Goal: Use online tool/utility: Utilize a website feature to perform a specific function

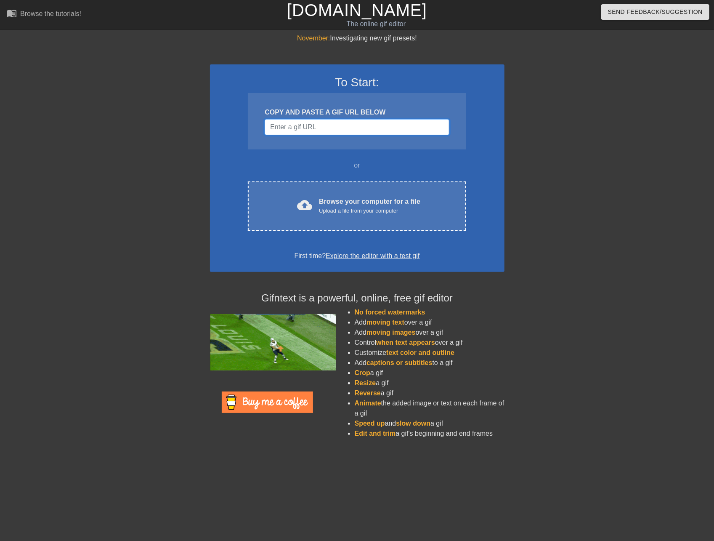
click at [295, 130] on input "Username" at bounding box center [357, 127] width 184 height 16
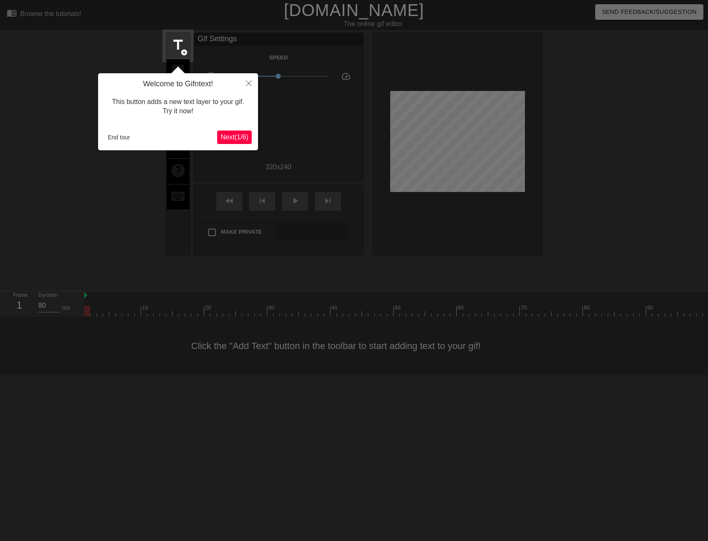
click at [228, 138] on span "Next ( 1 / 6 )" at bounding box center [234, 136] width 28 height 7
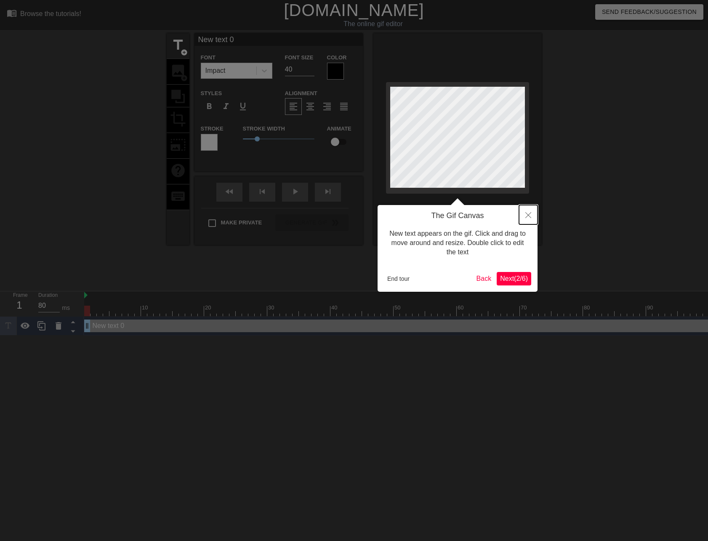
click at [525, 216] on icon "Close" at bounding box center [528, 215] width 6 height 6
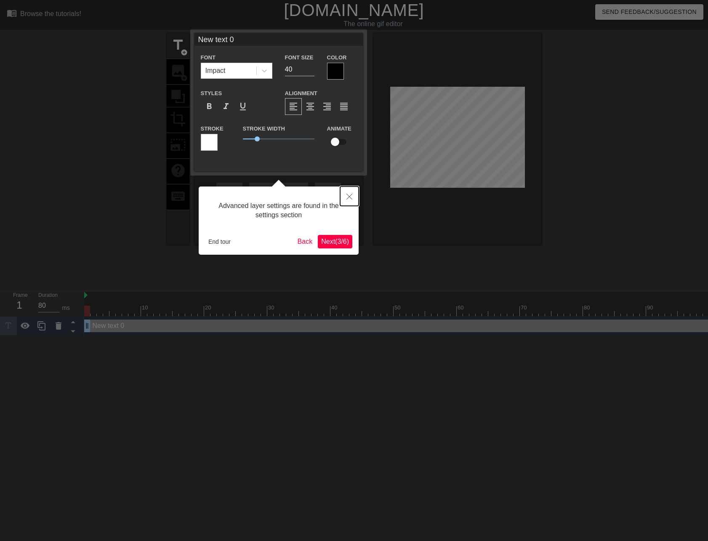
click at [355, 195] on button "Close" at bounding box center [349, 195] width 19 height 19
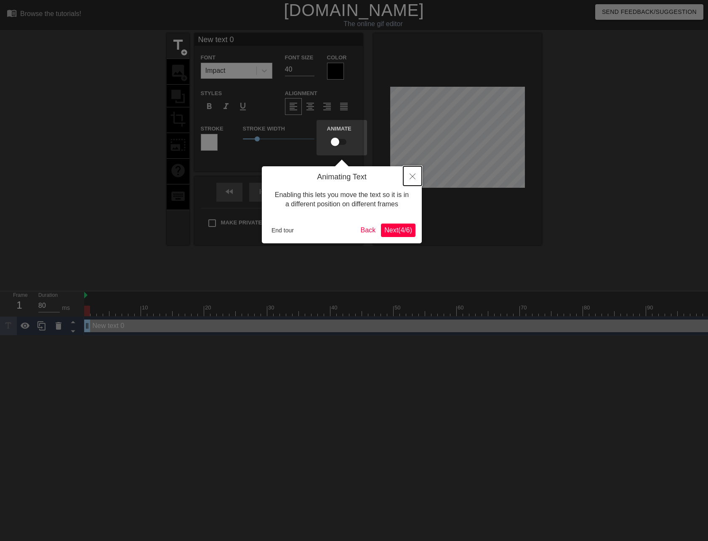
click at [412, 179] on icon "Close" at bounding box center [412, 176] width 6 height 6
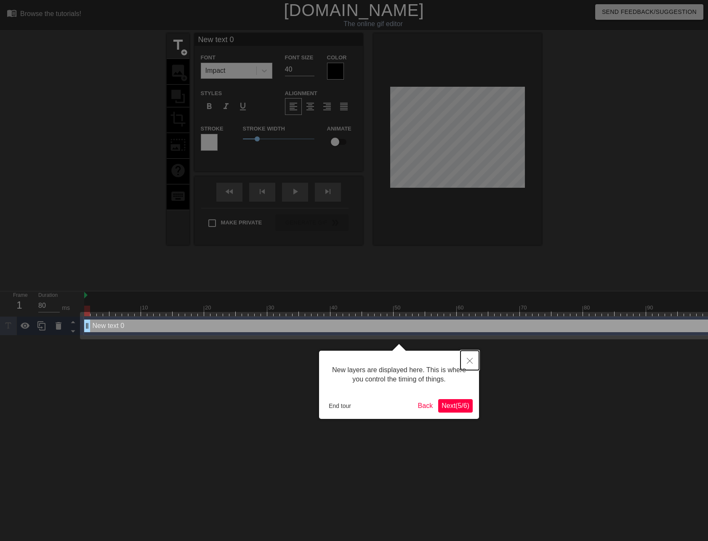
click at [470, 354] on button "Close" at bounding box center [469, 359] width 19 height 19
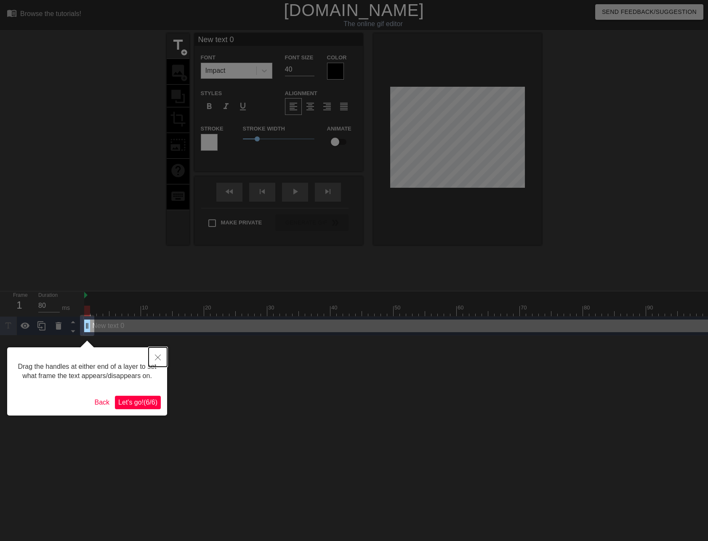
click at [161, 359] on button "Close" at bounding box center [158, 356] width 19 height 19
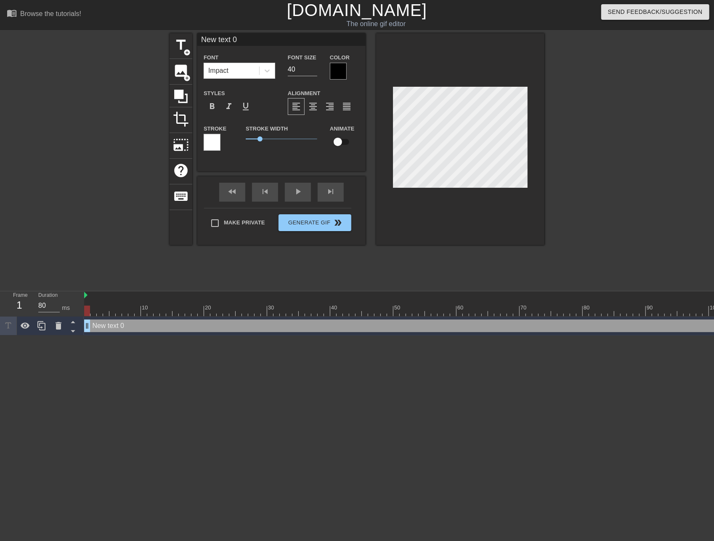
scroll to position [1, 1]
type input "L"
type textarea "L"
type input "La"
type textarea "La"
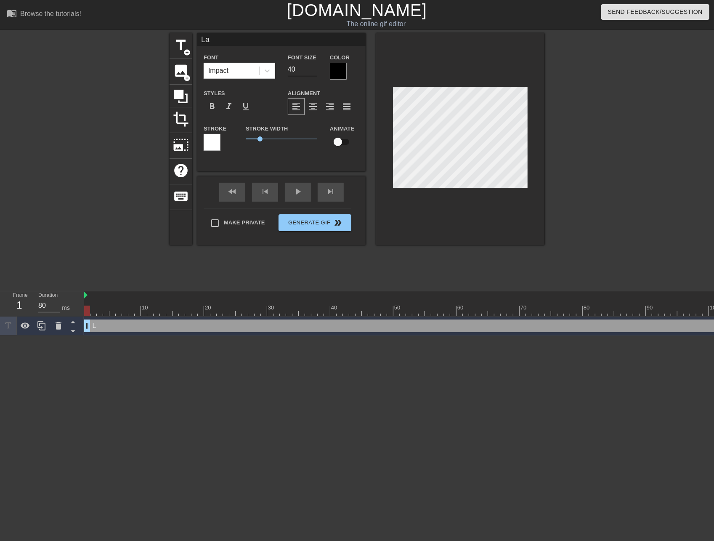
type input "Lay"
type textarea "Lay"
type input "Layo"
type textarea "Layo"
type input "Layof"
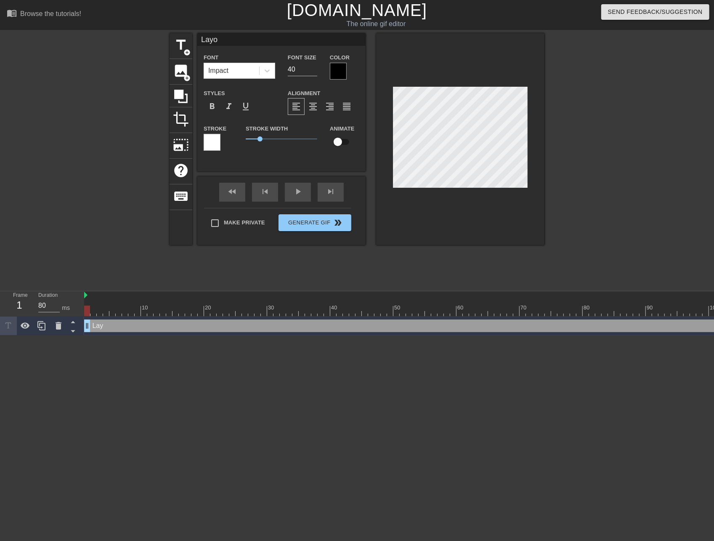
type textarea "Layof"
type input "Layoff"
type textarea "Layoff"
type input "Layoffs"
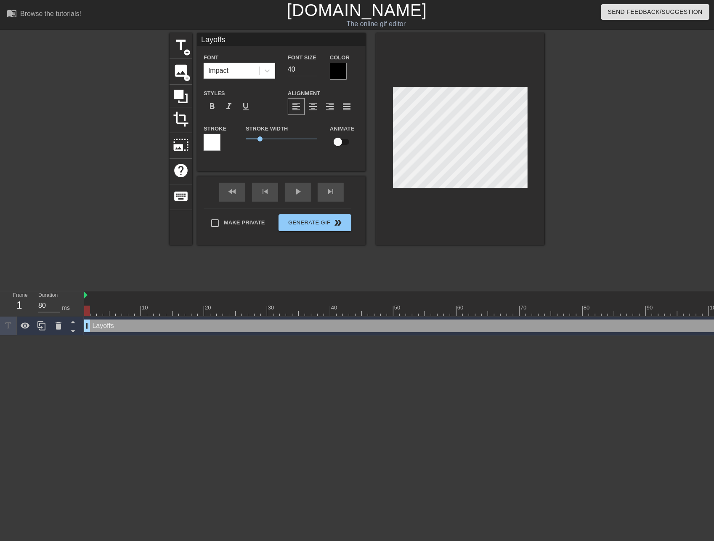
type textarea "Layoffs"
click at [294, 70] on input "40" at bounding box center [302, 69] width 29 height 13
type input "16"
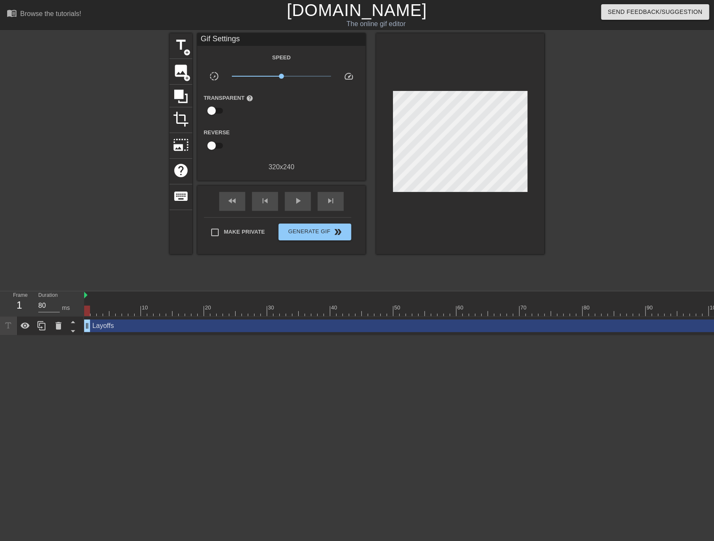
click at [579, 154] on div at bounding box center [617, 159] width 126 height 252
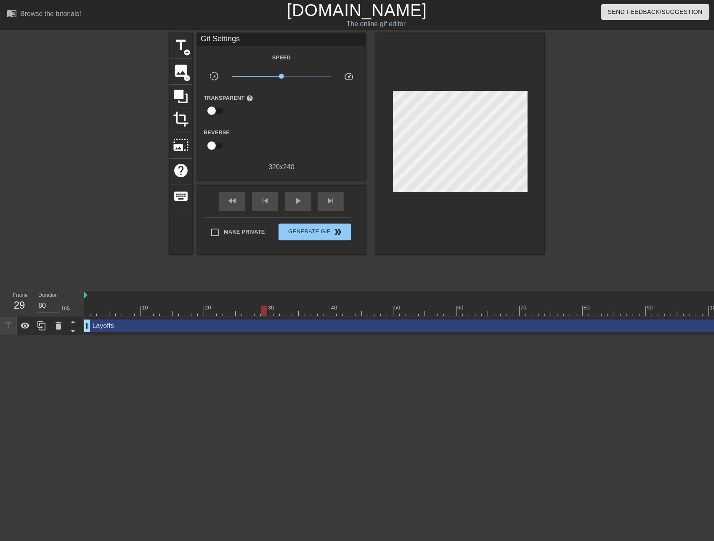
click at [288, 335] on html "menu_book Browse the tutorials! [DOMAIN_NAME] The online gif editor Send Feedba…" at bounding box center [357, 167] width 714 height 335
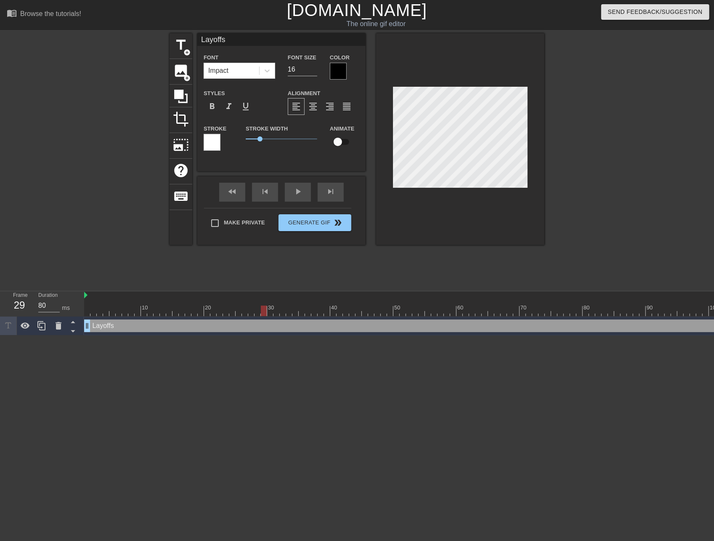
click at [367, 335] on html "menu_book Browse the tutorials! [DOMAIN_NAME] The online gif editor Send Feedba…" at bounding box center [357, 167] width 714 height 335
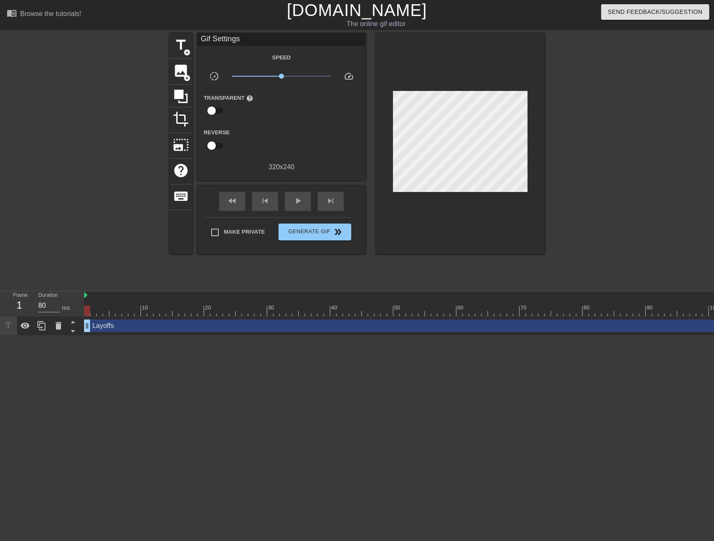
drag, startPoint x: 265, startPoint y: 310, endPoint x: 88, endPoint y: 307, distance: 177.1
click at [68, 313] on div "Frame 1 Duration 80 ms 10 20 30 40 50 60 70 80 90 100 110 120 130 140 150" at bounding box center [357, 313] width 714 height 44
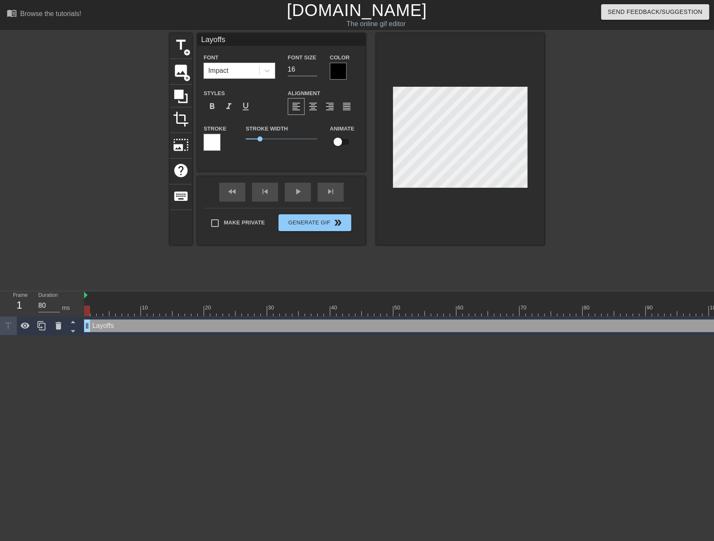
click at [590, 155] on div at bounding box center [617, 159] width 126 height 252
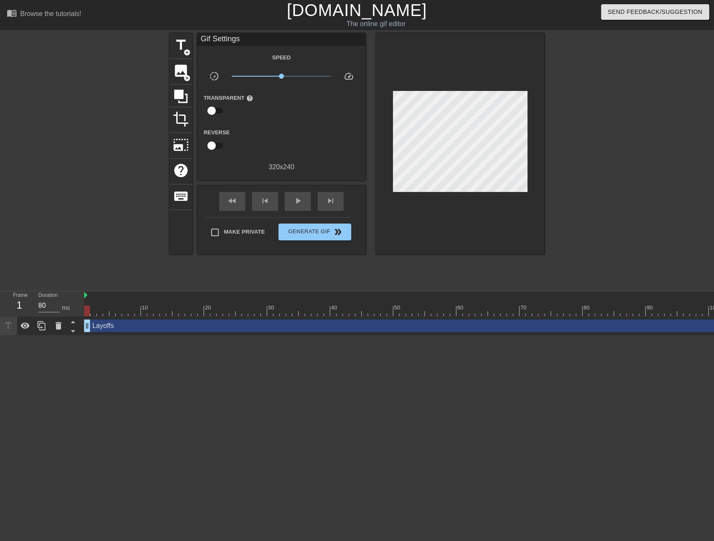
click at [579, 163] on div at bounding box center [617, 159] width 126 height 252
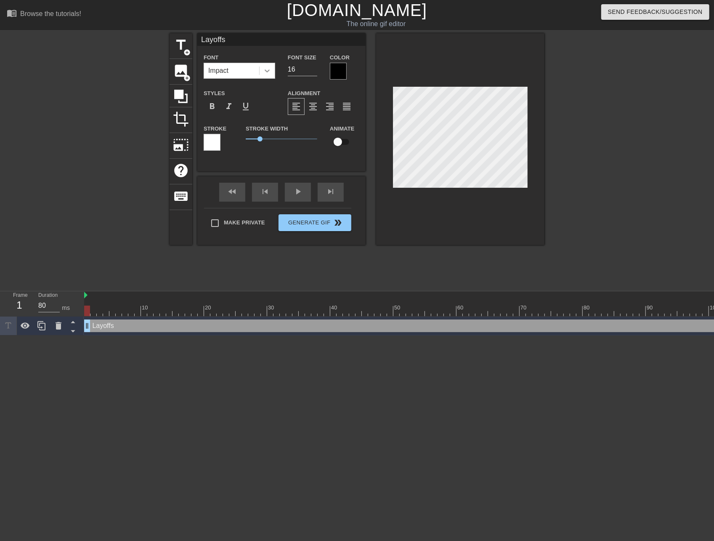
click at [263, 69] on div at bounding box center [267, 70] width 15 height 15
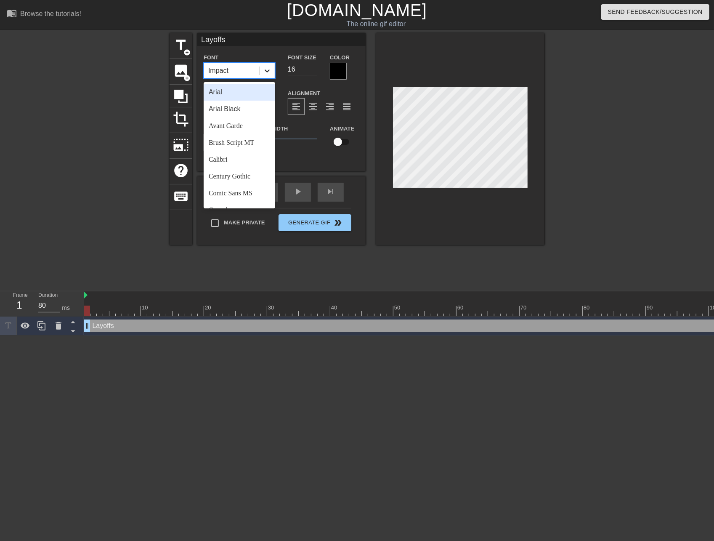
click at [265, 69] on icon at bounding box center [267, 70] width 8 height 8
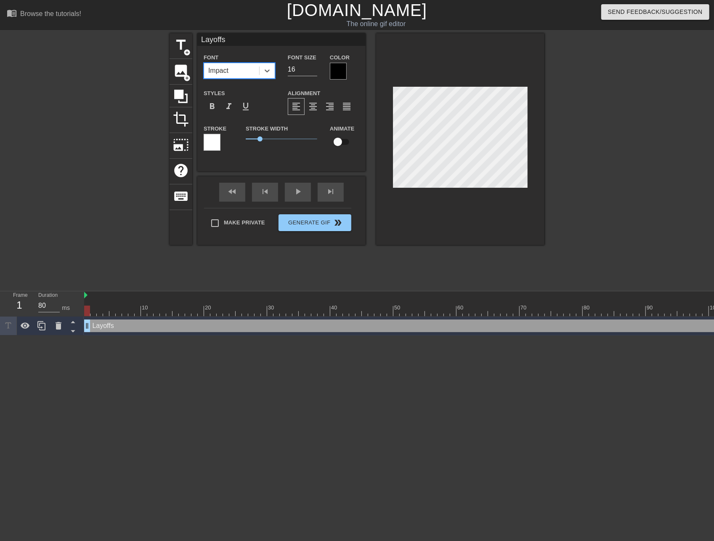
click at [340, 142] on input "checkbox" at bounding box center [338, 142] width 48 height 16
checkbox input "true"
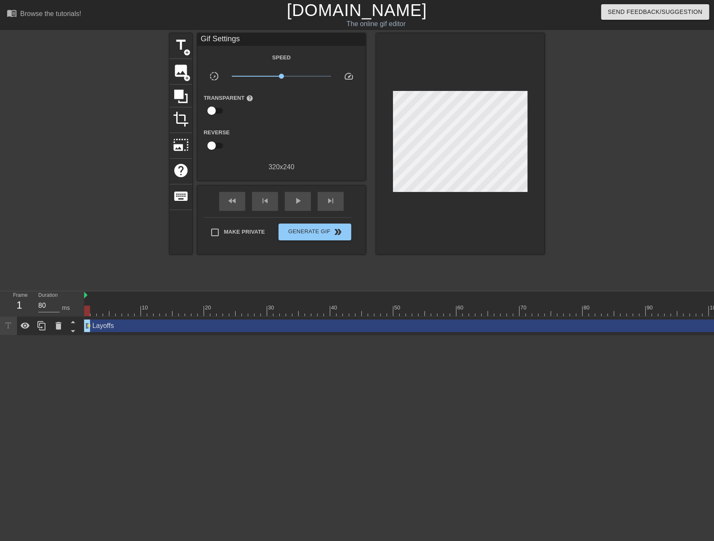
drag, startPoint x: 88, startPoint y: 325, endPoint x: 130, endPoint y: 328, distance: 41.3
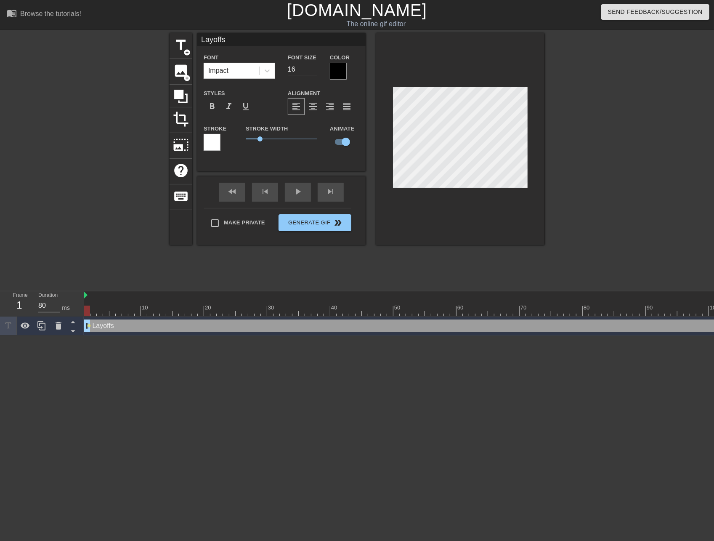
drag, startPoint x: 183, startPoint y: 310, endPoint x: 89, endPoint y: 310, distance: 94.7
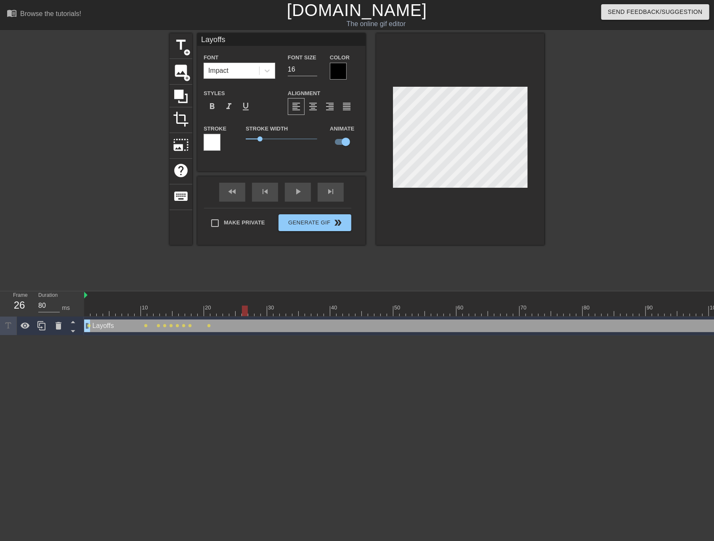
click at [265, 309] on div at bounding box center [264, 310] width 6 height 11
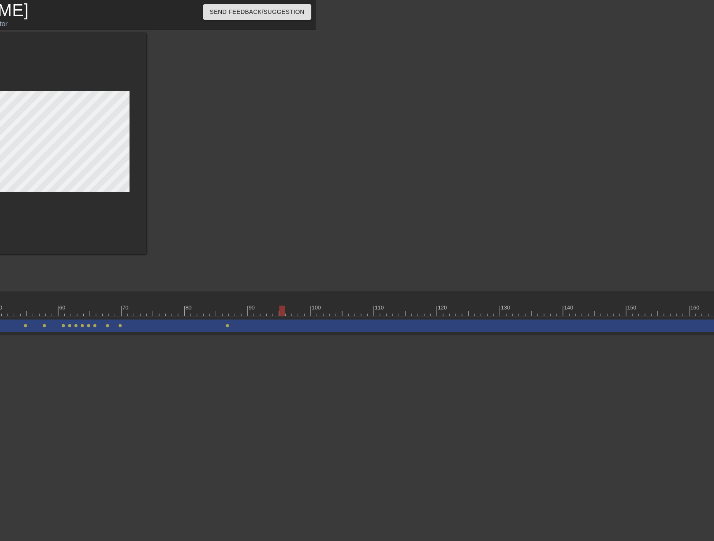
scroll to position [0, 415]
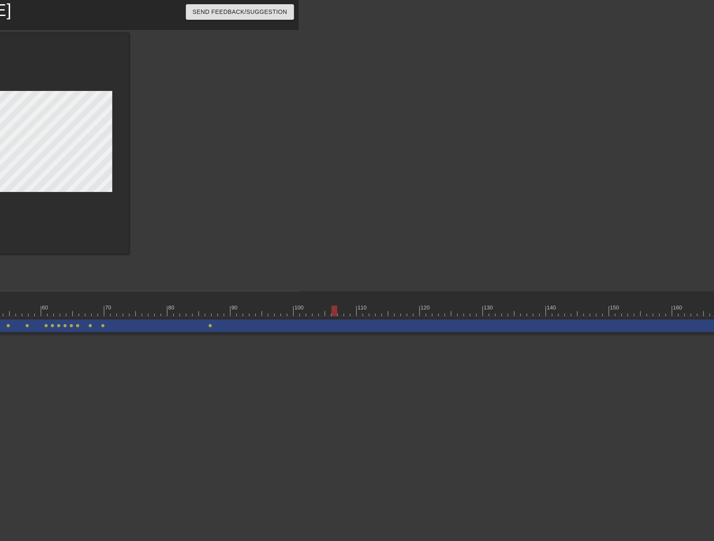
click at [405, 305] on div at bounding box center [404, 305] width 6 height 11
click at [433, 304] on div at bounding box center [434, 307] width 2 height 8
click at [448, 304] on div at bounding box center [448, 305] width 6 height 11
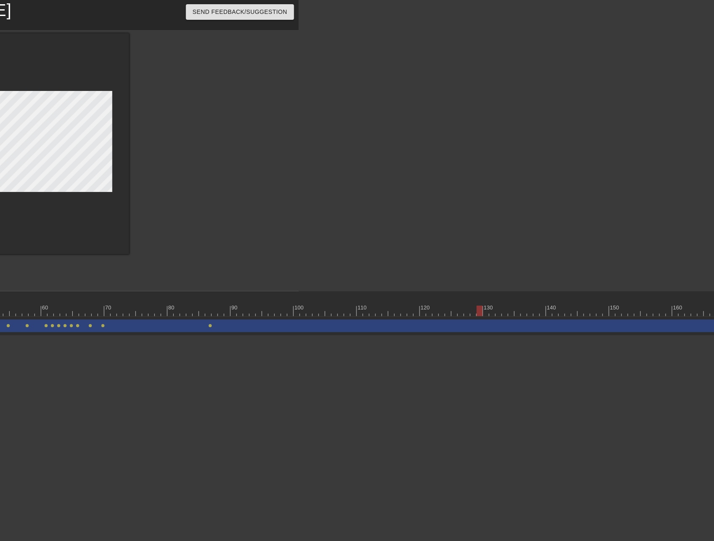
click at [479, 302] on div at bounding box center [480, 305] width 6 height 11
click at [502, 302] on div at bounding box center [505, 305] width 6 height 11
click at [522, 302] on div at bounding box center [524, 305] width 6 height 11
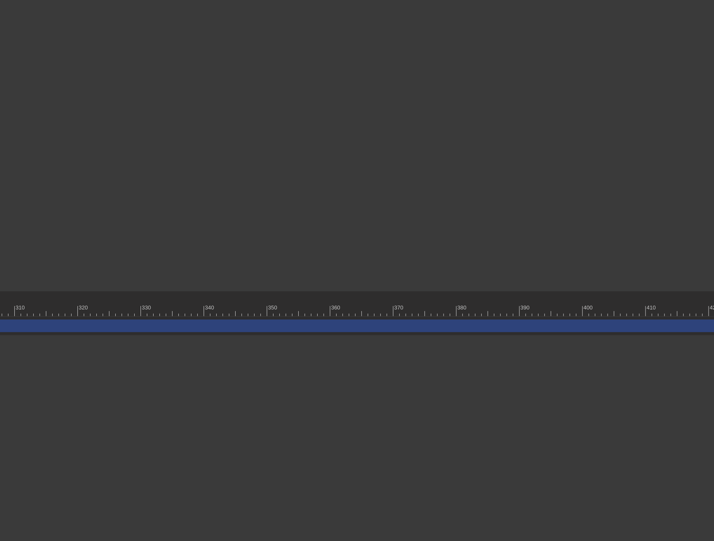
scroll to position [0, 2104]
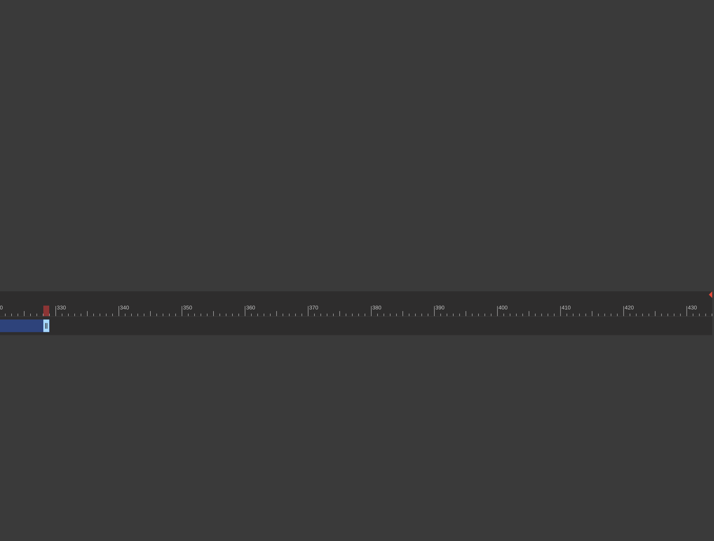
drag, startPoint x: 708, startPoint y: 327, endPoint x: 44, endPoint y: 329, distance: 664.7
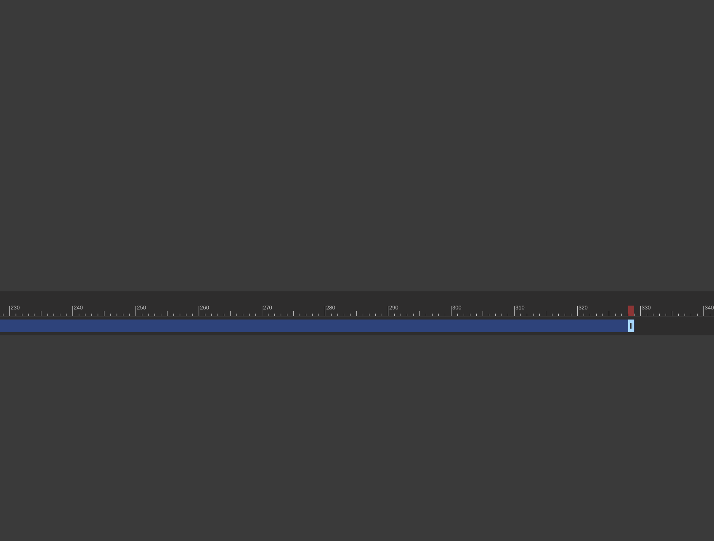
scroll to position [0, 1501]
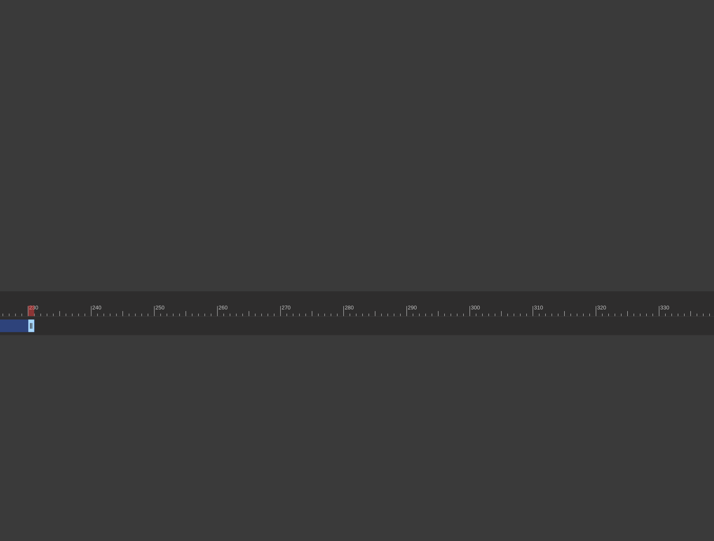
drag, startPoint x: 648, startPoint y: 329, endPoint x: 29, endPoint y: 320, distance: 618.9
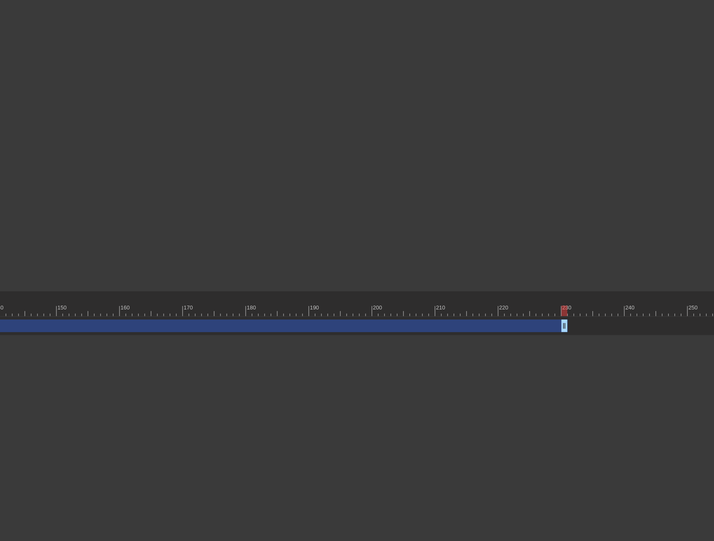
scroll to position [0, 894]
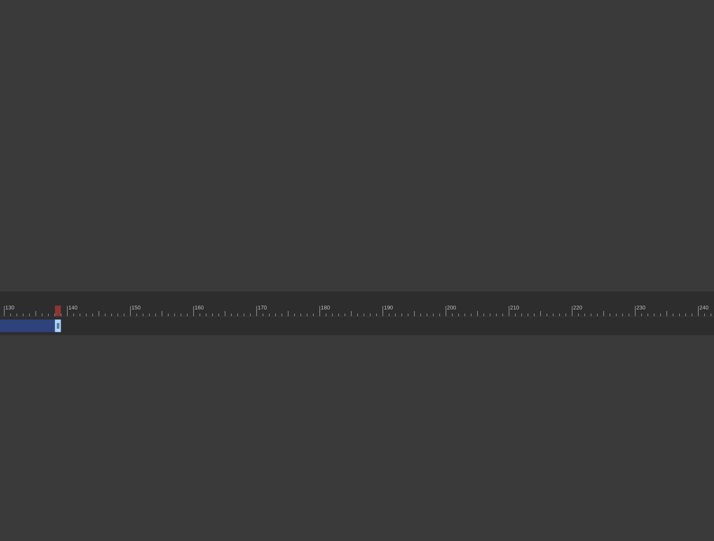
drag, startPoint x: 641, startPoint y: 325, endPoint x: 56, endPoint y: 330, distance: 584.8
click at [56, 330] on div "Layoffs drag_handle drag_handle lens lens lens lens lens lens lens lens lens le…" at bounding box center [557, 325] width 2732 height 13
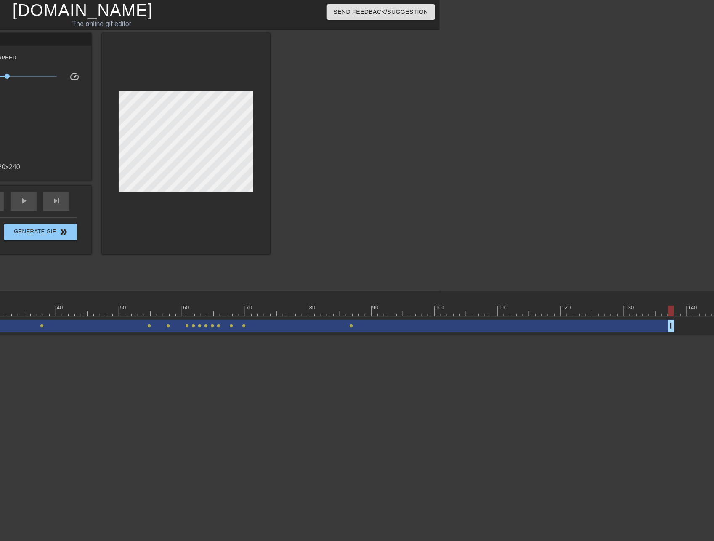
scroll to position [0, 272]
click at [672, 311] on div at bounding box center [674, 310] width 6 height 11
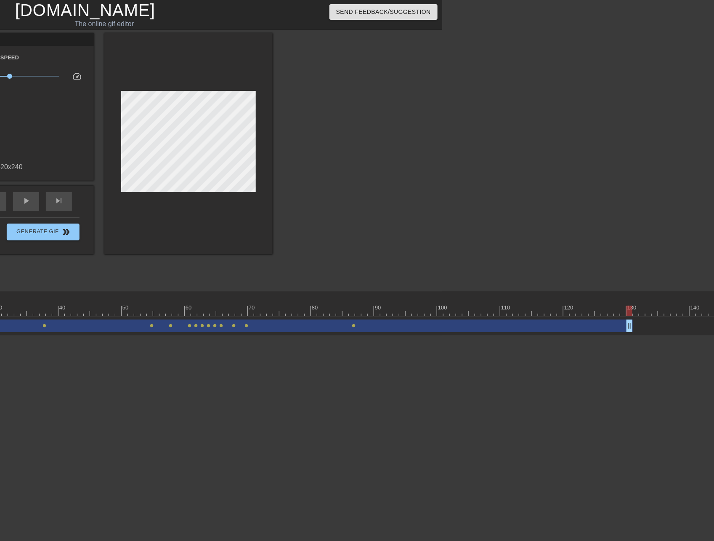
drag, startPoint x: 672, startPoint y: 324, endPoint x: 629, endPoint y: 329, distance: 43.2
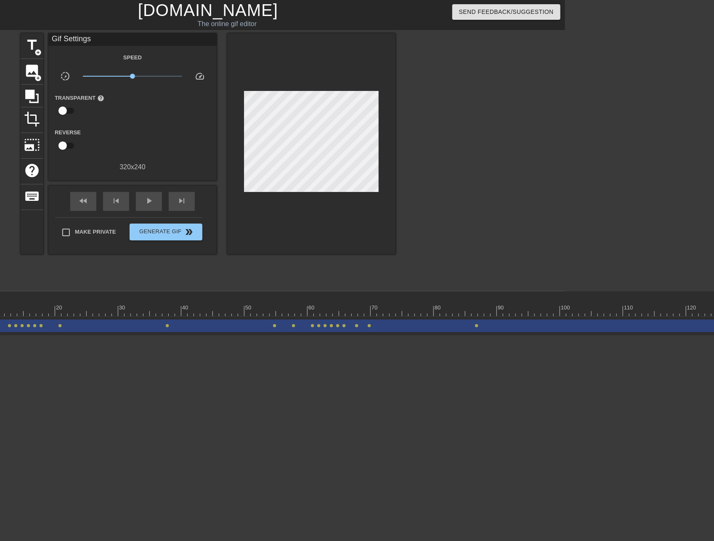
scroll to position [0, 0]
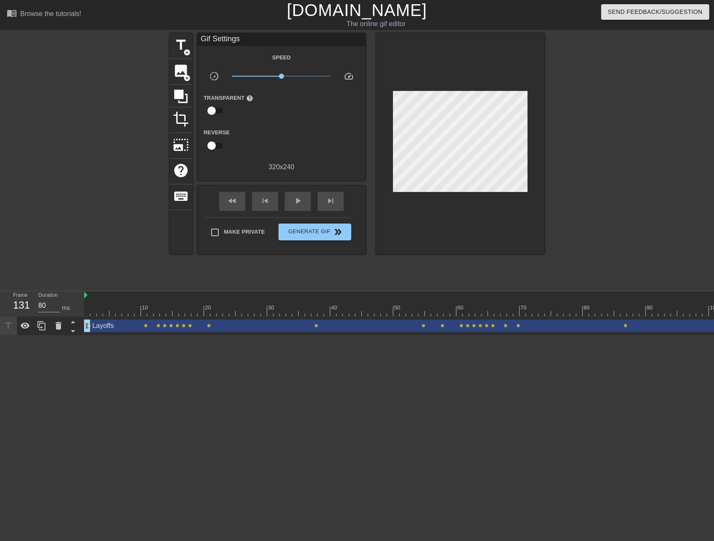
click at [308, 198] on div "play_arrow" at bounding box center [298, 201] width 26 height 19
click at [301, 199] on span "pause" at bounding box center [298, 201] width 10 height 10
click at [236, 329] on div "Layoffs drag_handle drag_handle" at bounding box center [494, 325] width 820 height 13
click at [136, 335] on html "menu_book Browse the tutorials! [DOMAIN_NAME] The online gif editor Send Feedba…" at bounding box center [357, 167] width 714 height 335
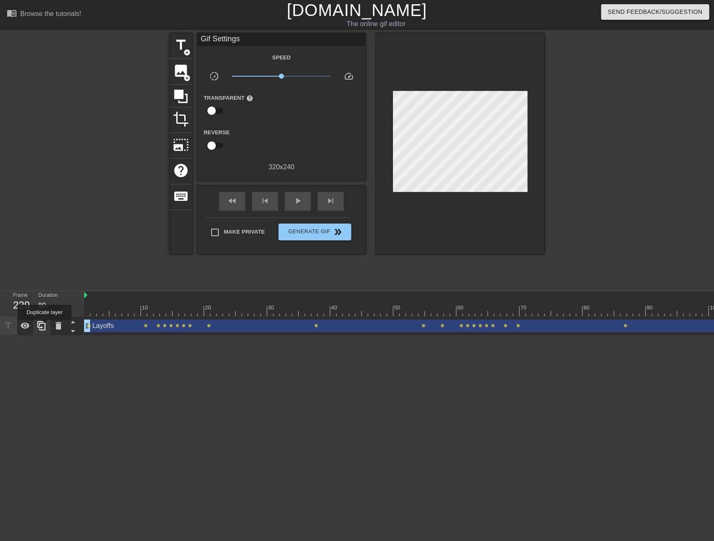
click at [45, 326] on icon at bounding box center [41, 325] width 8 height 9
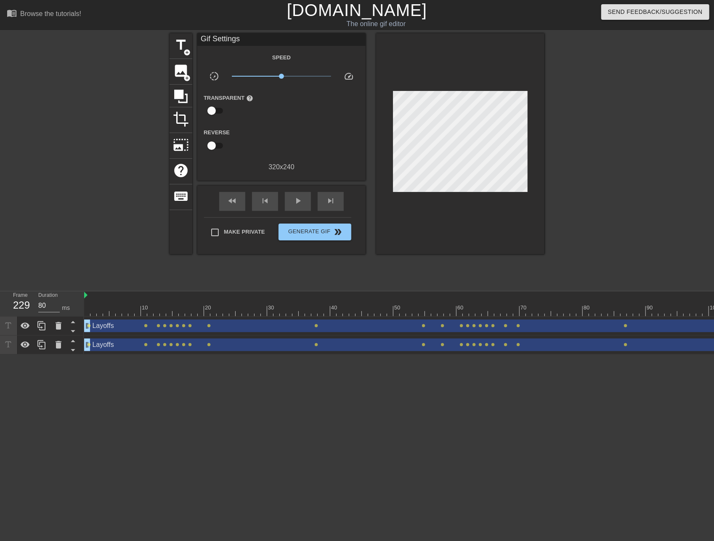
drag, startPoint x: 88, startPoint y: 344, endPoint x: 263, endPoint y: 346, distance: 175.0
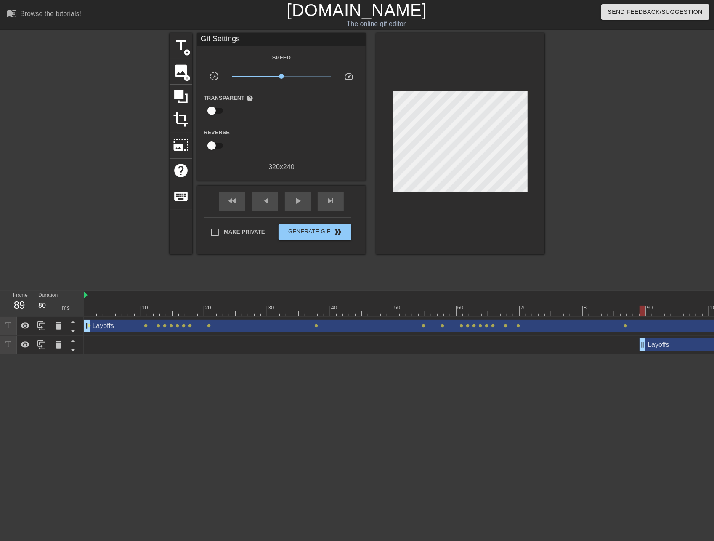
drag, startPoint x: 85, startPoint y: 347, endPoint x: 640, endPoint y: 348, distance: 554.9
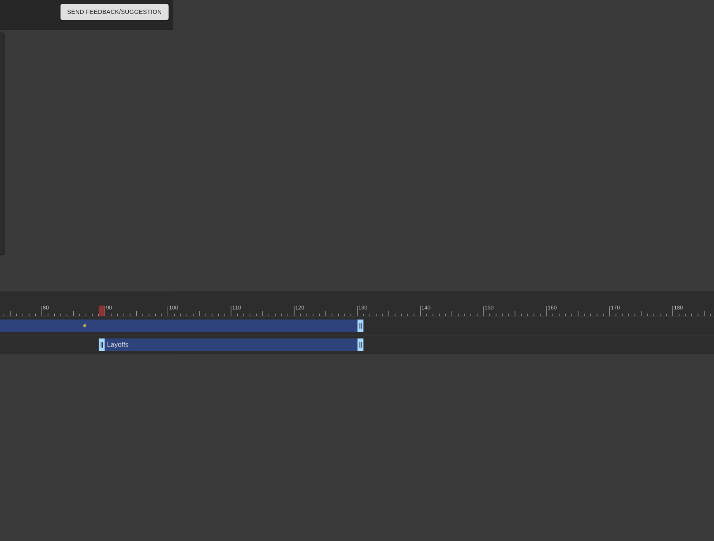
scroll to position [0, 609]
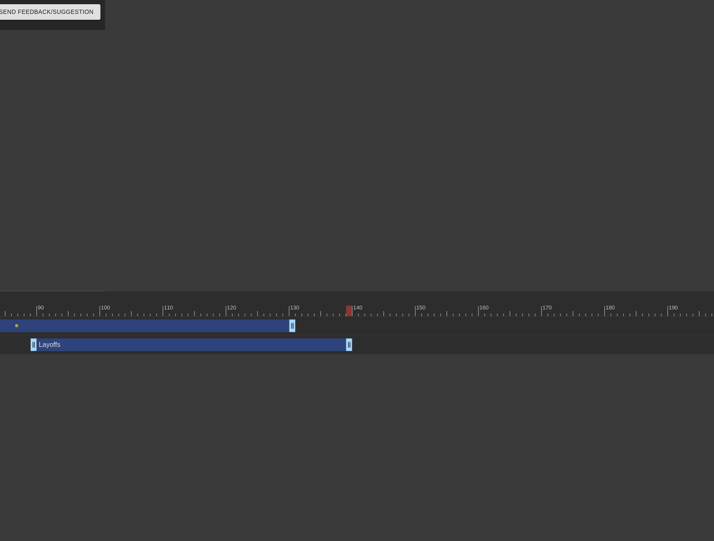
drag, startPoint x: 292, startPoint y: 350, endPoint x: 492, endPoint y: 350, distance: 199.8
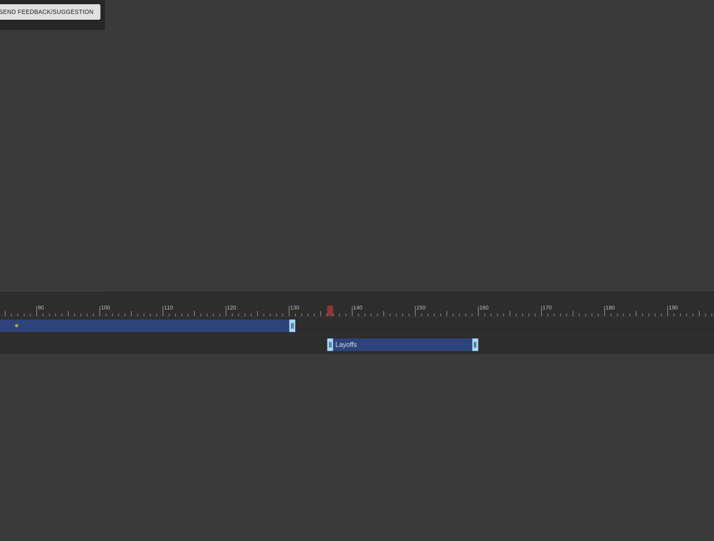
drag, startPoint x: 35, startPoint y: 347, endPoint x: 328, endPoint y: 362, distance: 293.2
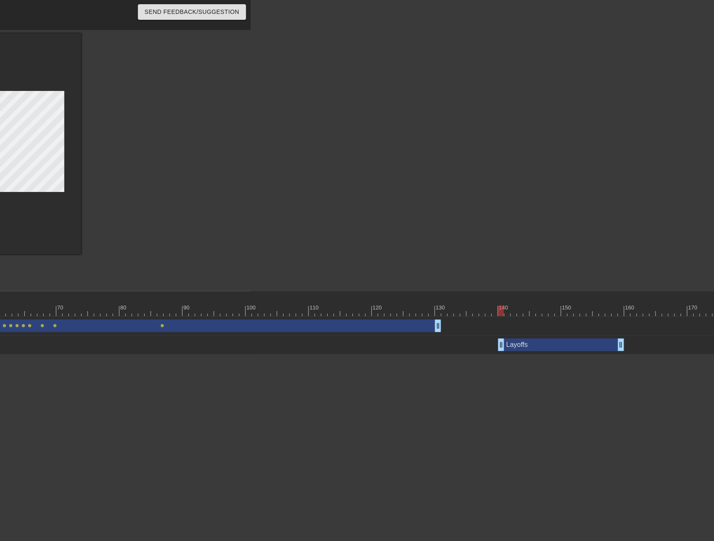
scroll to position [0, 569]
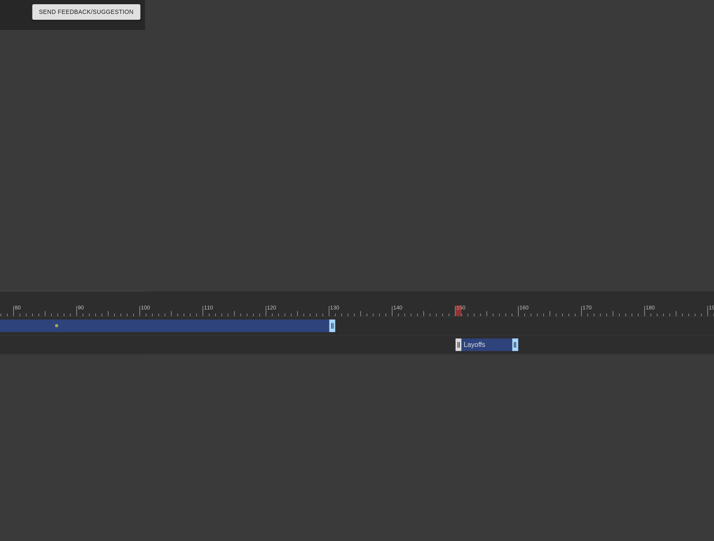
drag, startPoint x: 396, startPoint y: 342, endPoint x: 481, endPoint y: 343, distance: 85.0
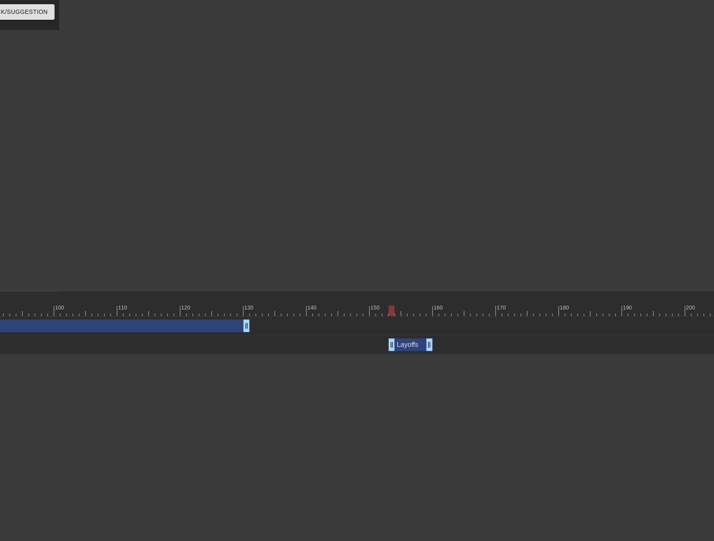
scroll to position [0, 682]
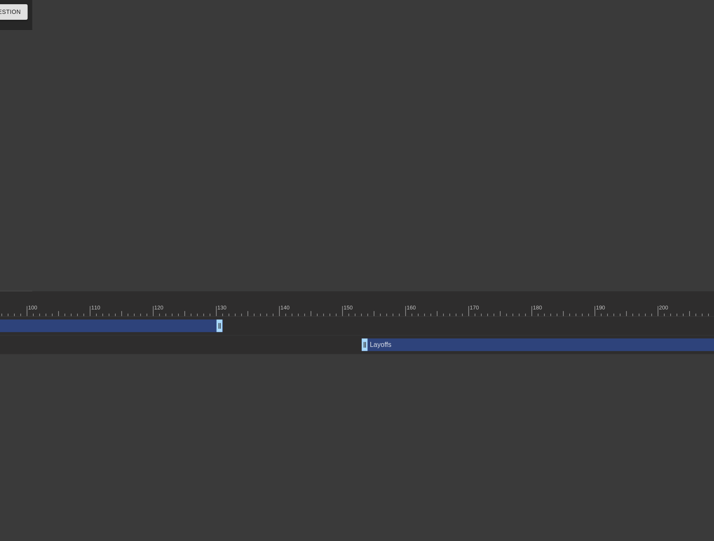
drag, startPoint x: 403, startPoint y: 346, endPoint x: 745, endPoint y: 345, distance: 342.4
drag, startPoint x: 364, startPoint y: 347, endPoint x: 553, endPoint y: 354, distance: 188.6
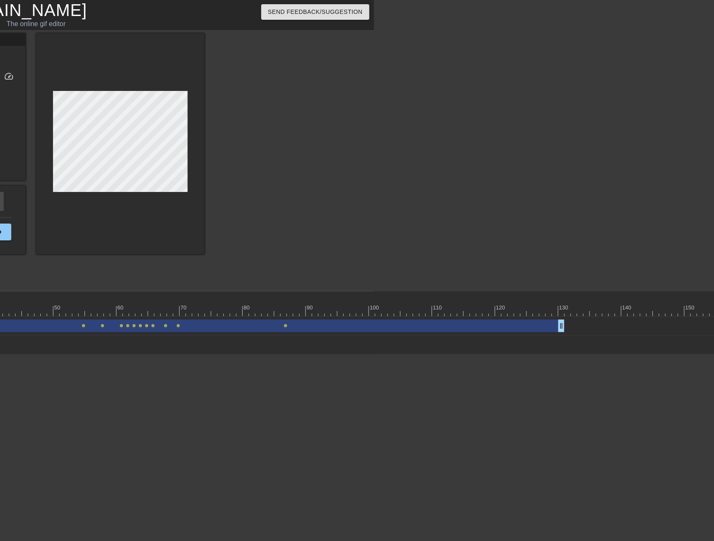
scroll to position [0, 798]
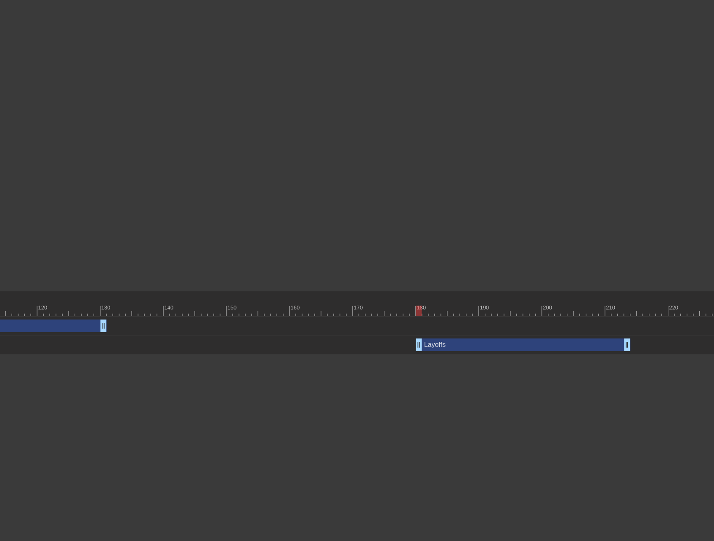
drag, startPoint x: 438, startPoint y: 345, endPoint x: 420, endPoint y: 346, distance: 17.7
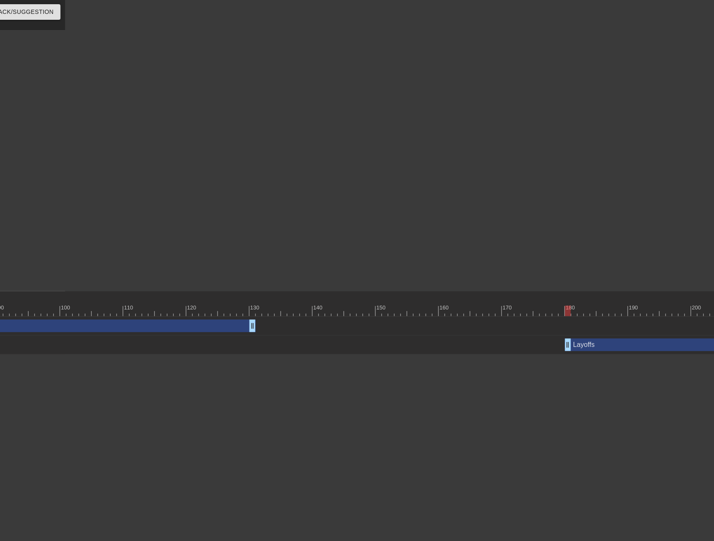
scroll to position [0, 857]
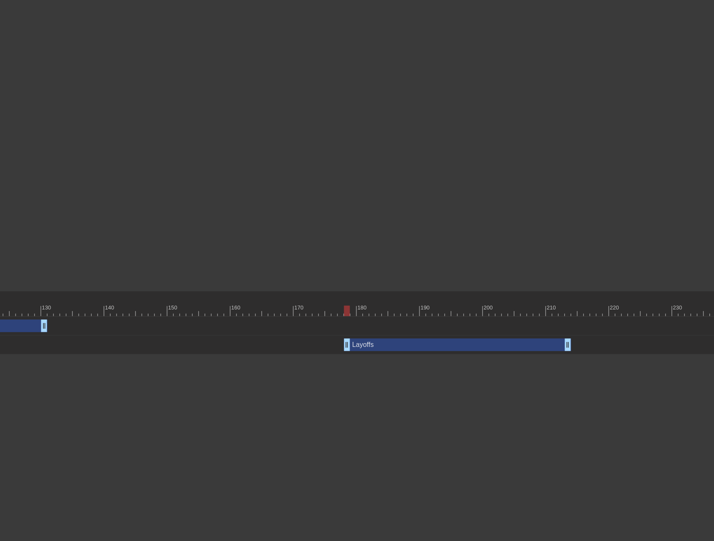
drag, startPoint x: 361, startPoint y: 345, endPoint x: 323, endPoint y: 347, distance: 37.5
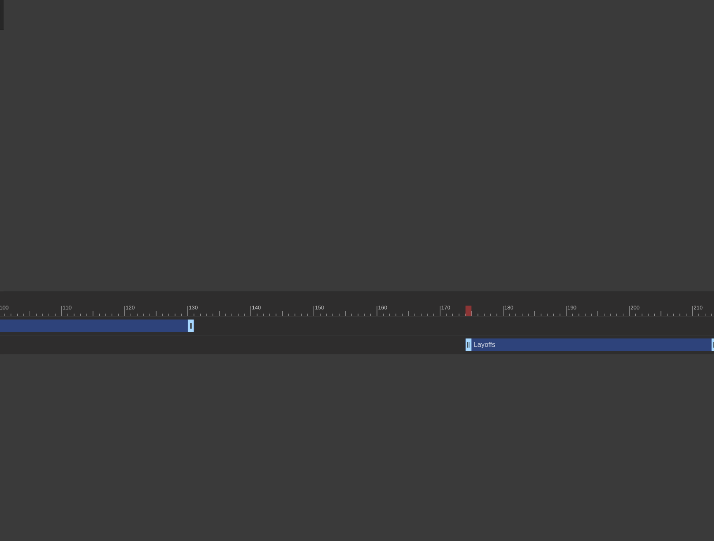
scroll to position [0, 713]
drag, startPoint x: 467, startPoint y: 345, endPoint x: 476, endPoint y: 346, distance: 8.9
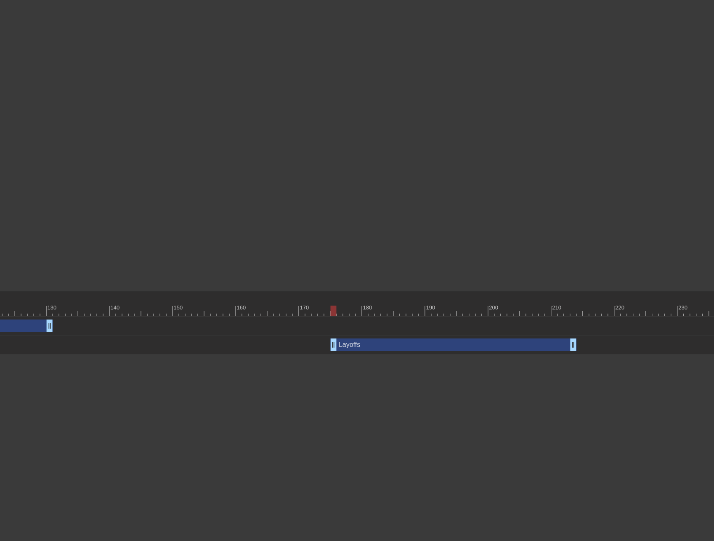
scroll to position [0, 858]
click at [329, 345] on div "Layoffs drag_handle drag_handle" at bounding box center [592, 344] width 2732 height 13
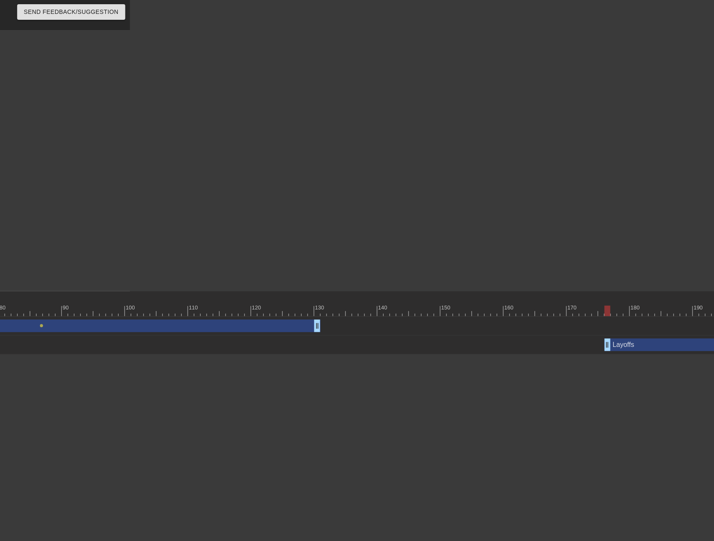
scroll to position [0, 794]
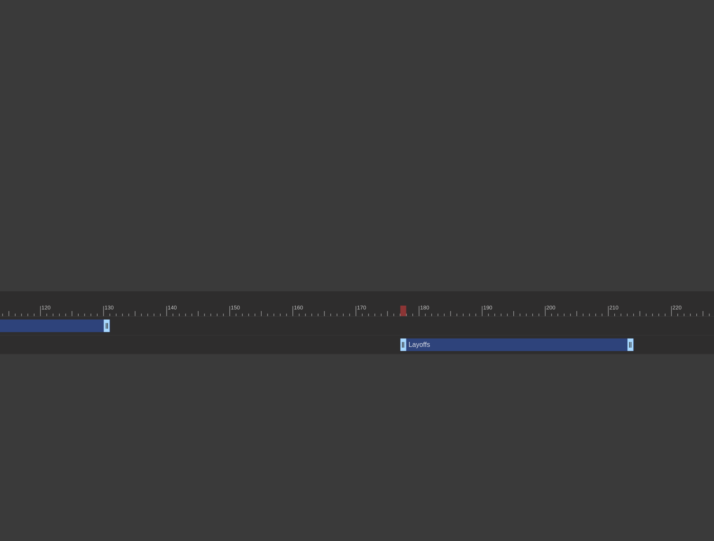
drag, startPoint x: 395, startPoint y: 346, endPoint x: 402, endPoint y: 347, distance: 7.2
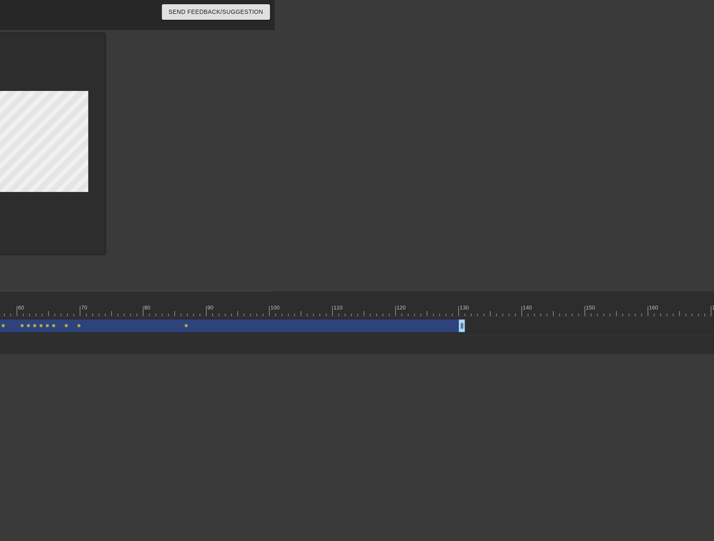
scroll to position [0, 769]
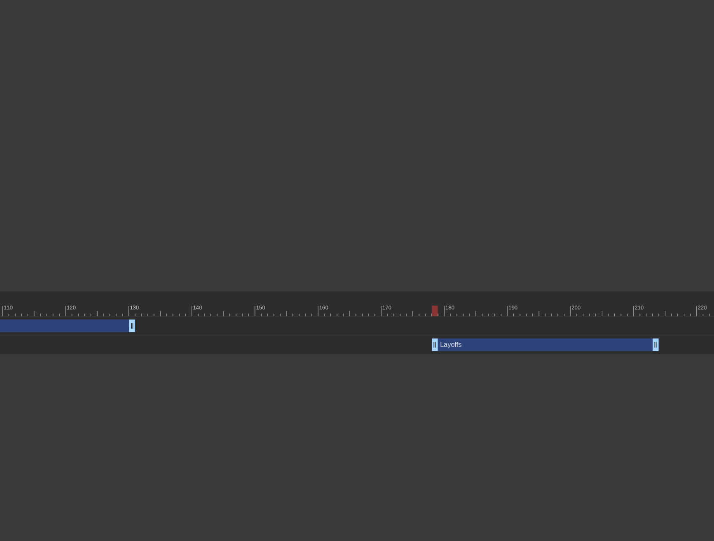
drag, startPoint x: 428, startPoint y: 345, endPoint x: 432, endPoint y: 346, distance: 4.3
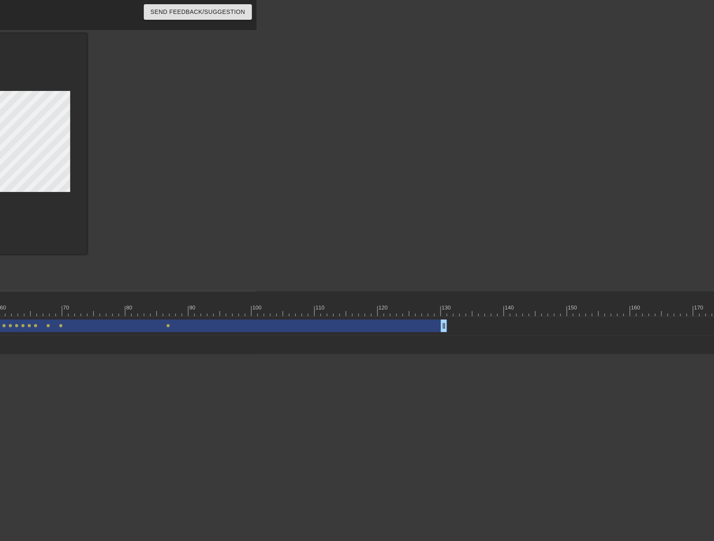
scroll to position [0, 705]
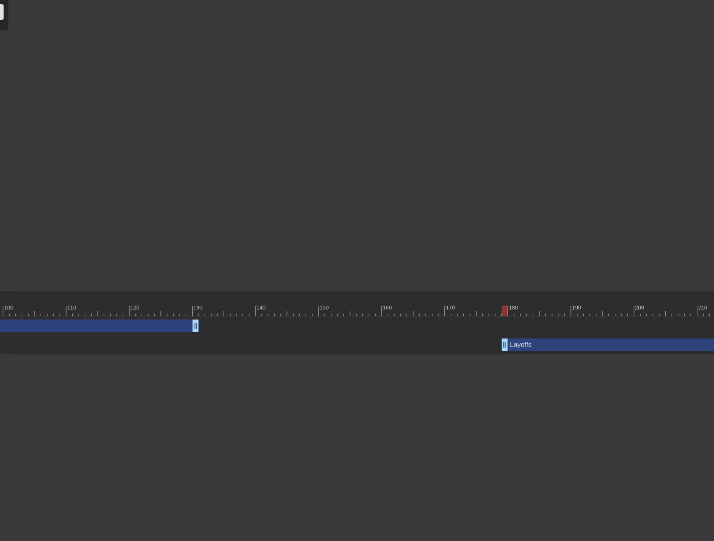
drag, startPoint x: 500, startPoint y: 347, endPoint x: 505, endPoint y: 349, distance: 5.3
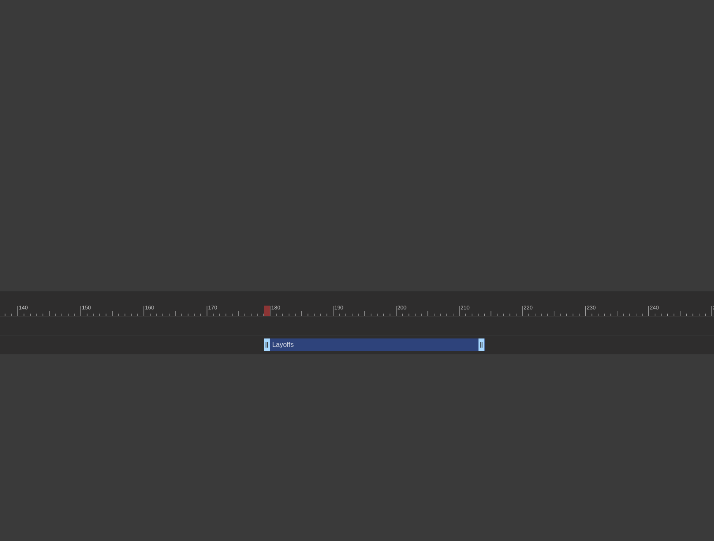
scroll to position [0, 1079]
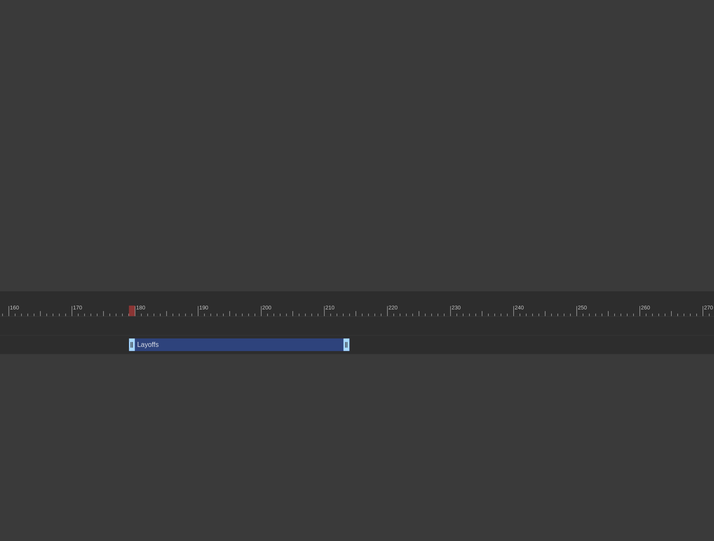
click at [345, 312] on div at bounding box center [371, 310] width 2732 height 11
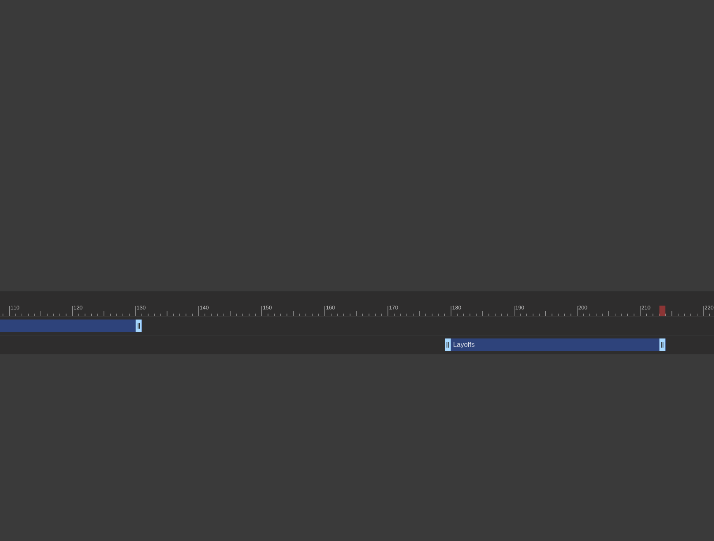
scroll to position [0, 875]
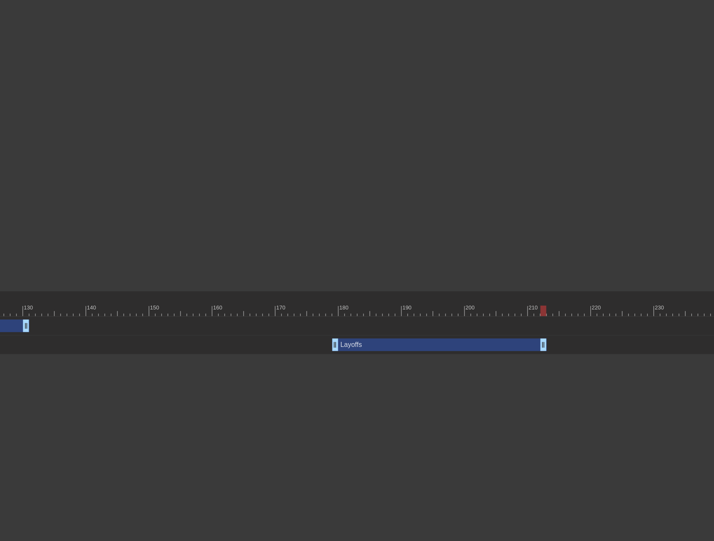
drag, startPoint x: 550, startPoint y: 345, endPoint x: 545, endPoint y: 345, distance: 5.0
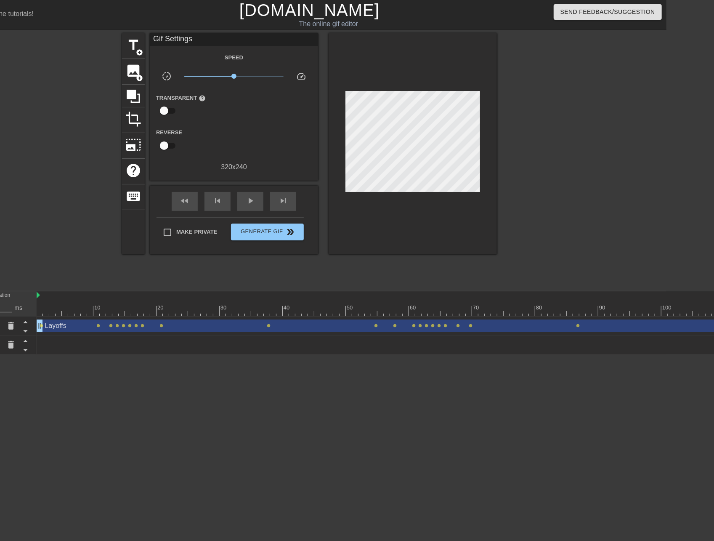
scroll to position [0, 0]
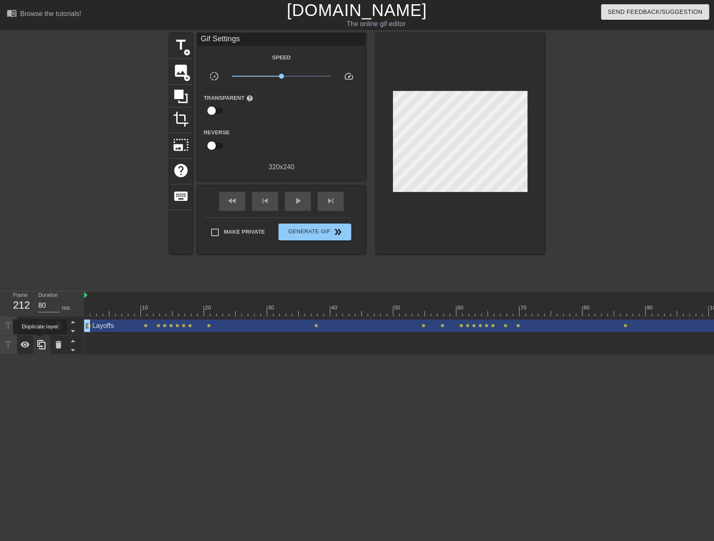
click at [40, 340] on icon at bounding box center [42, 344] width 10 height 10
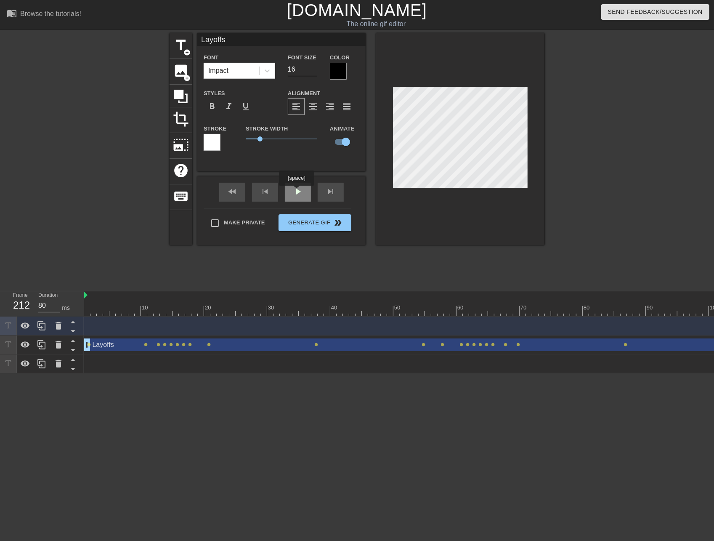
click at [296, 191] on div "fast_rewind skip_previous play_arrow skip_next" at bounding box center [281, 192] width 137 height 32
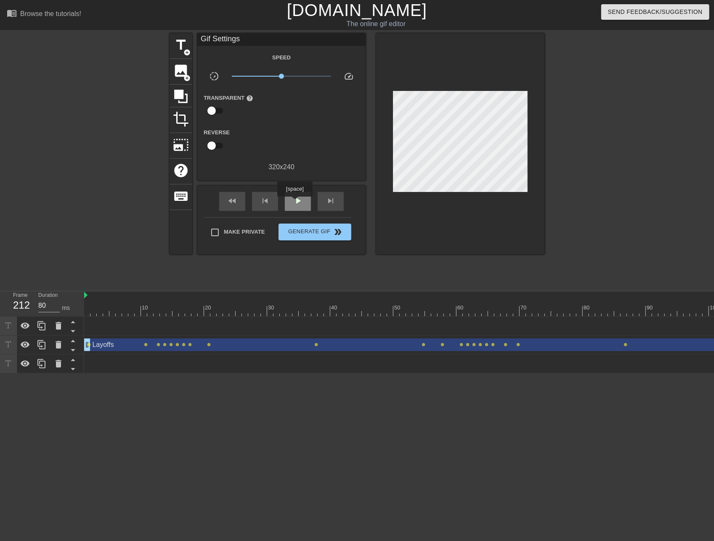
click at [294, 202] on span "play_arrow" at bounding box center [298, 201] width 10 height 10
click at [294, 202] on span "pause" at bounding box center [298, 201] width 10 height 10
click at [294, 202] on span "play_arrow" at bounding box center [298, 201] width 10 height 10
click at [294, 202] on span "pause" at bounding box center [298, 201] width 10 height 10
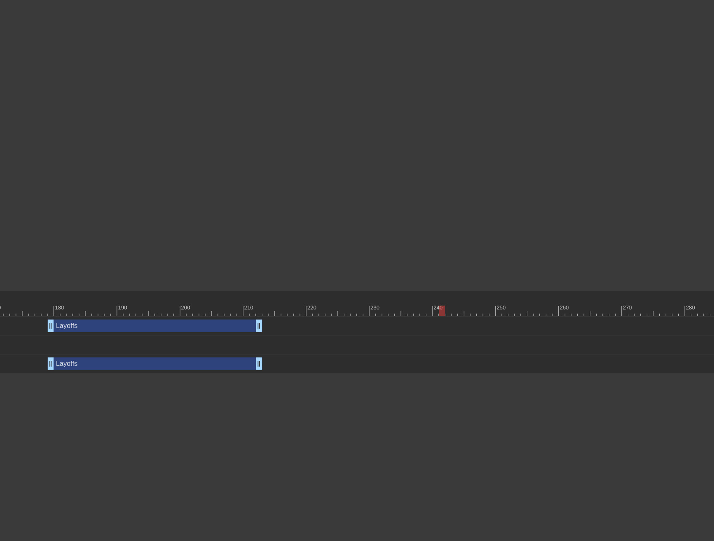
scroll to position [0, 1223]
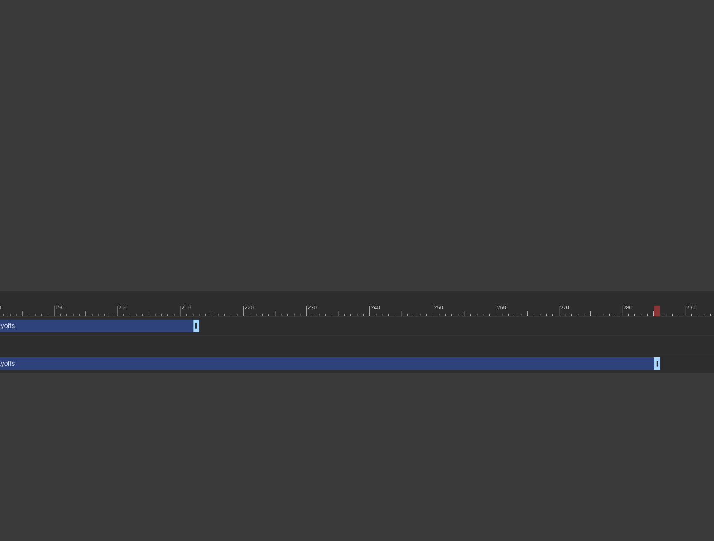
drag, startPoint x: 194, startPoint y: 366, endPoint x: 667, endPoint y: 377, distance: 473.0
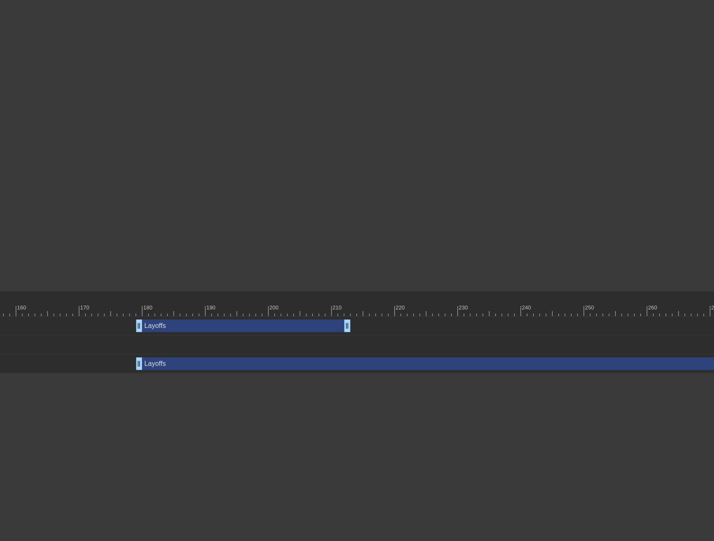
scroll to position [0, 999]
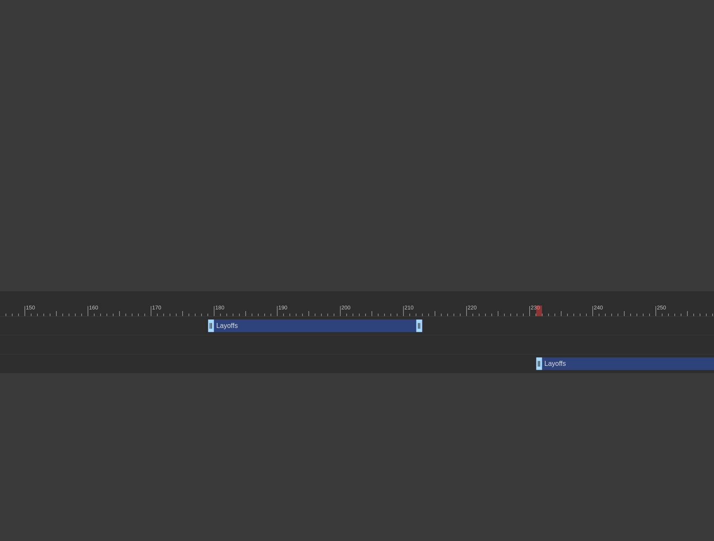
drag, startPoint x: 210, startPoint y: 366, endPoint x: 537, endPoint y: 370, distance: 327.3
click at [537, 370] on div "Layoffs drag_handle drag_handle" at bounding box center [451, 363] width 2732 height 19
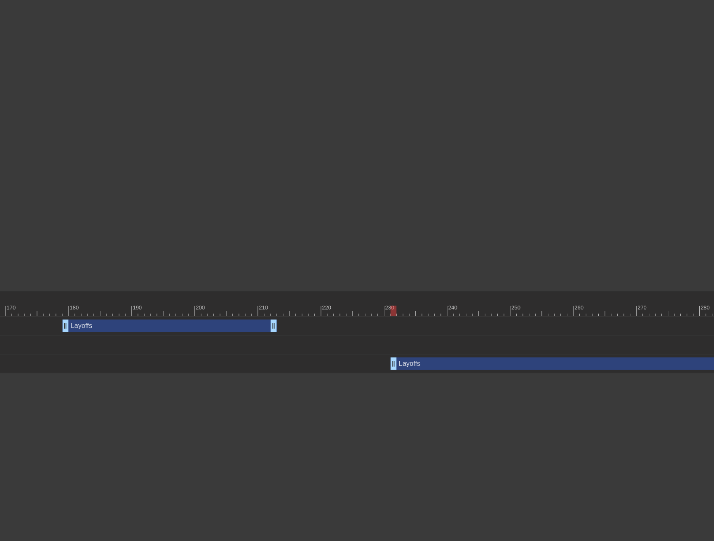
scroll to position [0, 1209]
drag, startPoint x: 331, startPoint y: 365, endPoint x: 345, endPoint y: 367, distance: 14.5
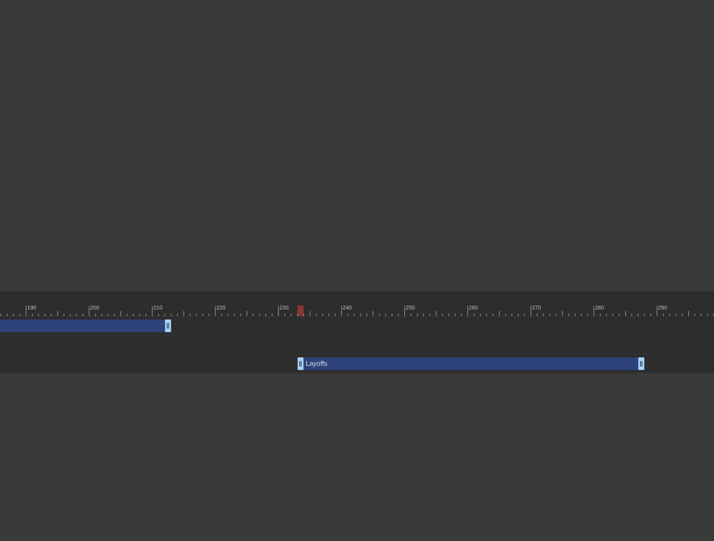
scroll to position [0, 1258]
drag, startPoint x: 294, startPoint y: 363, endPoint x: 308, endPoint y: 366, distance: 14.7
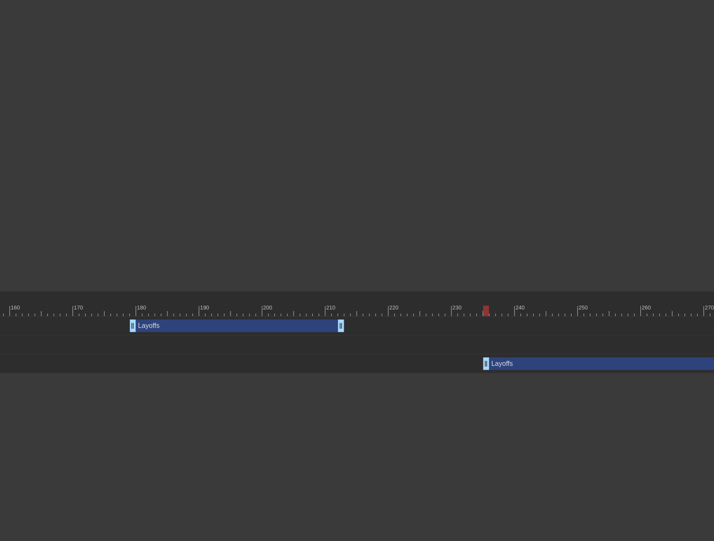
scroll to position [0, 1115]
click at [451, 366] on div "Layoffs drag_handle drag_handle" at bounding box center [335, 363] width 2732 height 13
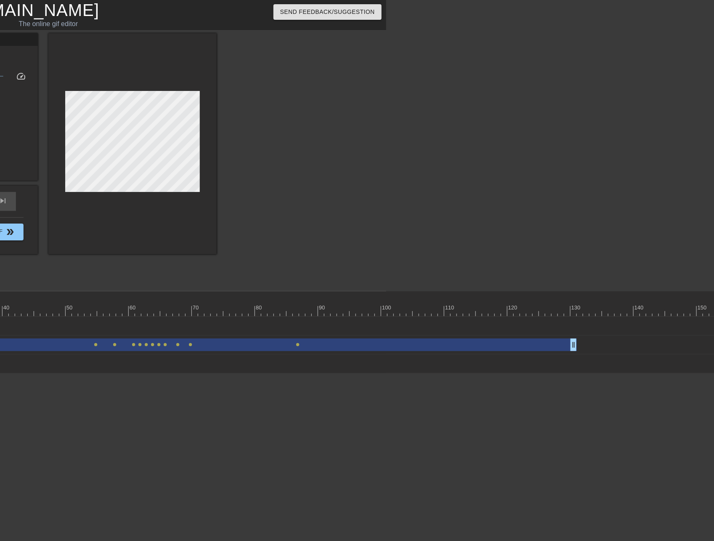
scroll to position [0, 83]
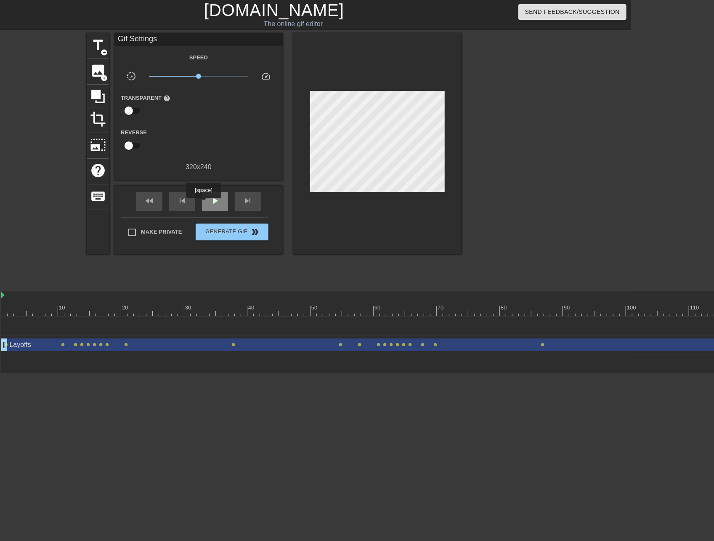
click at [203, 204] on div "play_arrow" at bounding box center [215, 201] width 26 height 19
click at [207, 202] on div "pause" at bounding box center [215, 201] width 26 height 19
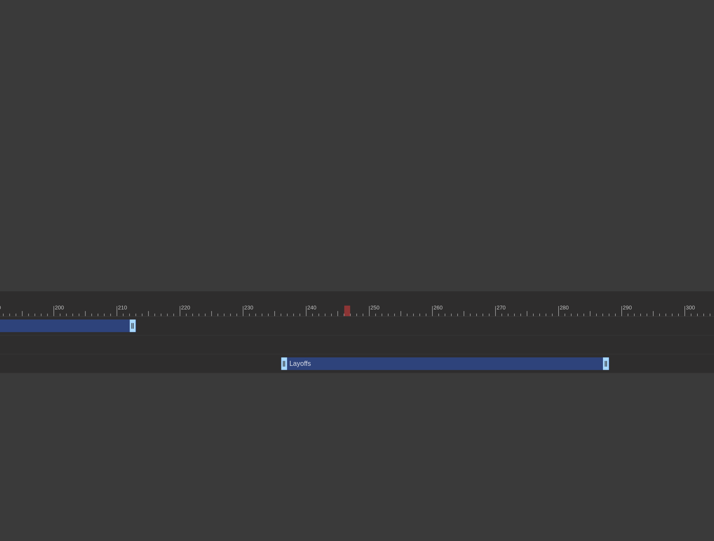
scroll to position [0, 1402]
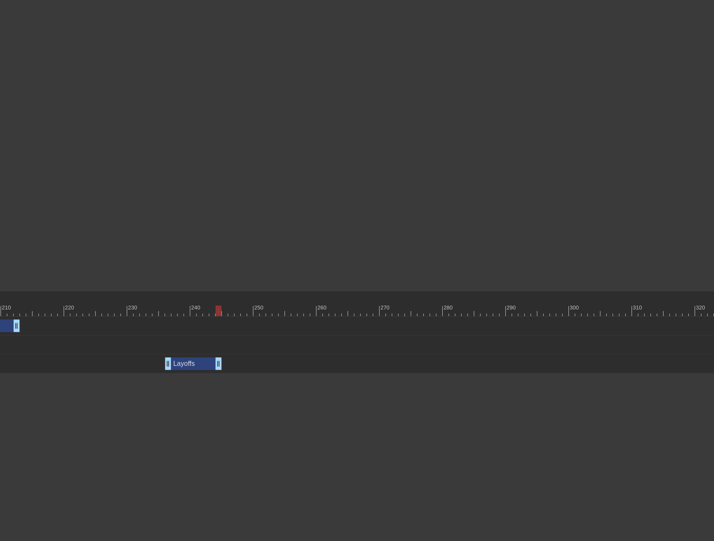
drag, startPoint x: 491, startPoint y: 363, endPoint x: 218, endPoint y: 360, distance: 273.0
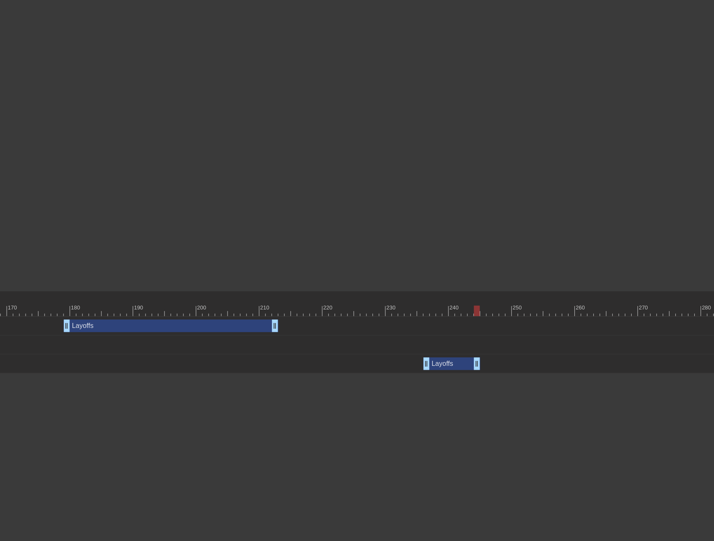
scroll to position [0, 1154]
drag, startPoint x: 468, startPoint y: 362, endPoint x: 456, endPoint y: 364, distance: 12.7
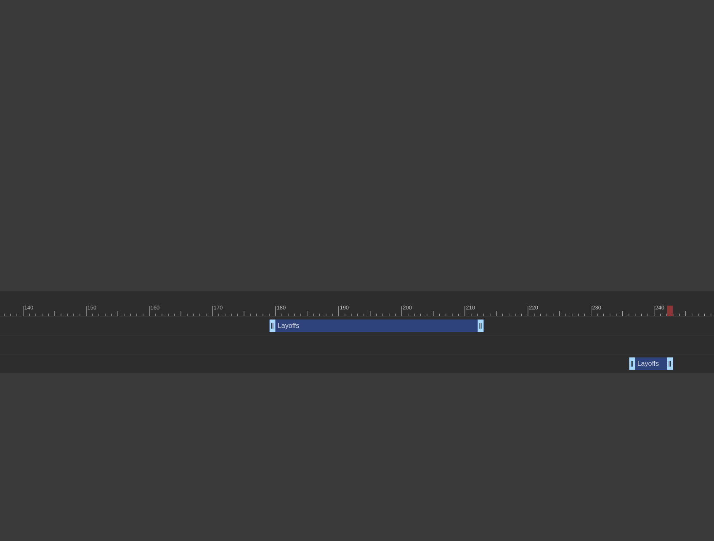
scroll to position [0, 992]
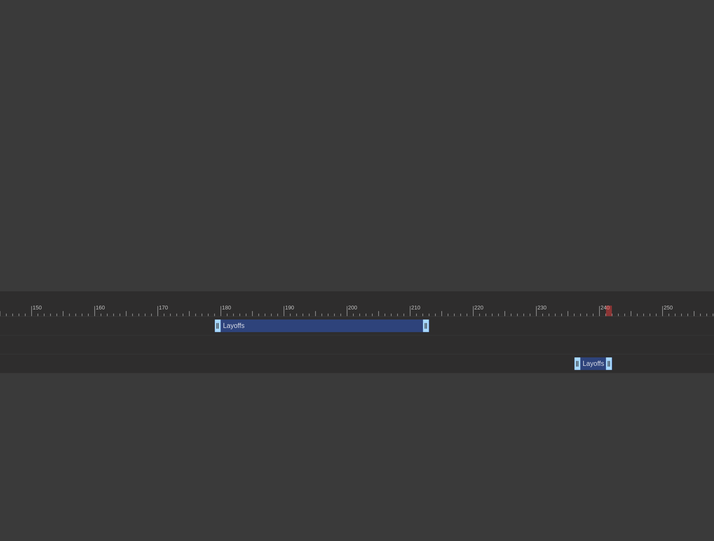
drag, startPoint x: 612, startPoint y: 365, endPoint x: 606, endPoint y: 365, distance: 5.5
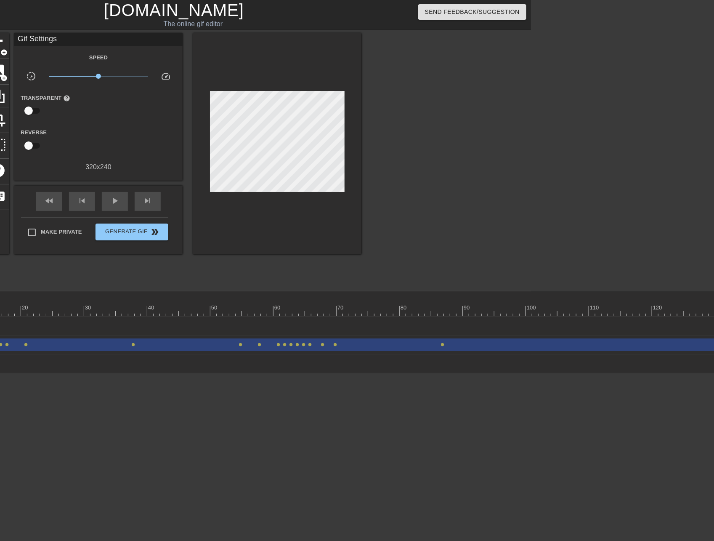
scroll to position [0, 0]
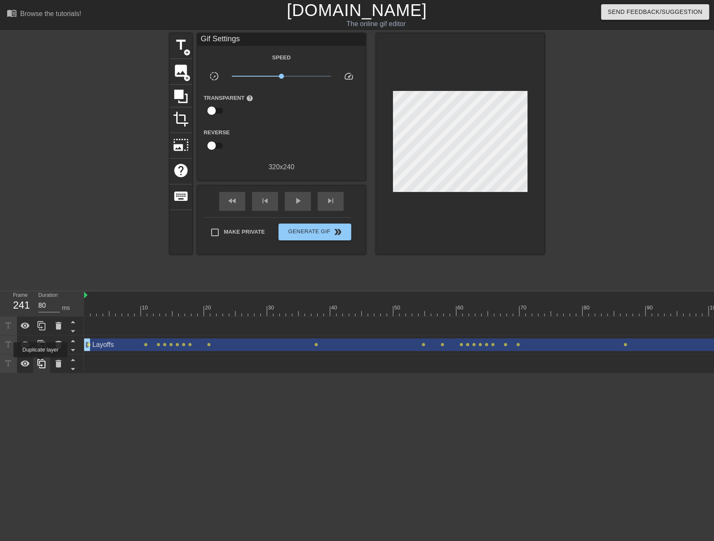
click at [40, 363] on icon at bounding box center [42, 363] width 10 height 10
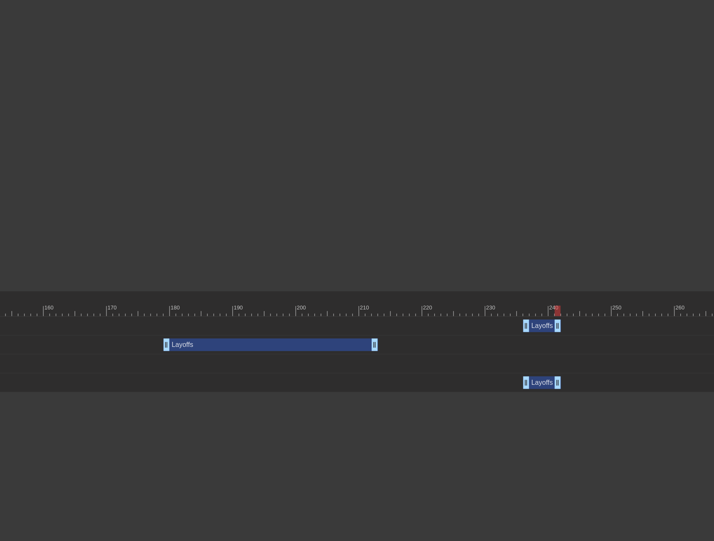
scroll to position [0, 1095]
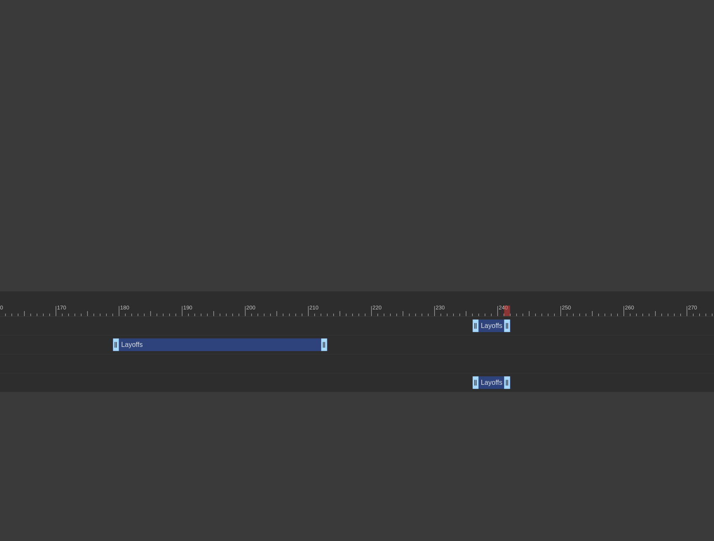
click at [398, 384] on div "Layoffs drag_handle drag_handle" at bounding box center [356, 382] width 2732 height 13
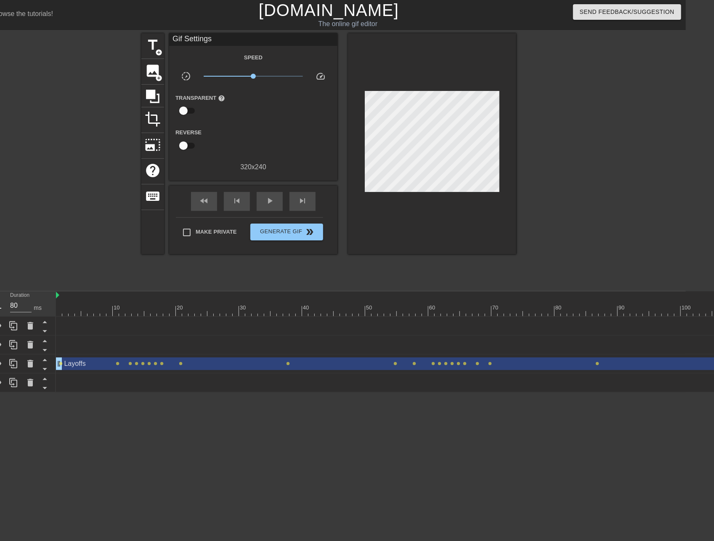
scroll to position [0, 0]
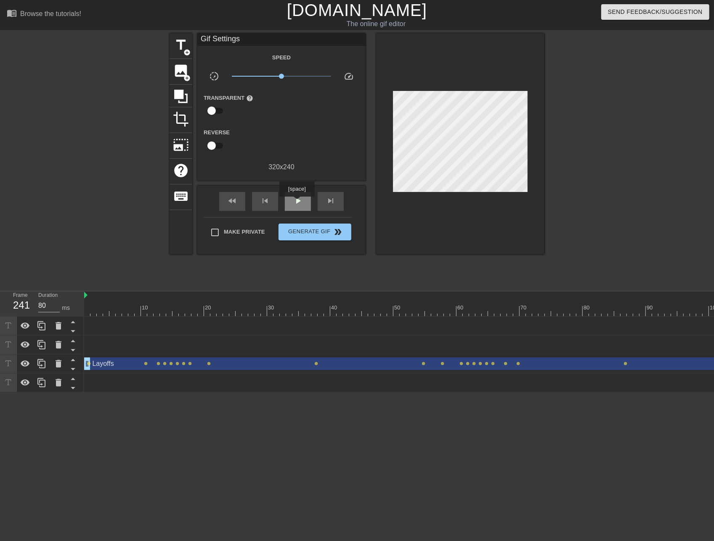
click at [297, 202] on span "play_arrow" at bounding box center [298, 201] width 10 height 10
click at [297, 202] on span "pause" at bounding box center [298, 201] width 10 height 10
click at [297, 202] on span "play_arrow" at bounding box center [298, 201] width 10 height 10
click at [297, 202] on span "pause" at bounding box center [298, 201] width 10 height 10
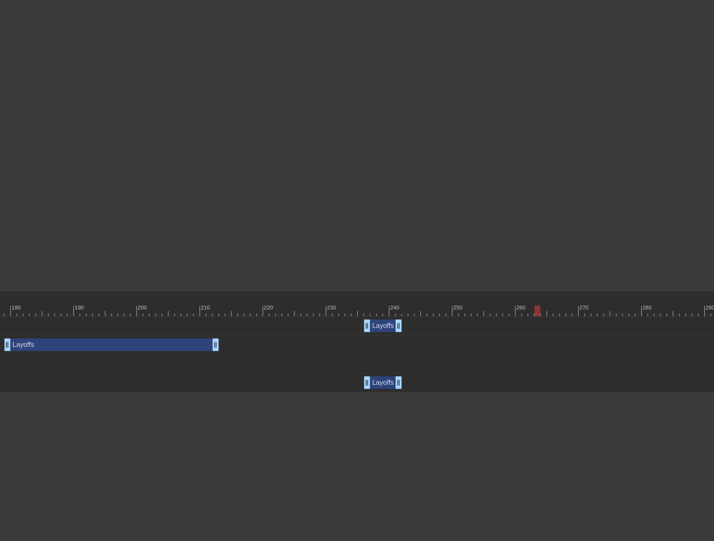
scroll to position [0, 1486]
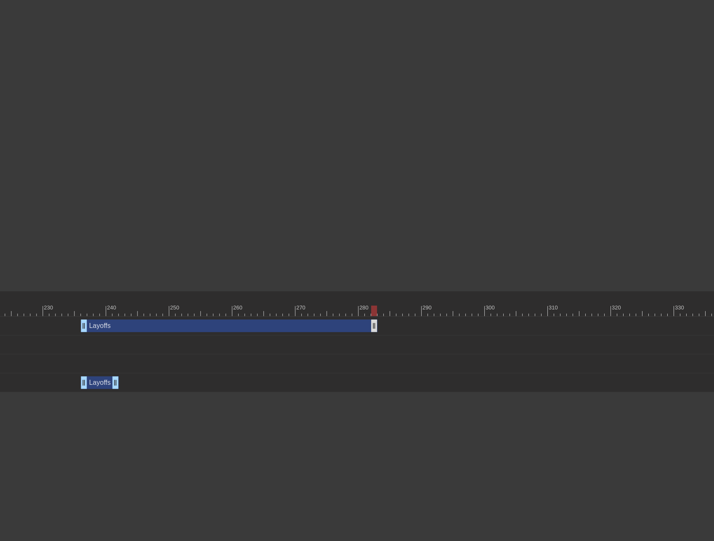
drag, startPoint x: 114, startPoint y: 326, endPoint x: 390, endPoint y: 332, distance: 276.0
drag, startPoint x: 81, startPoint y: 325, endPoint x: 248, endPoint y: 326, distance: 167.4
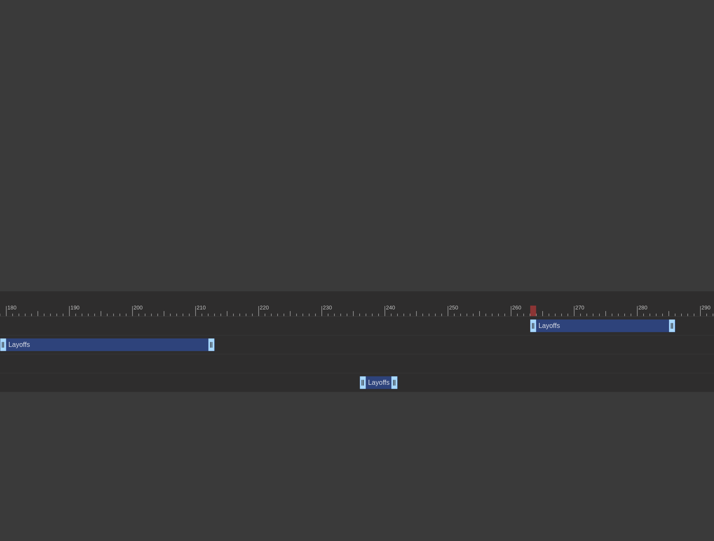
scroll to position [0, 1326]
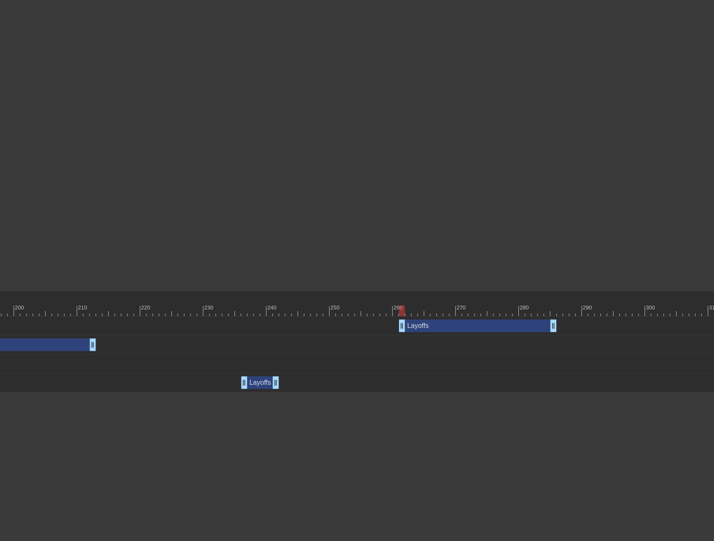
drag, startPoint x: 414, startPoint y: 324, endPoint x: 400, endPoint y: 326, distance: 13.2
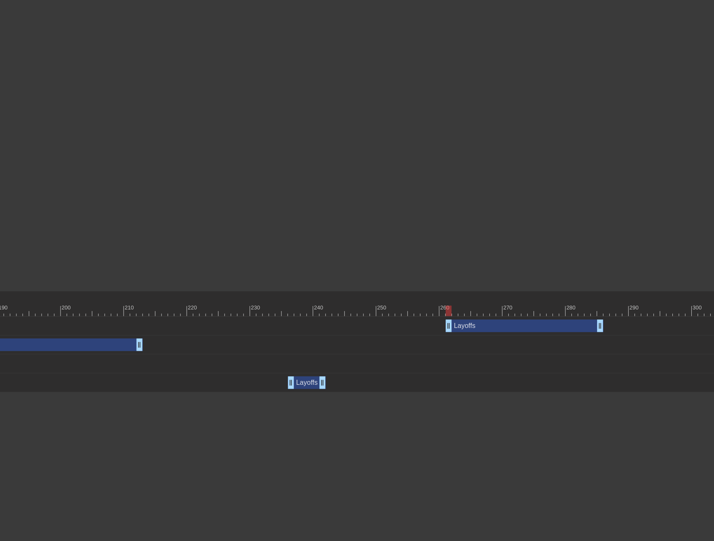
scroll to position [0, 1407]
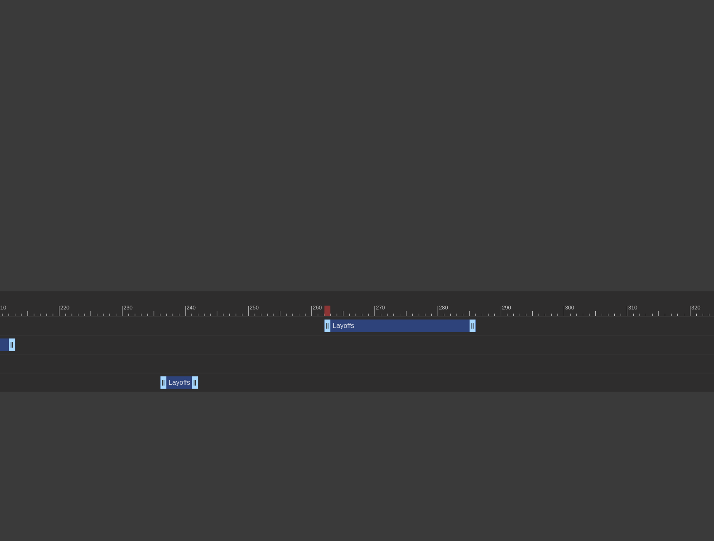
drag, startPoint x: 321, startPoint y: 328, endPoint x: 326, endPoint y: 328, distance: 5.5
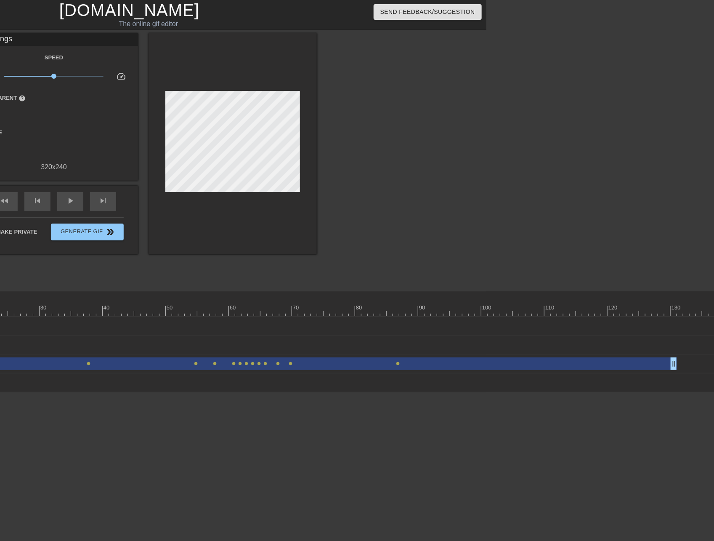
scroll to position [0, 168]
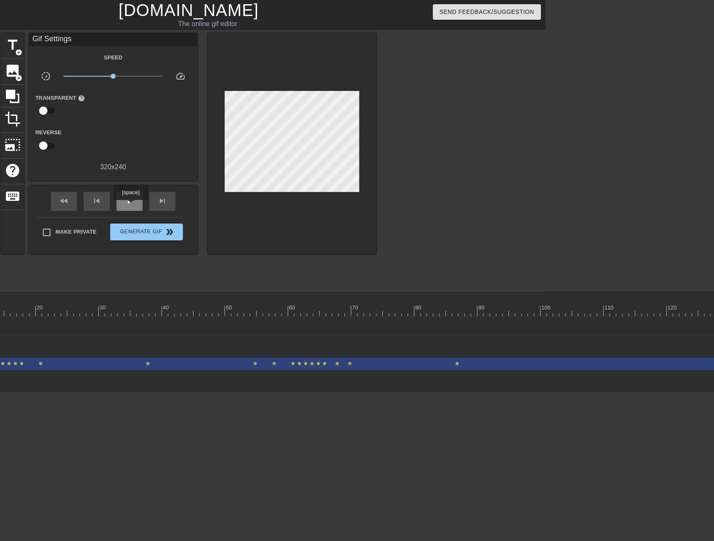
click at [130, 206] on span "play_arrow" at bounding box center [130, 201] width 10 height 10
click at [130, 206] on span "pause" at bounding box center [130, 201] width 10 height 10
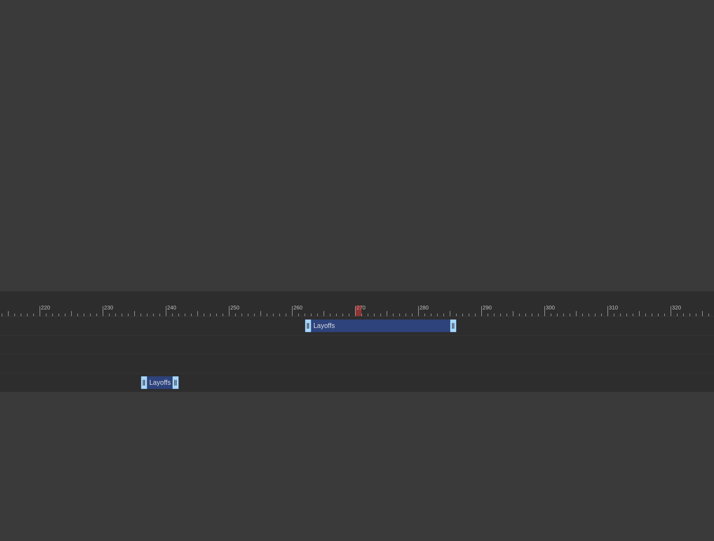
scroll to position [0, 1439]
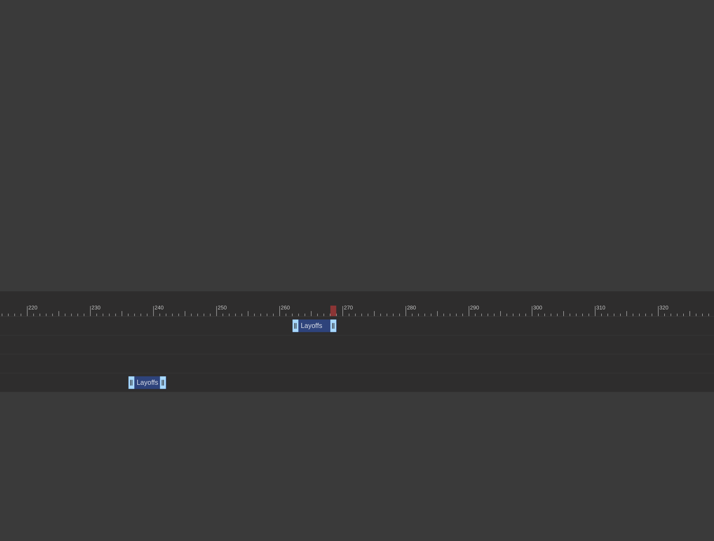
drag, startPoint x: 439, startPoint y: 326, endPoint x: 334, endPoint y: 325, distance: 105.6
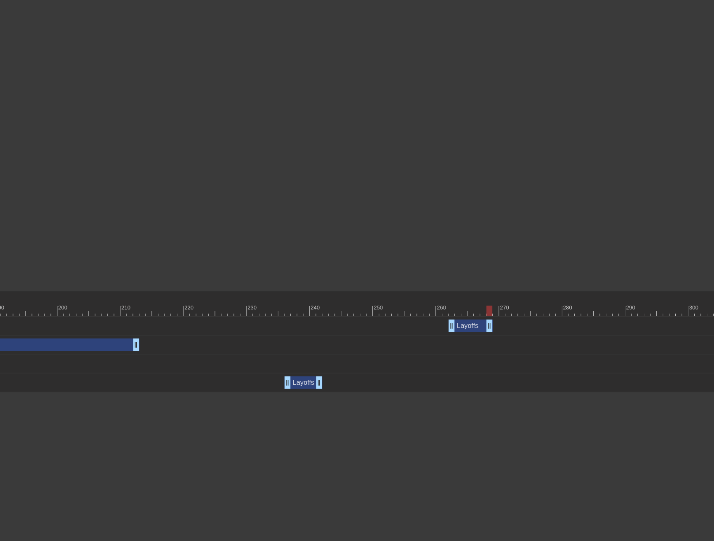
scroll to position [0, 1383]
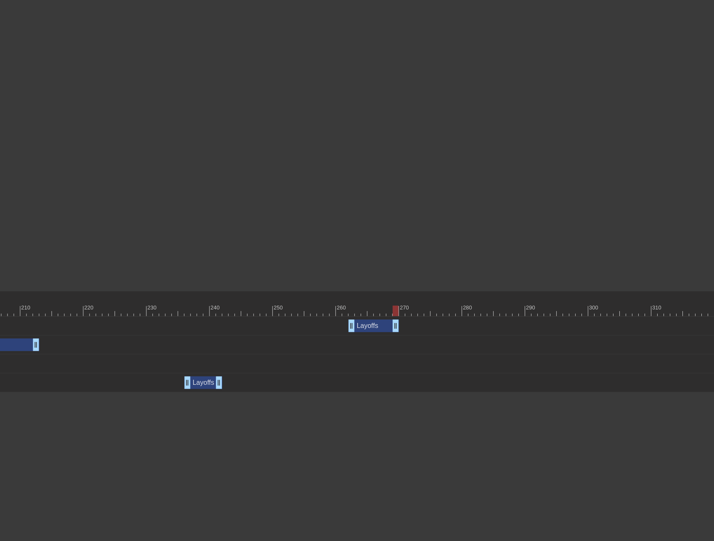
drag, startPoint x: 389, startPoint y: 329, endPoint x: 393, endPoint y: 330, distance: 4.4
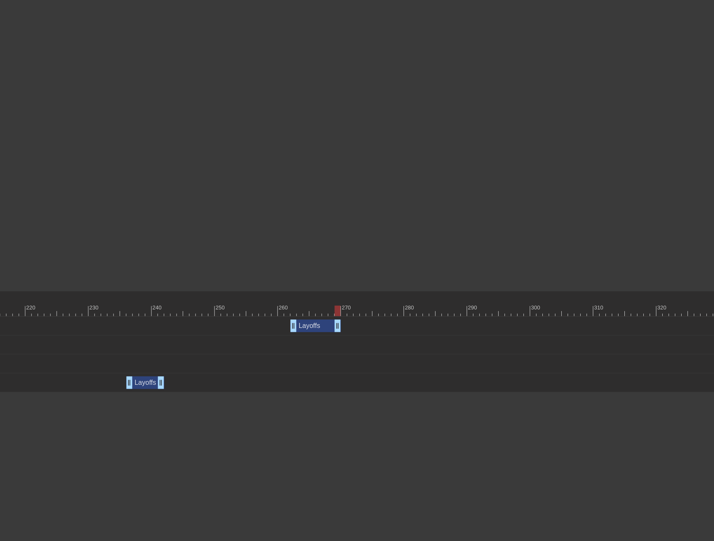
scroll to position [0, 1445]
drag, startPoint x: 332, startPoint y: 324, endPoint x: 326, endPoint y: 324, distance: 5.5
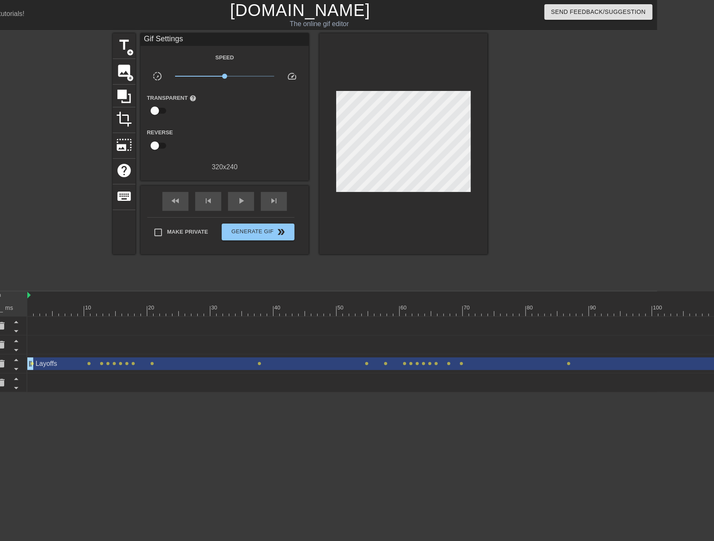
scroll to position [0, 0]
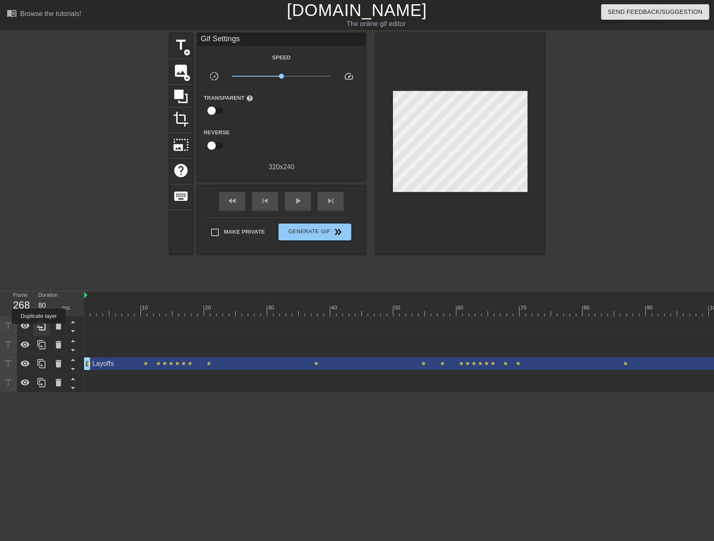
click at [39, 329] on icon at bounding box center [42, 326] width 10 height 10
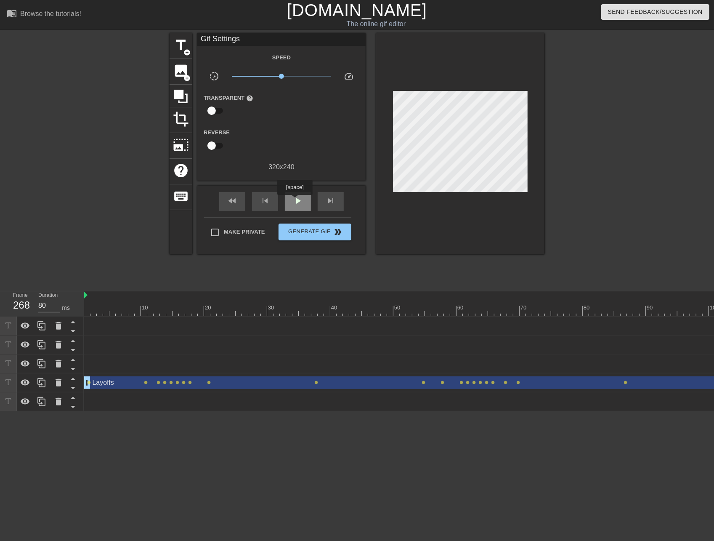
click at [294, 201] on span "play_arrow" at bounding box center [298, 201] width 10 height 10
click at [294, 201] on span "pause" at bounding box center [298, 201] width 10 height 10
click at [294, 201] on span "play_arrow" at bounding box center [298, 201] width 10 height 10
click at [294, 201] on span "pause" at bounding box center [298, 201] width 10 height 10
click at [294, 201] on span "play_arrow" at bounding box center [298, 201] width 10 height 10
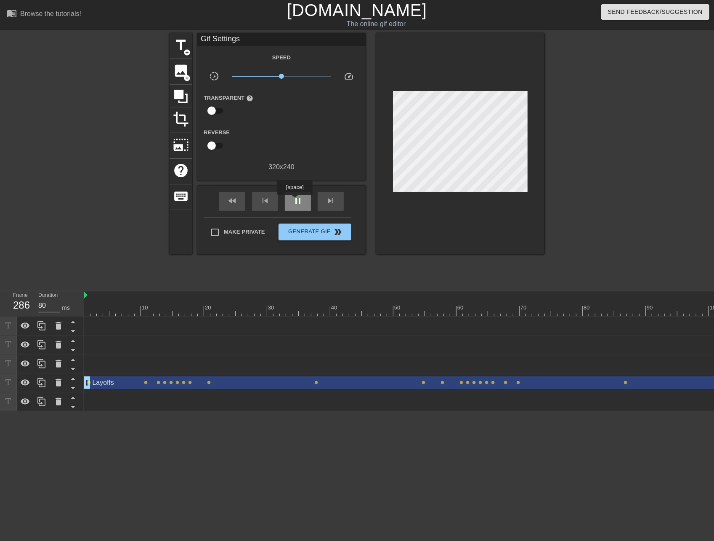
click at [294, 201] on span "pause" at bounding box center [298, 201] width 10 height 10
click at [294, 201] on span "play_arrow" at bounding box center [298, 201] width 10 height 10
click at [294, 201] on span "pause" at bounding box center [298, 201] width 10 height 10
click at [294, 201] on span "play_arrow" at bounding box center [298, 201] width 10 height 10
click at [294, 201] on span "pause" at bounding box center [298, 201] width 10 height 10
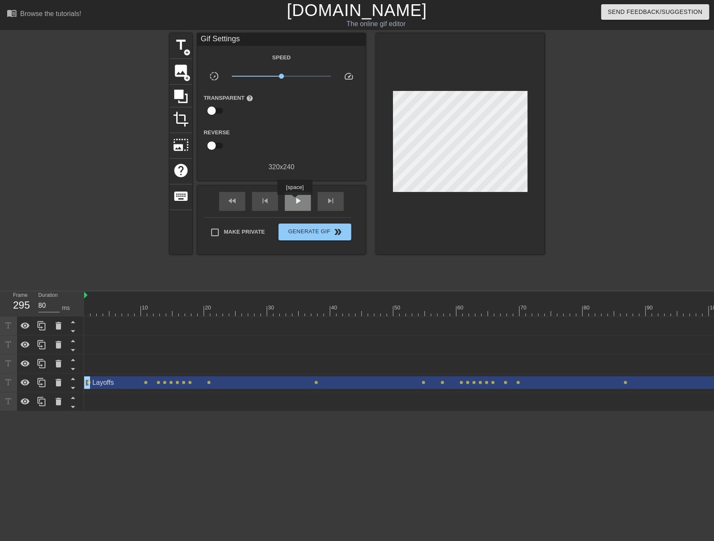
click at [294, 201] on span "play_arrow" at bounding box center [298, 201] width 10 height 10
click at [294, 201] on span "pause" at bounding box center [298, 201] width 10 height 10
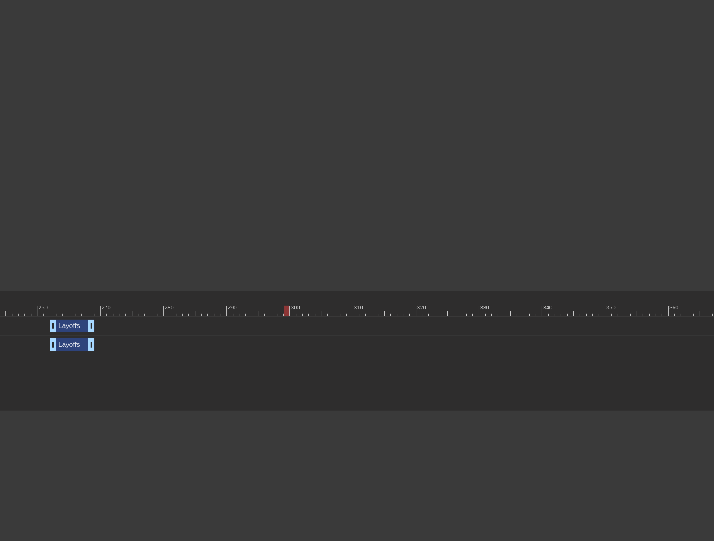
scroll to position [0, 1682]
drag, startPoint x: 88, startPoint y: 329, endPoint x: 383, endPoint y: 324, distance: 294.5
drag, startPoint x: 51, startPoint y: 327, endPoint x: 265, endPoint y: 332, distance: 213.8
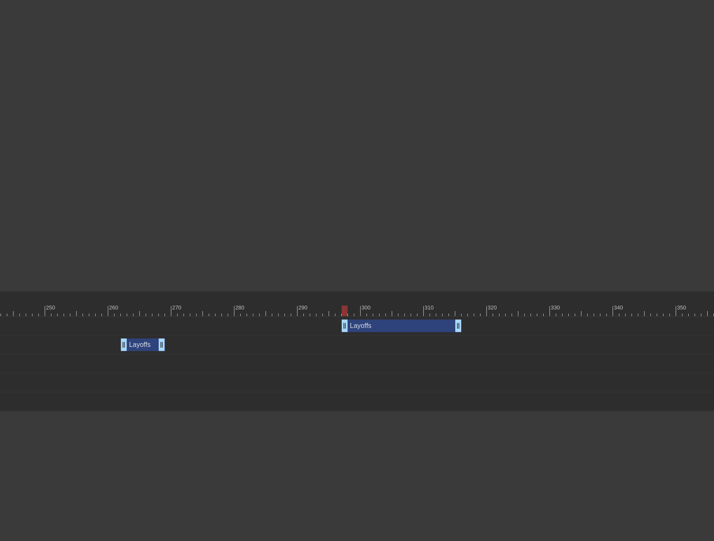
scroll to position [0, 1640]
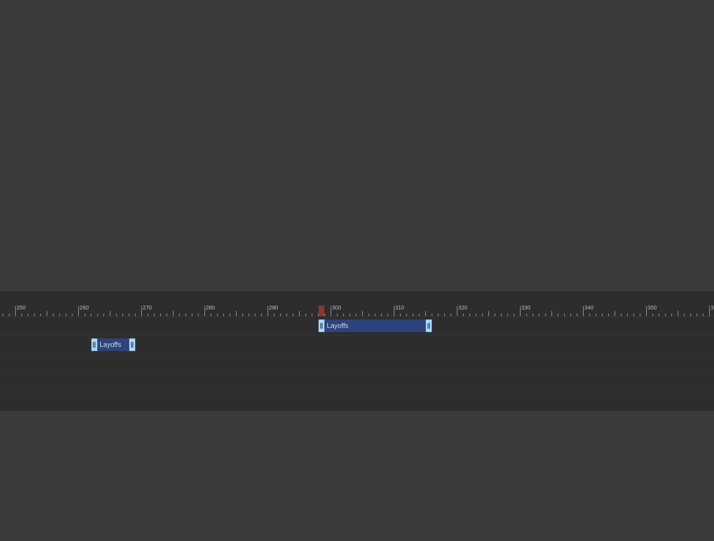
drag, startPoint x: 314, startPoint y: 328, endPoint x: 318, endPoint y: 329, distance: 4.3
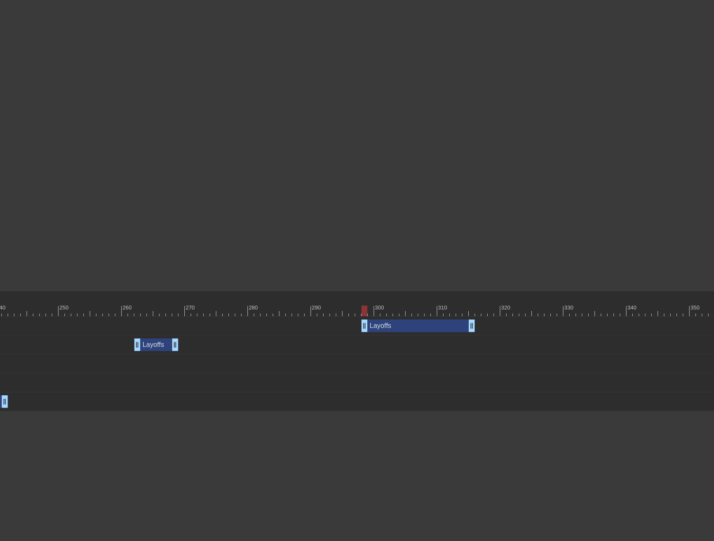
scroll to position [0, 1594]
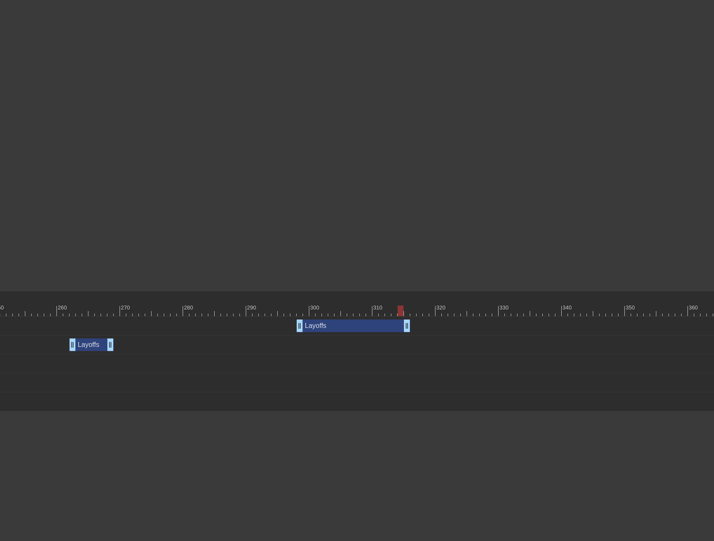
scroll to position [0, 1710]
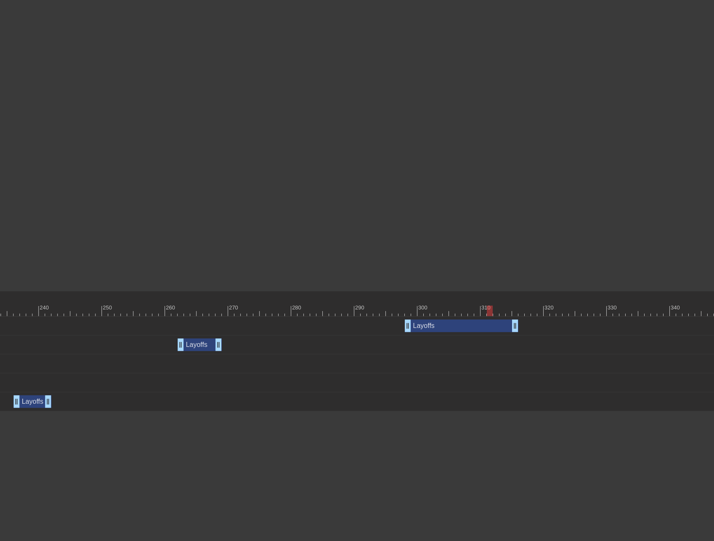
scroll to position [0, 1572]
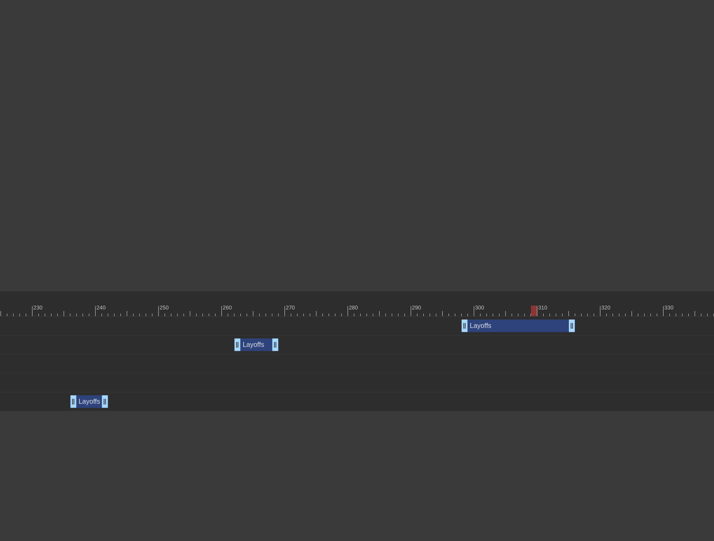
scroll to position [0, 1599]
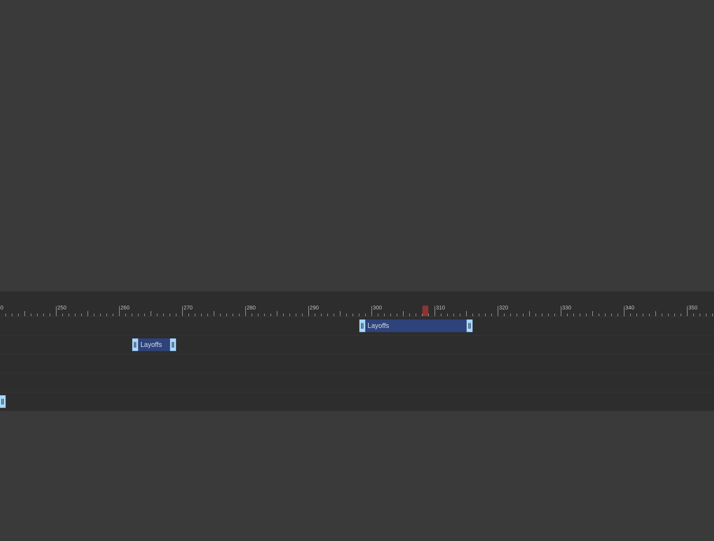
drag, startPoint x: 467, startPoint y: 324, endPoint x: 413, endPoint y: 328, distance: 54.0
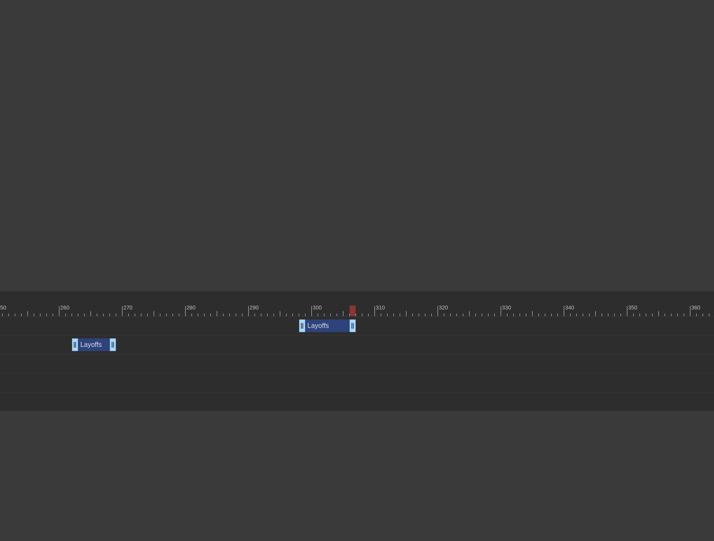
scroll to position [0, 1652]
drag, startPoint x: 358, startPoint y: 323, endPoint x: 345, endPoint y: 325, distance: 12.8
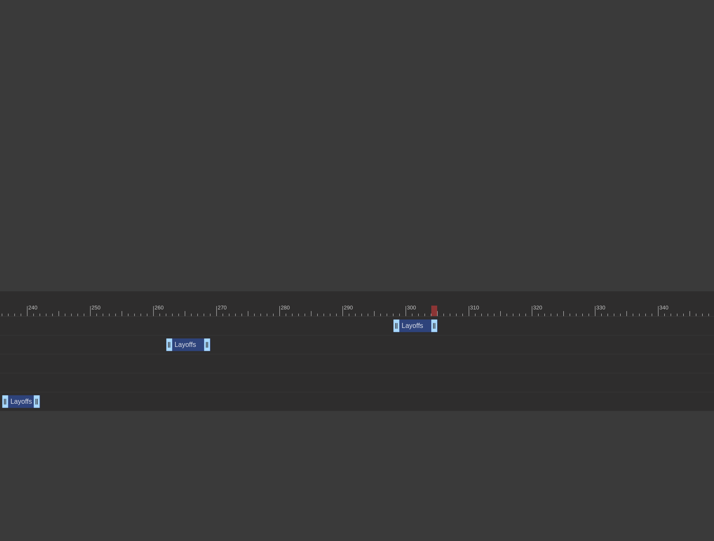
scroll to position [0, 1580]
drag, startPoint x: 420, startPoint y: 326, endPoint x: 414, endPoint y: 326, distance: 6.3
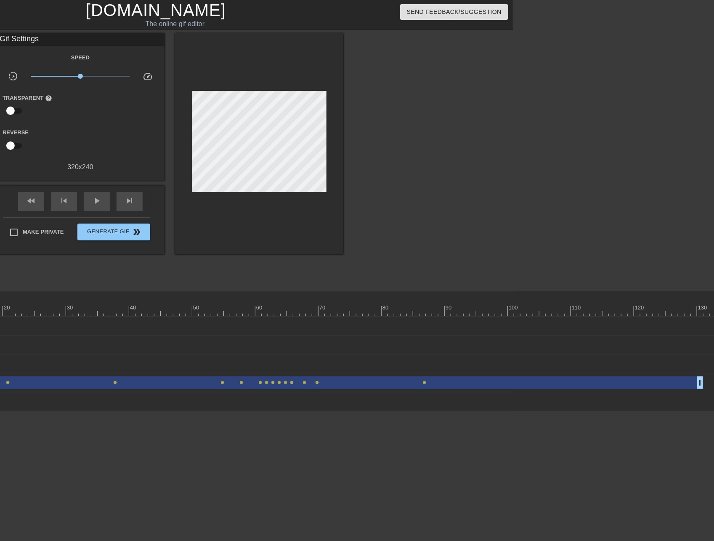
scroll to position [0, 0]
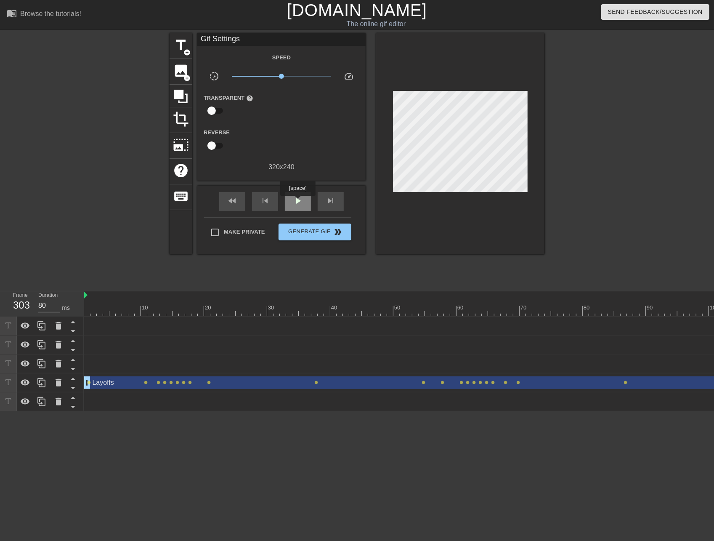
click at [297, 202] on span "play_arrow" at bounding box center [298, 201] width 10 height 10
click at [297, 202] on span "pause" at bounding box center [298, 201] width 10 height 10
click at [37, 324] on icon at bounding box center [42, 326] width 10 height 10
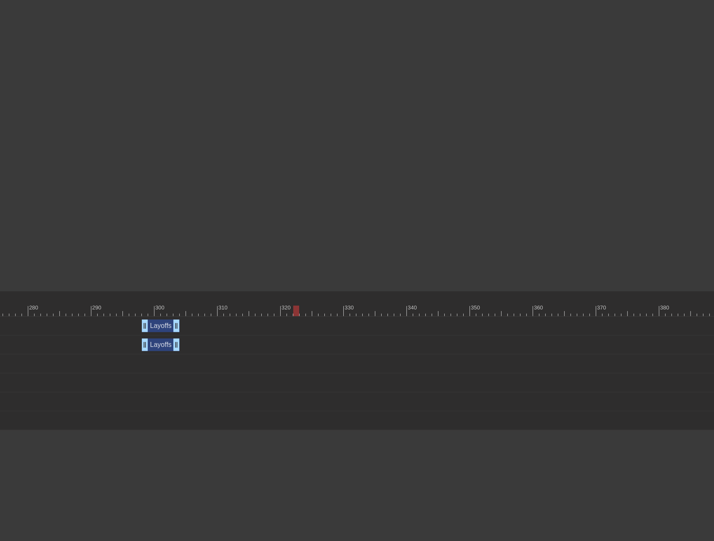
scroll to position [0, 1891]
drag, startPoint x: 69, startPoint y: 325, endPoint x: 86, endPoint y: 321, distance: 16.8
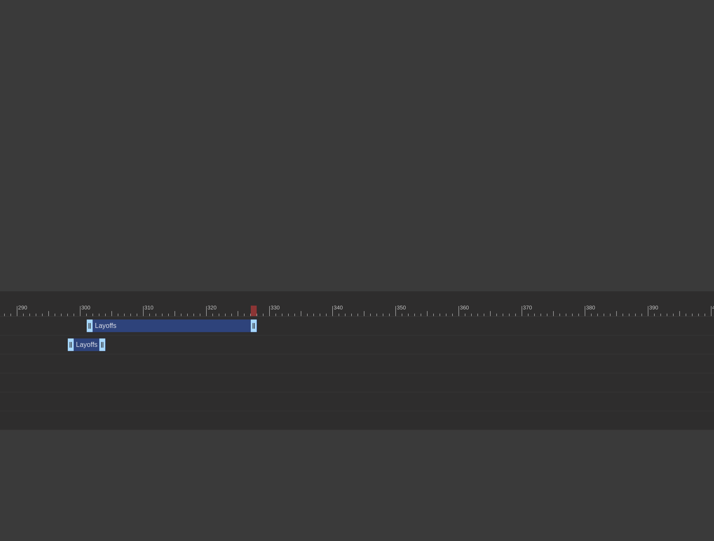
drag, startPoint x: 101, startPoint y: 324, endPoint x: 301, endPoint y: 334, distance: 200.9
drag, startPoint x: 89, startPoint y: 326, endPoint x: 217, endPoint y: 331, distance: 127.5
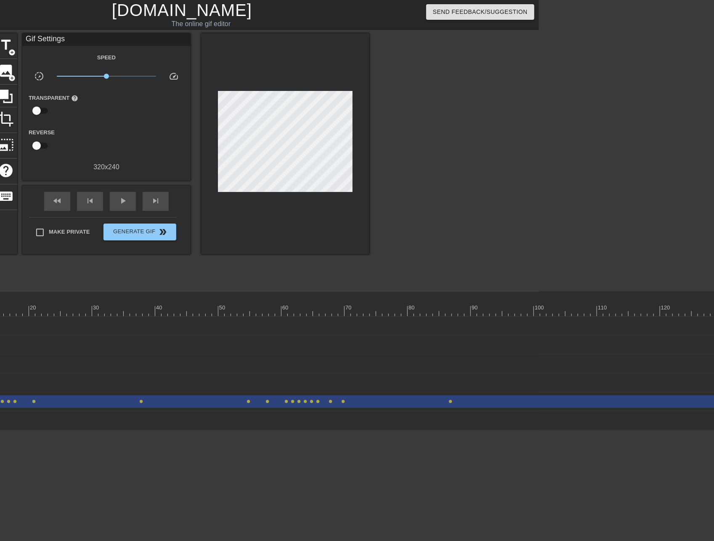
scroll to position [0, 0]
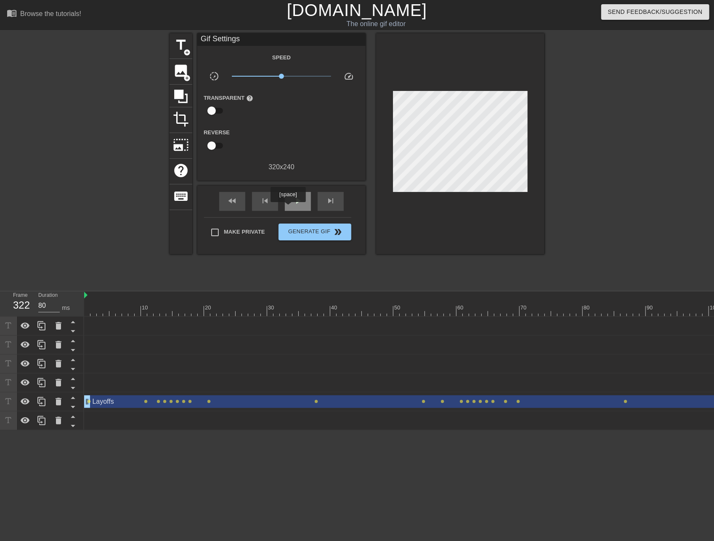
click at [292, 206] on div "play_arrow" at bounding box center [298, 201] width 26 height 19
click at [292, 206] on div "pause" at bounding box center [298, 201] width 26 height 19
click at [292, 206] on div "play_arrow" at bounding box center [298, 201] width 26 height 19
click at [292, 206] on div "pause" at bounding box center [298, 201] width 26 height 19
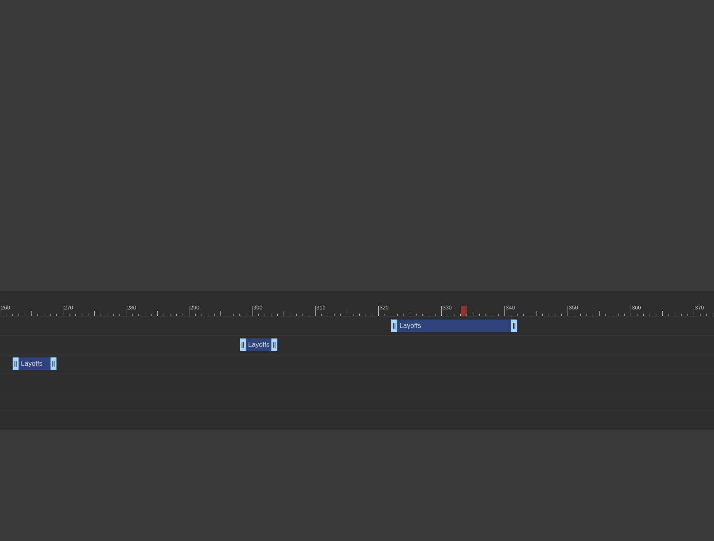
scroll to position [0, 1920]
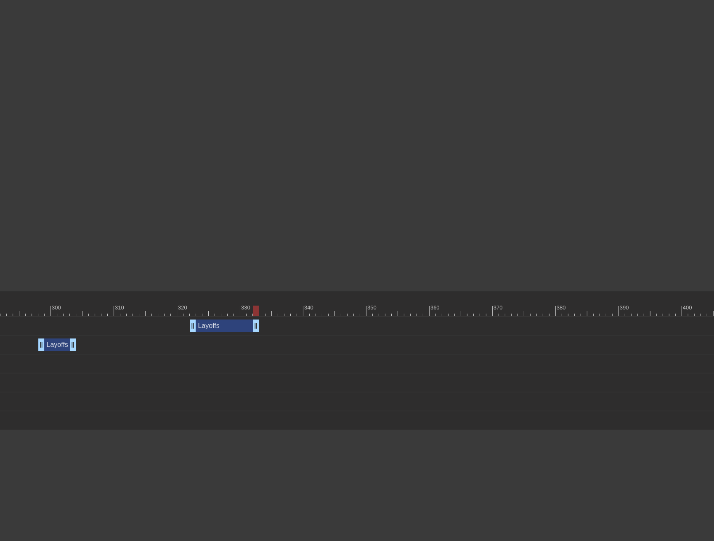
drag, startPoint x: 313, startPoint y: 324, endPoint x: 255, endPoint y: 324, distance: 58.1
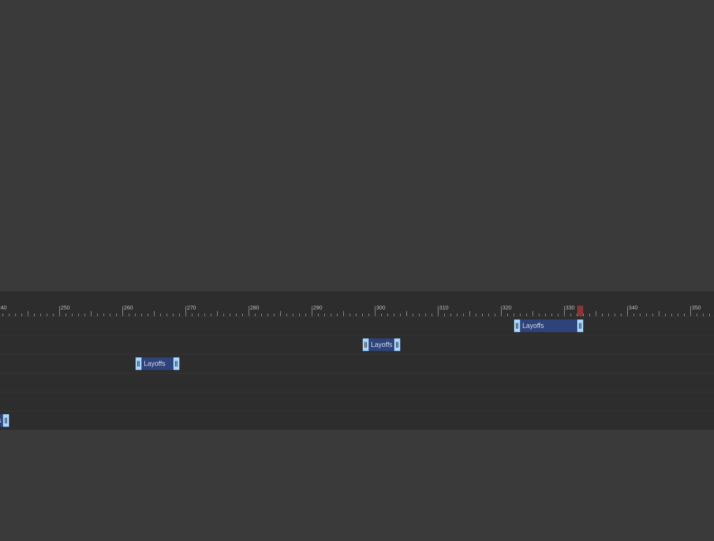
scroll to position [0, 1610]
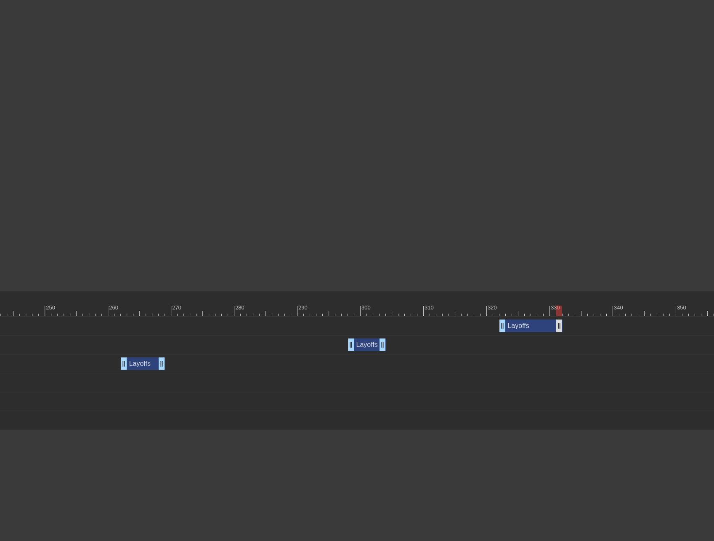
drag, startPoint x: 565, startPoint y: 326, endPoint x: 560, endPoint y: 328, distance: 5.1
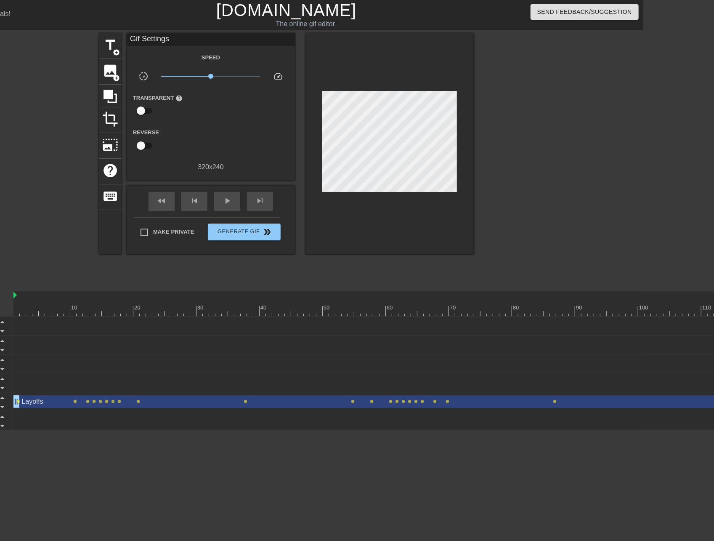
scroll to position [0, 0]
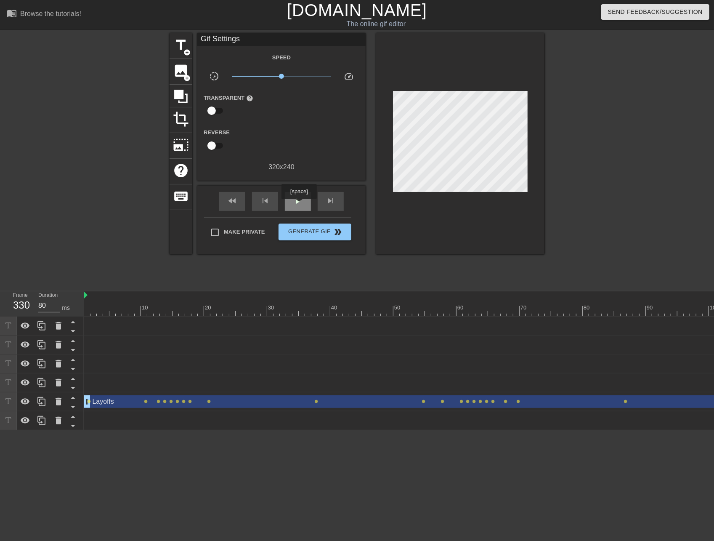
click at [299, 205] on span "play_arrow" at bounding box center [298, 201] width 10 height 10
click at [299, 205] on span "pause" at bounding box center [298, 201] width 10 height 10
click at [299, 205] on span "play_arrow" at bounding box center [298, 201] width 10 height 10
click at [299, 205] on span "pause" at bounding box center [298, 201] width 10 height 10
click at [299, 205] on span "play_arrow" at bounding box center [298, 201] width 10 height 10
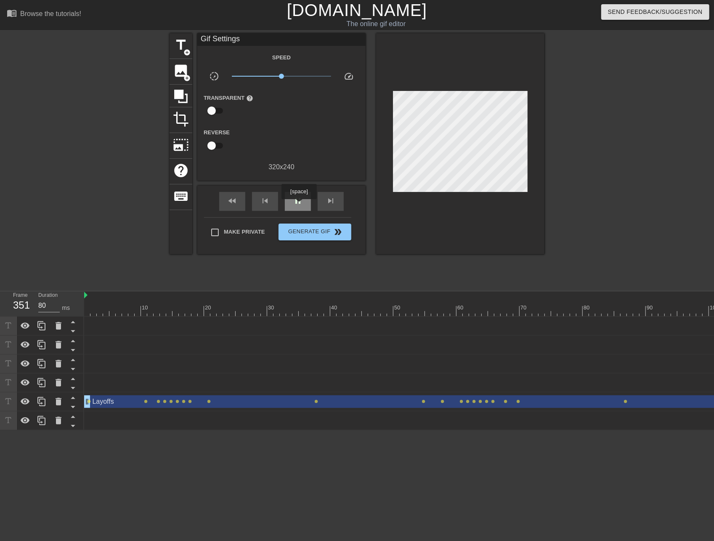
click at [299, 205] on span "pause" at bounding box center [298, 201] width 10 height 10
click at [299, 205] on span "play_arrow" at bounding box center [298, 201] width 10 height 10
click at [299, 205] on span "pause" at bounding box center [298, 201] width 10 height 10
click at [299, 205] on span "play_arrow" at bounding box center [298, 201] width 10 height 10
click at [299, 205] on span "pause" at bounding box center [298, 201] width 10 height 10
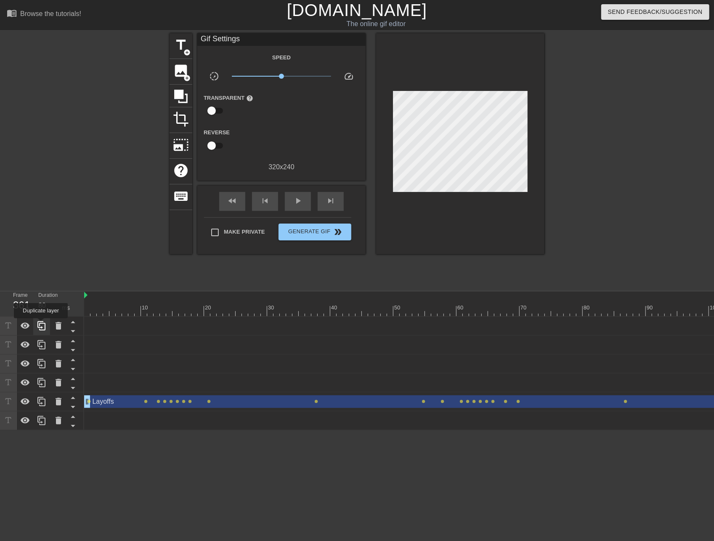
click at [41, 324] on icon at bounding box center [41, 325] width 8 height 9
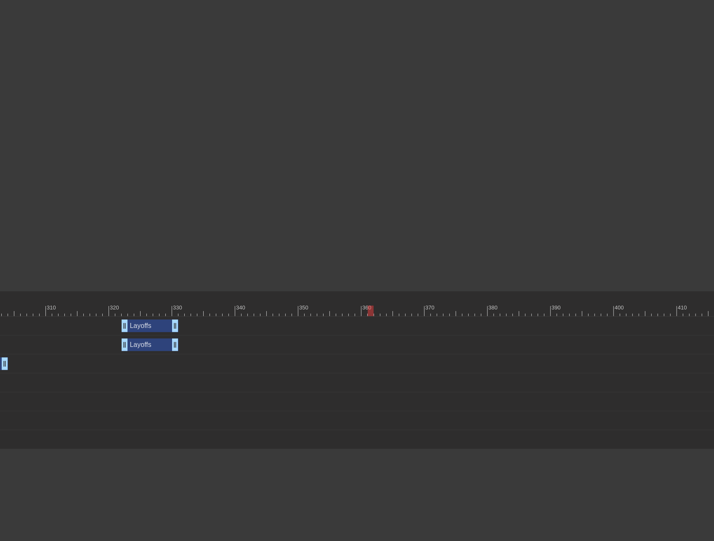
scroll to position [0, 2001]
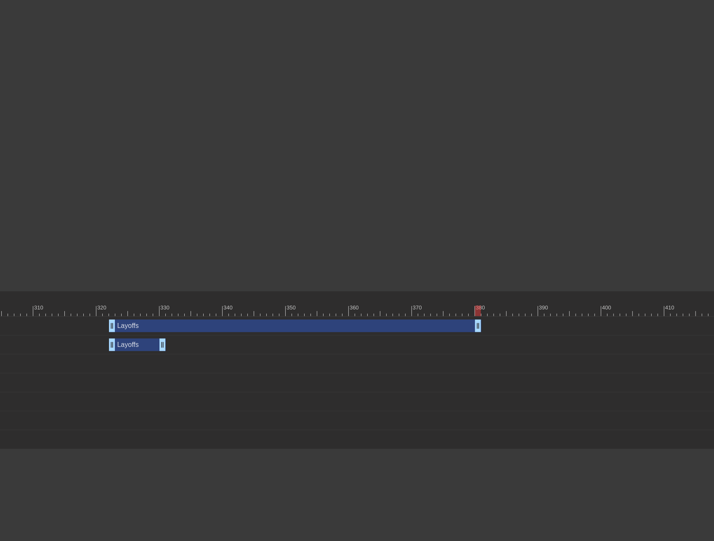
drag, startPoint x: 161, startPoint y: 328, endPoint x: 544, endPoint y: 336, distance: 383.3
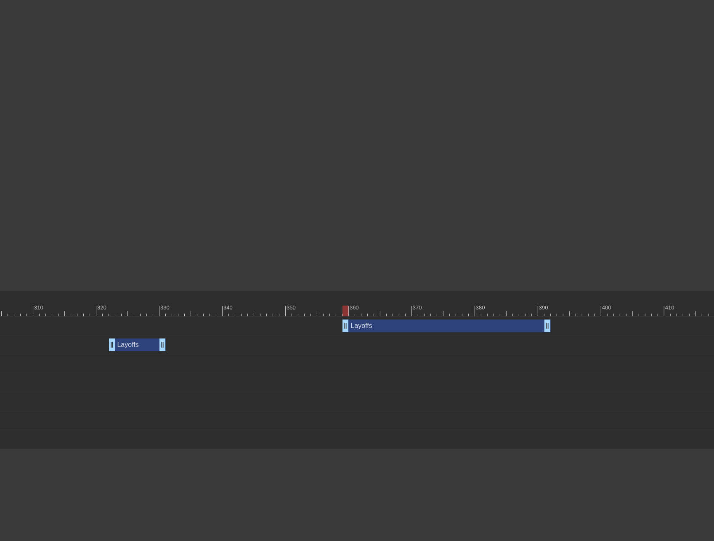
drag, startPoint x: 110, startPoint y: 326, endPoint x: 341, endPoint y: 333, distance: 230.6
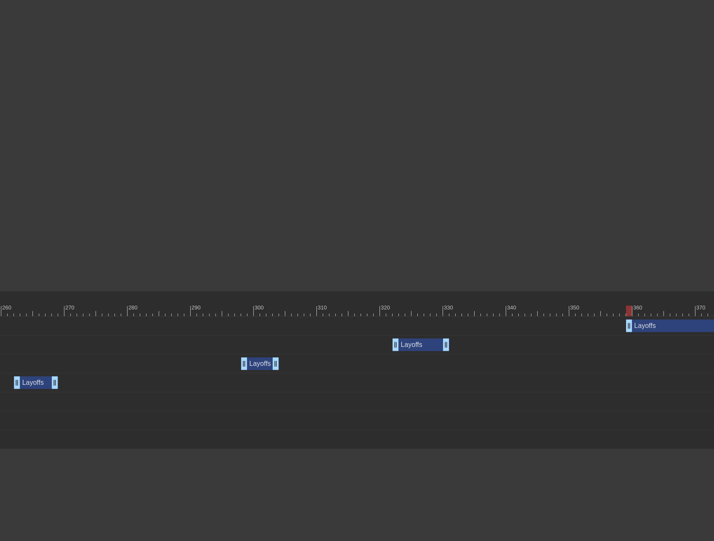
scroll to position [0, 1831]
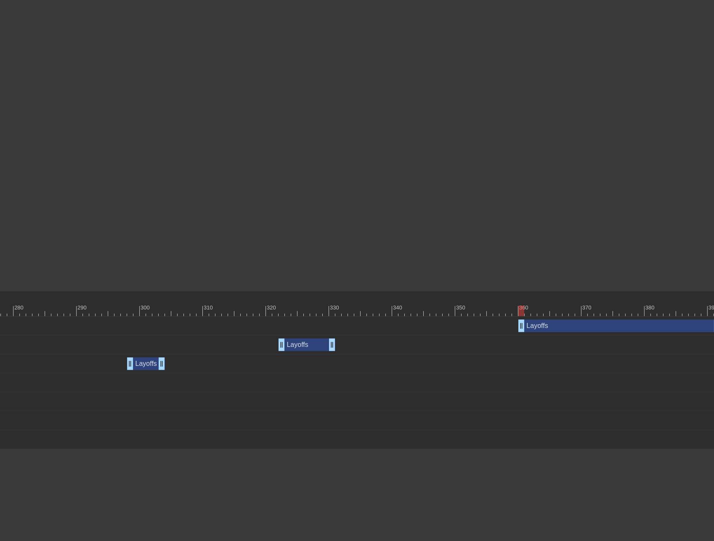
drag, startPoint x: 515, startPoint y: 329, endPoint x: 521, endPoint y: 330, distance: 5.9
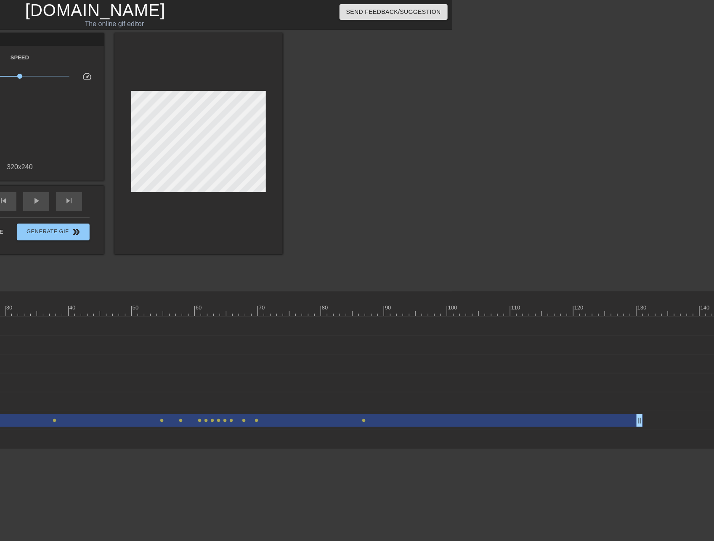
scroll to position [0, 178]
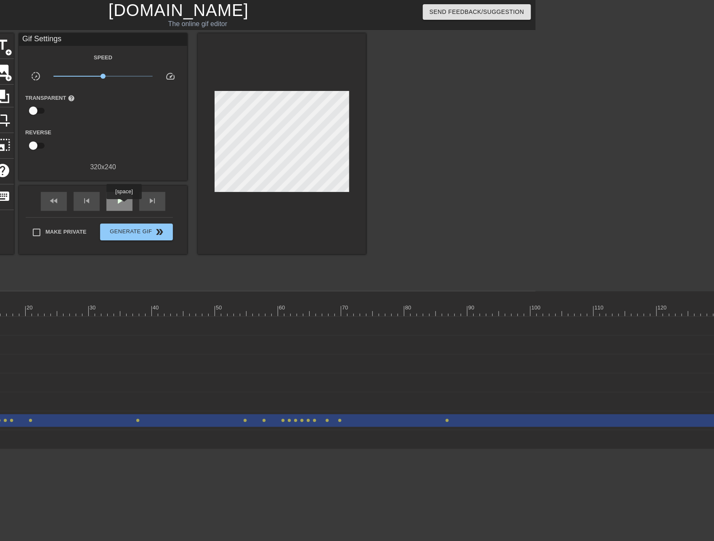
click at [124, 205] on span "play_arrow" at bounding box center [119, 201] width 10 height 10
click at [124, 205] on span "pause" at bounding box center [119, 201] width 10 height 10
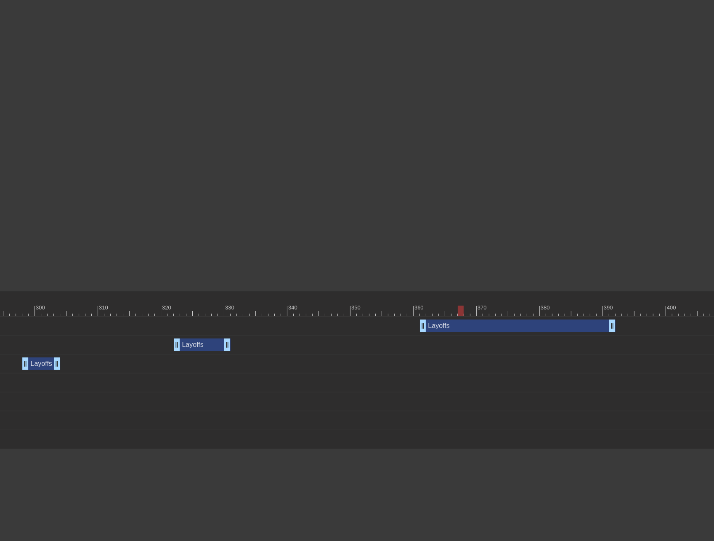
scroll to position [0, 1996]
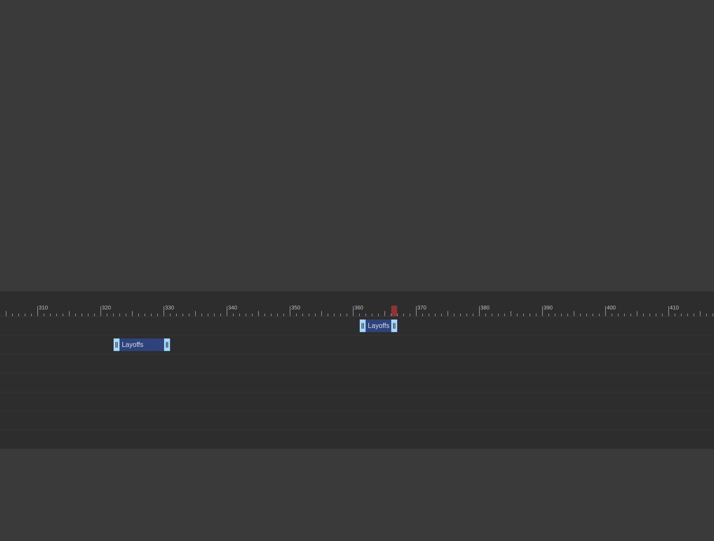
drag, startPoint x: 552, startPoint y: 326, endPoint x: 396, endPoint y: 327, distance: 156.1
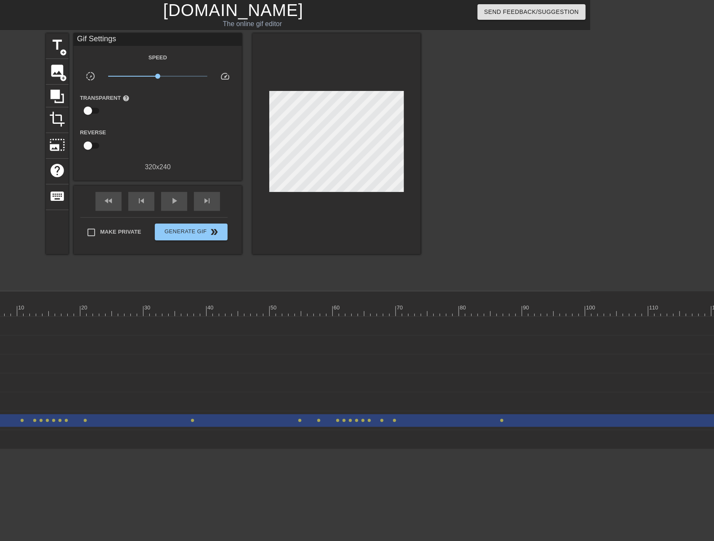
scroll to position [0, 51]
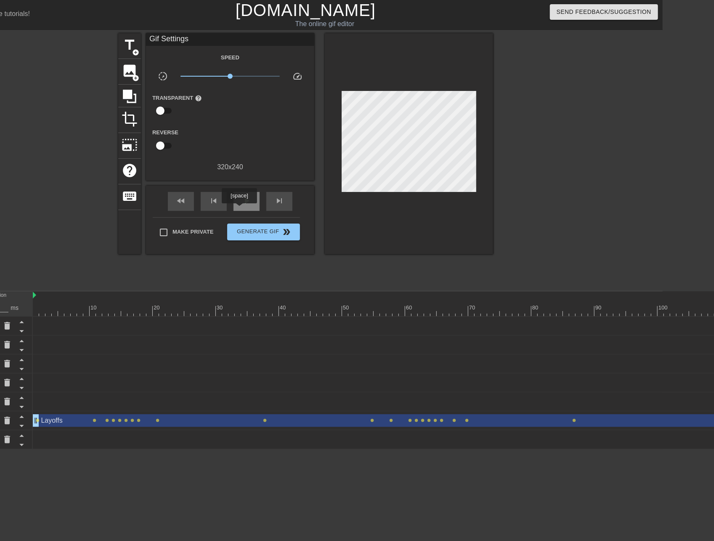
click at [241, 207] on div "play_arrow" at bounding box center [246, 201] width 26 height 19
click at [241, 207] on div "pause" at bounding box center [246, 201] width 26 height 19
click at [242, 204] on span "play_arrow" at bounding box center [246, 201] width 10 height 10
click at [242, 204] on span "pause" at bounding box center [246, 201] width 10 height 10
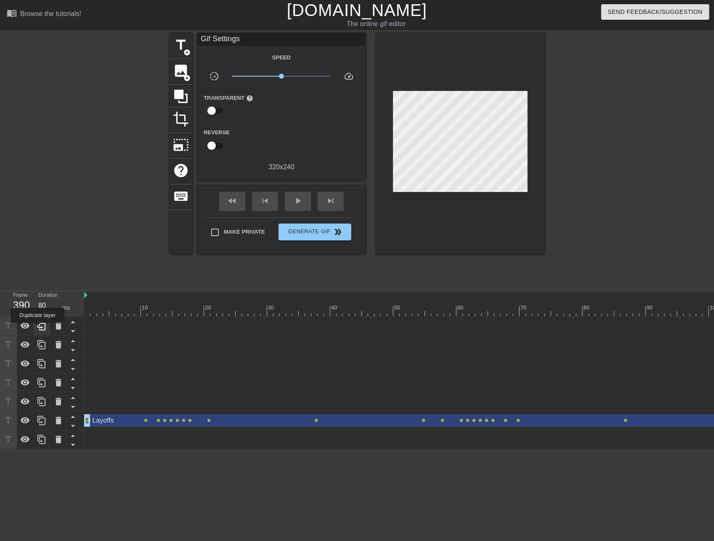
click at [38, 328] on icon at bounding box center [42, 326] width 10 height 10
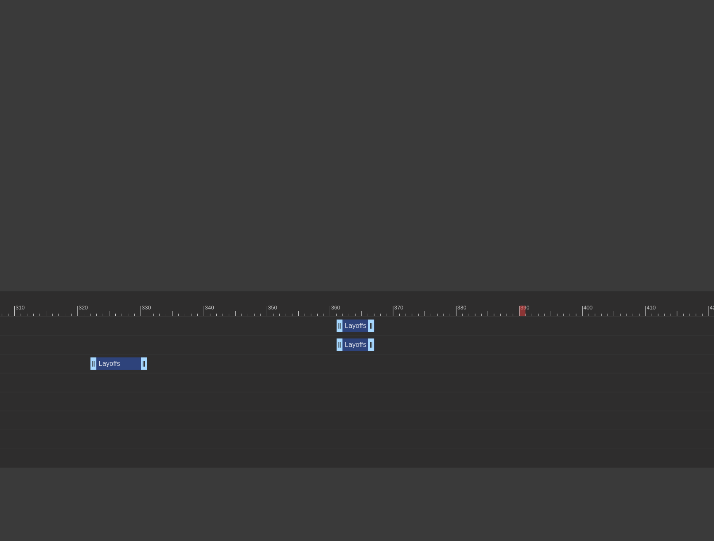
scroll to position [0, 2104]
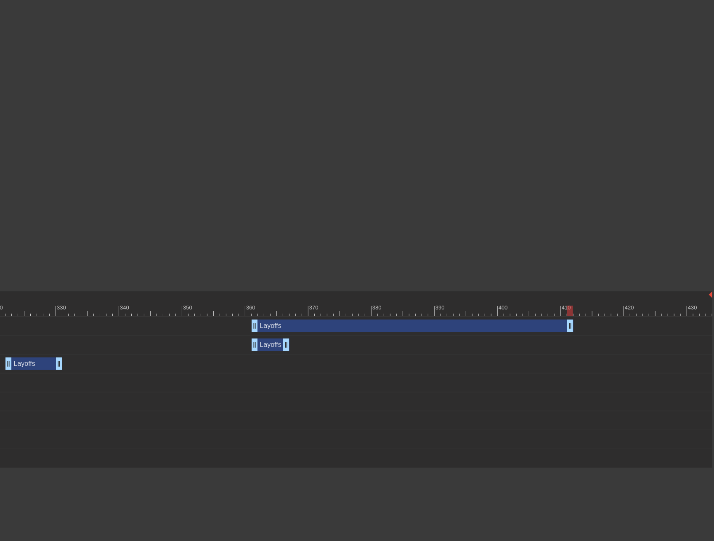
drag, startPoint x: 287, startPoint y: 326, endPoint x: 582, endPoint y: 332, distance: 295.4
drag, startPoint x: 254, startPoint y: 326, endPoint x: 428, endPoint y: 326, distance: 174.2
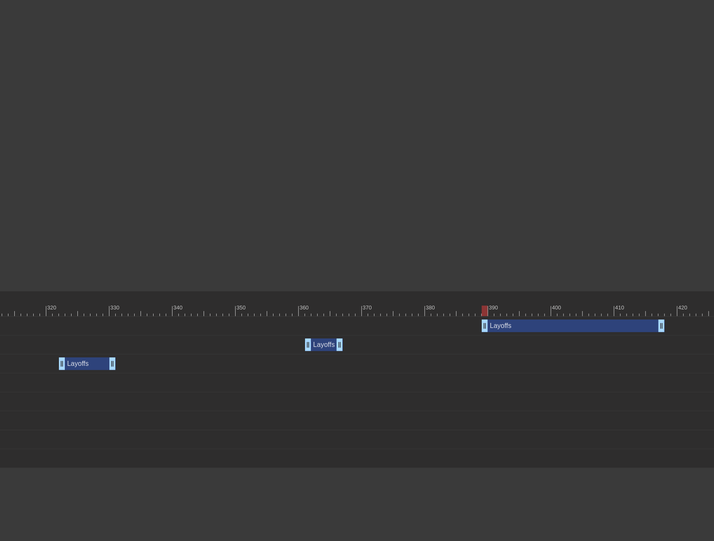
scroll to position [0, 2042]
drag, startPoint x: 493, startPoint y: 328, endPoint x: 483, endPoint y: 328, distance: 10.5
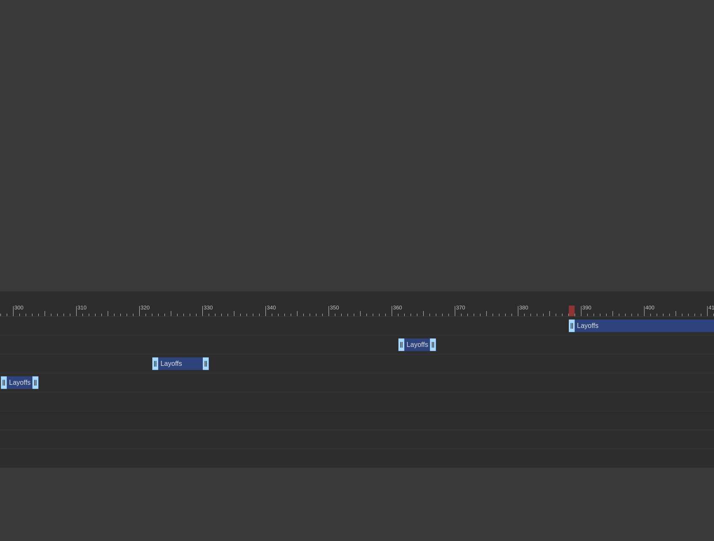
scroll to position [0, 2104]
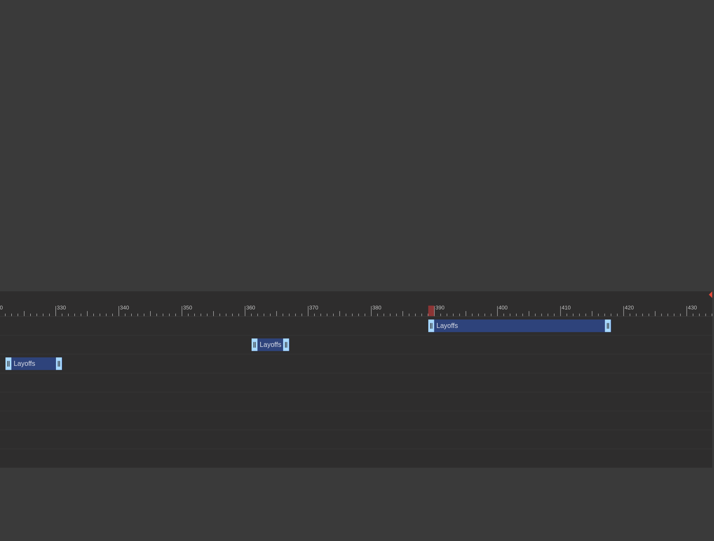
drag, startPoint x: 423, startPoint y: 322, endPoint x: 427, endPoint y: 323, distance: 4.2
drag, startPoint x: 608, startPoint y: 326, endPoint x: 500, endPoint y: 325, distance: 108.1
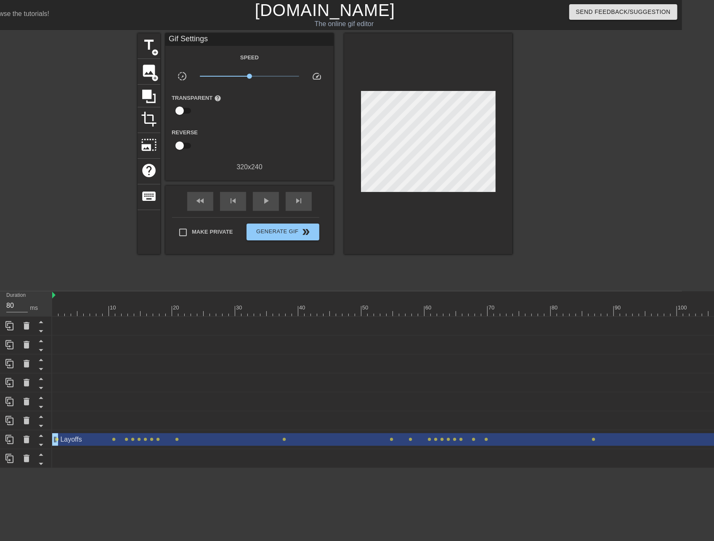
scroll to position [0, 19]
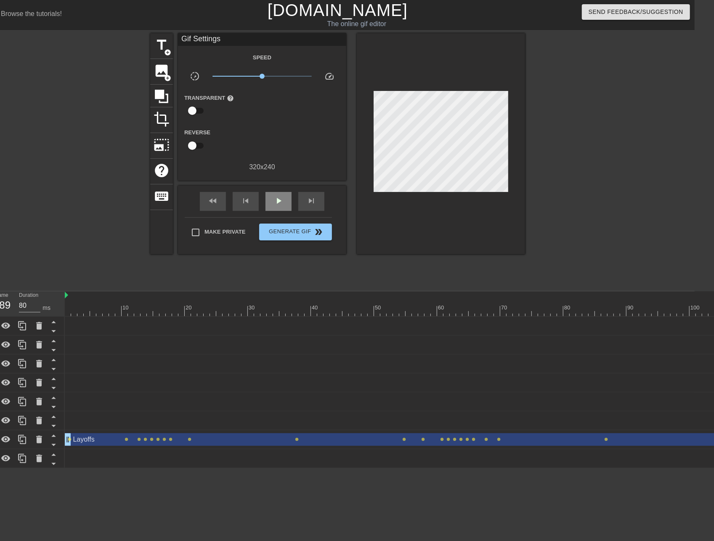
click at [268, 203] on div "play_arrow" at bounding box center [278, 201] width 26 height 19
click at [268, 203] on div "pause" at bounding box center [278, 201] width 26 height 19
click at [268, 203] on div "play_arrow" at bounding box center [278, 201] width 26 height 19
click at [268, 203] on div "pause" at bounding box center [278, 201] width 26 height 19
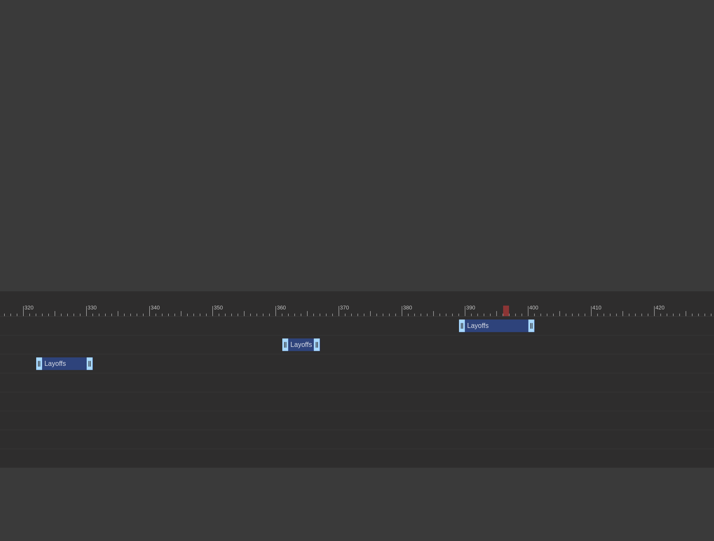
scroll to position [0, 2104]
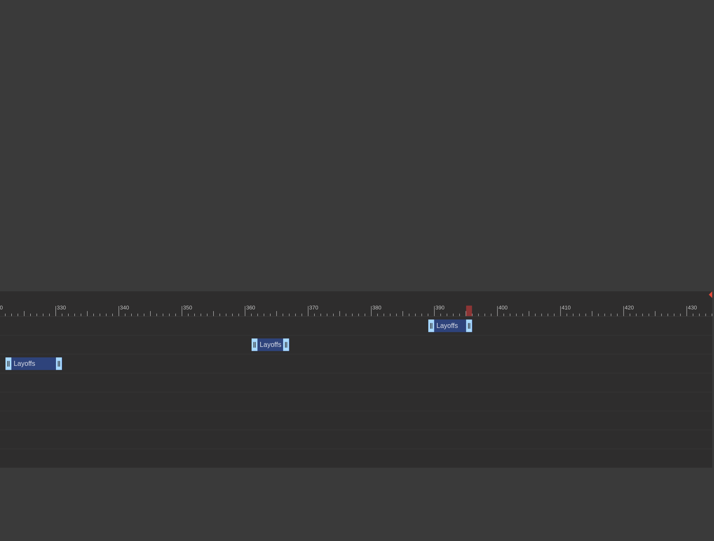
drag, startPoint x: 501, startPoint y: 326, endPoint x: 471, endPoint y: 328, distance: 29.9
drag, startPoint x: 468, startPoint y: 328, endPoint x: 462, endPoint y: 328, distance: 5.9
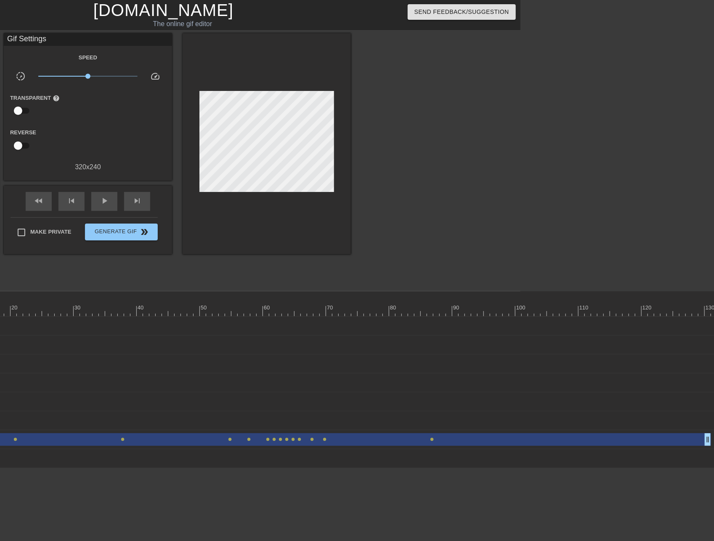
scroll to position [0, 180]
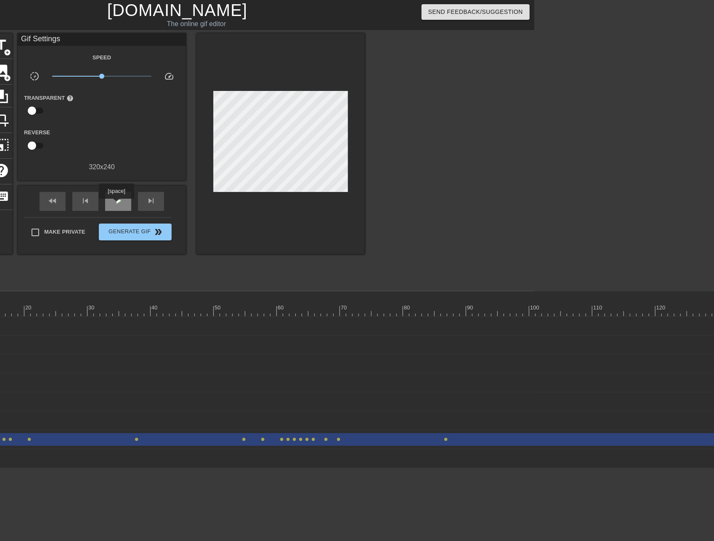
click at [116, 204] on span "play_arrow" at bounding box center [118, 201] width 10 height 10
click at [116, 201] on span "pause" at bounding box center [118, 201] width 10 height 10
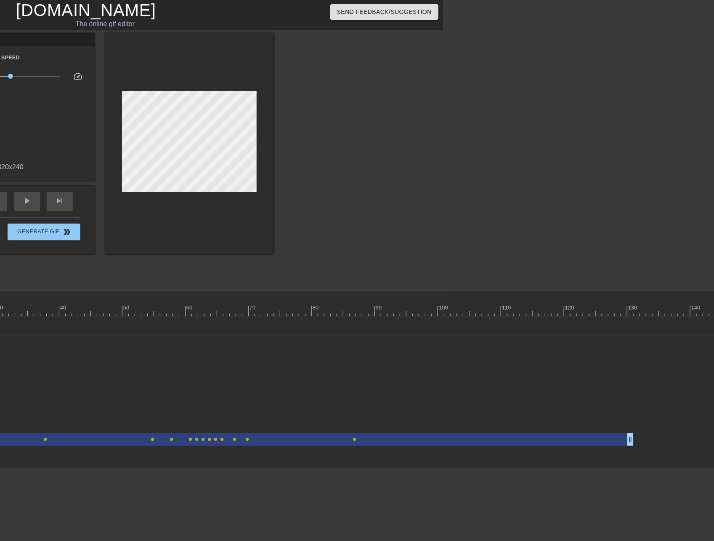
scroll to position [0, 0]
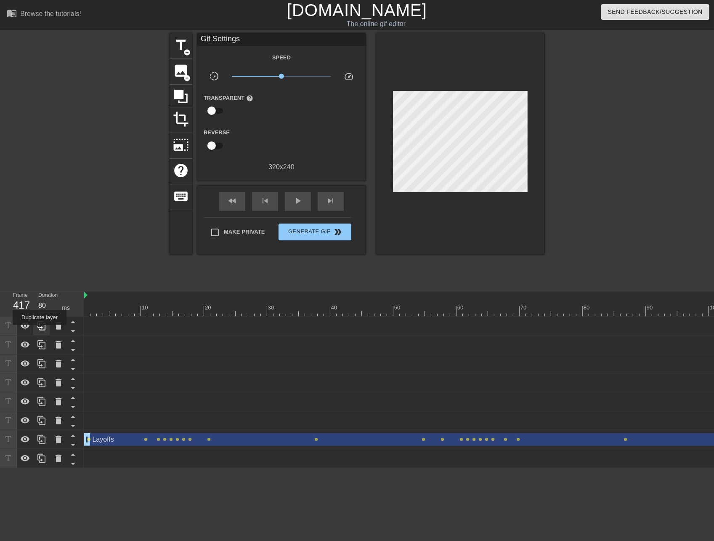
click at [40, 331] on icon at bounding box center [42, 326] width 10 height 10
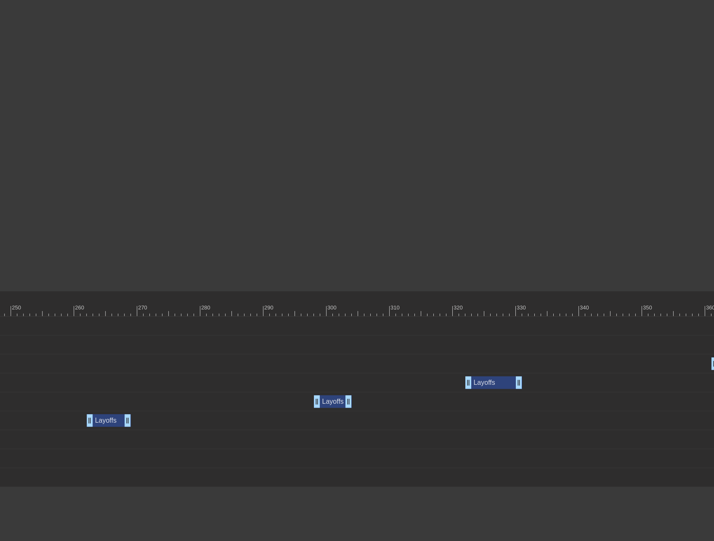
scroll to position [0, 2104]
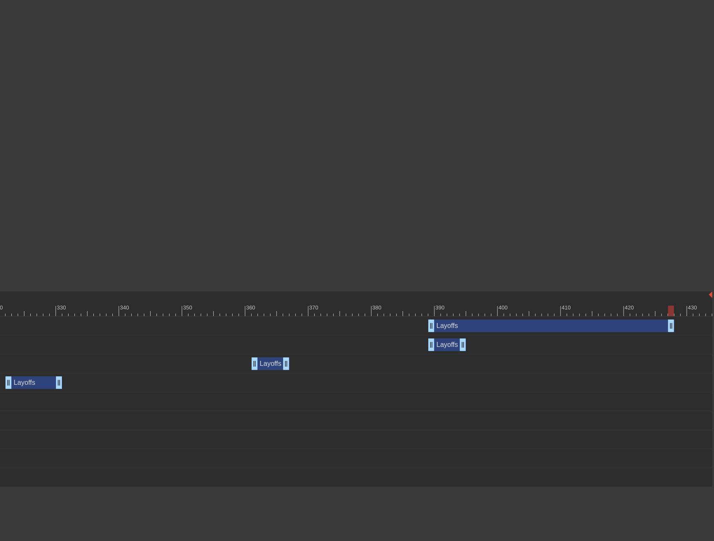
drag, startPoint x: 463, startPoint y: 328, endPoint x: 671, endPoint y: 335, distance: 207.9
drag, startPoint x: 432, startPoint y: 325, endPoint x: 581, endPoint y: 330, distance: 149.0
drag, startPoint x: 581, startPoint y: 329, endPoint x: 586, endPoint y: 329, distance: 5.9
drag, startPoint x: 677, startPoint y: 326, endPoint x: 632, endPoint y: 330, distance: 45.2
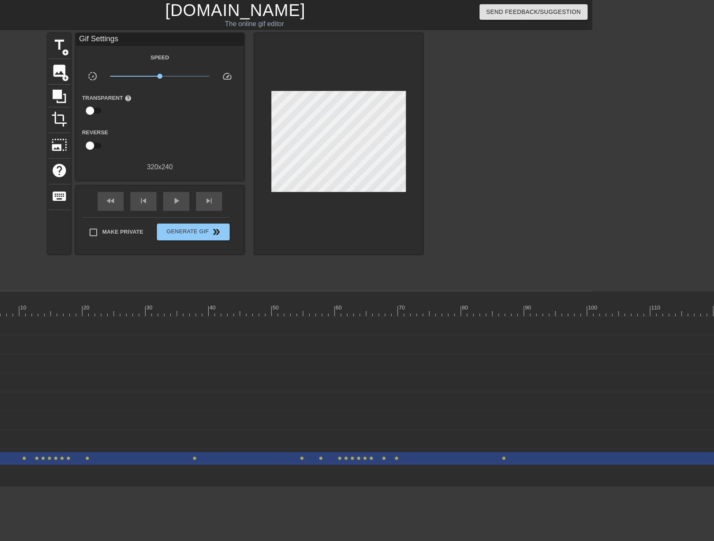
scroll to position [0, 0]
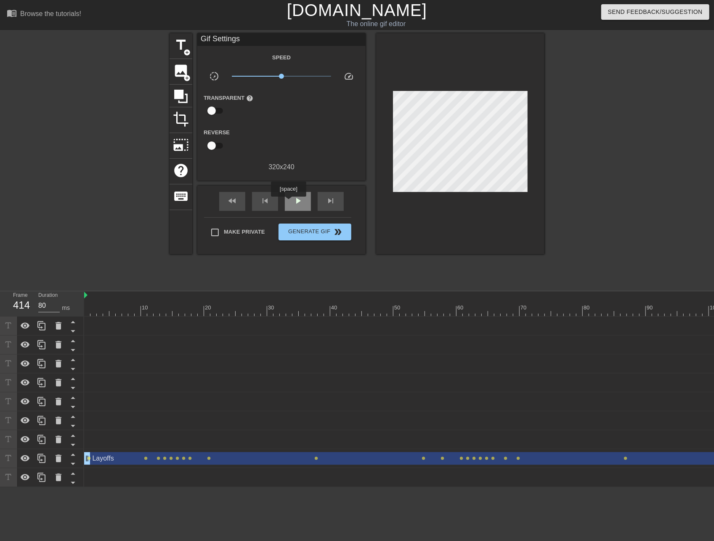
click at [292, 202] on div "play_arrow" at bounding box center [298, 201] width 26 height 19
click at [292, 202] on div "pause" at bounding box center [298, 201] width 26 height 19
click at [292, 202] on div "play_arrow" at bounding box center [298, 201] width 26 height 19
click at [292, 202] on div "pause" at bounding box center [298, 201] width 26 height 19
click at [292, 202] on div "play_arrow" at bounding box center [298, 201] width 26 height 19
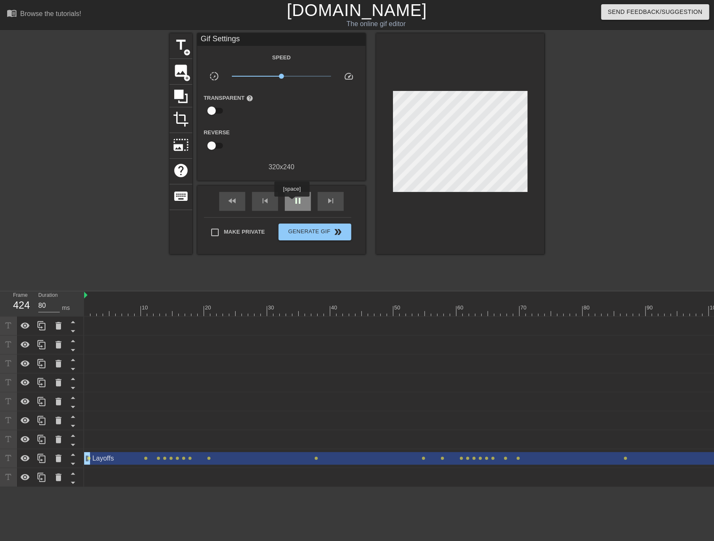
click at [292, 202] on div "pause" at bounding box center [298, 201] width 26 height 19
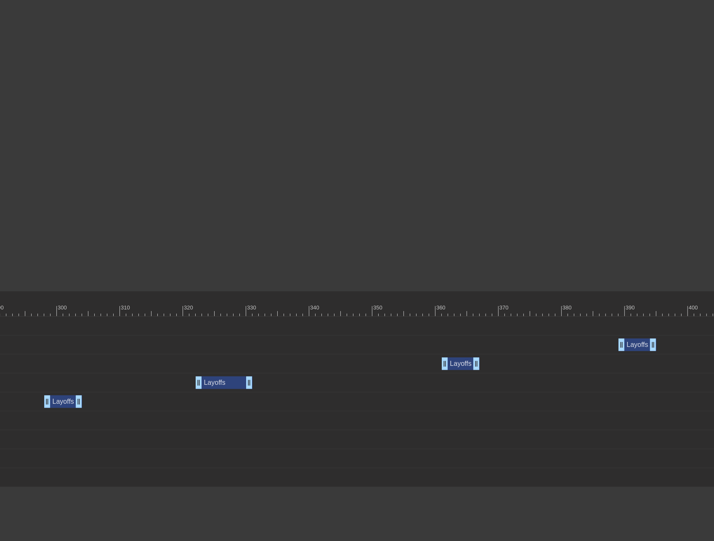
scroll to position [0, 2104]
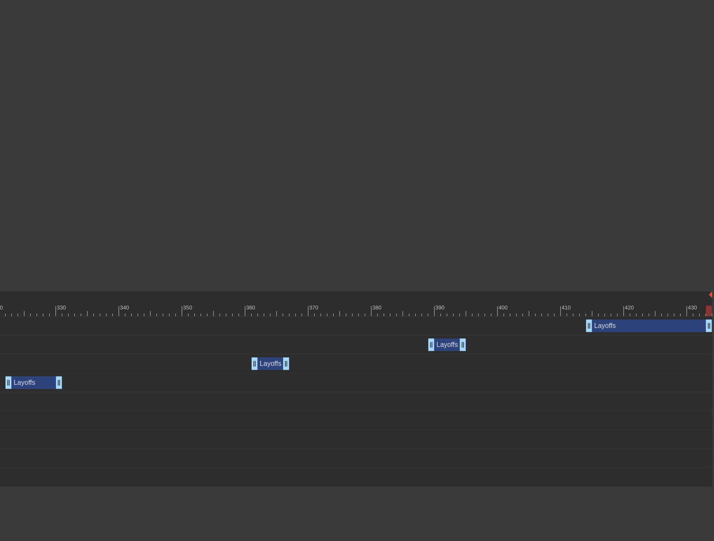
drag, startPoint x: 631, startPoint y: 326, endPoint x: 706, endPoint y: 330, distance: 75.0
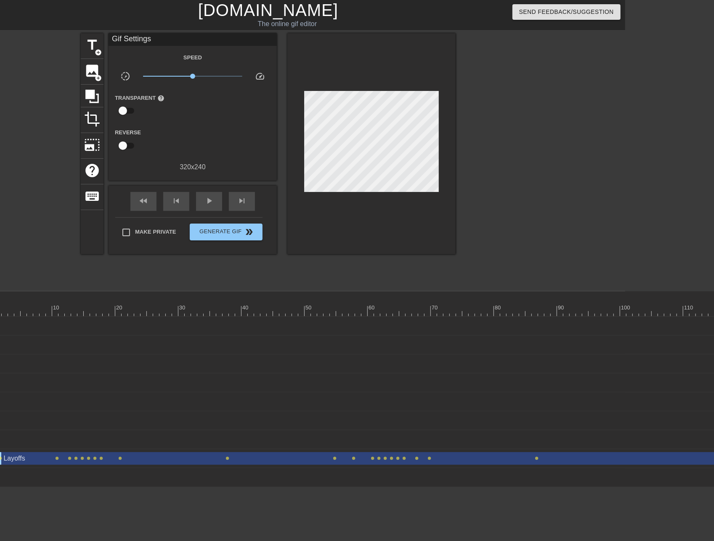
scroll to position [0, 0]
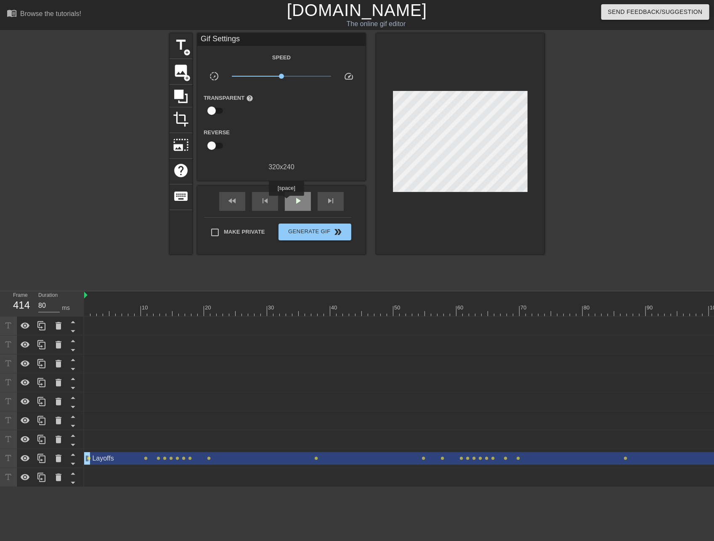
click at [286, 202] on div "play_arrow" at bounding box center [298, 201] width 26 height 19
click at [288, 202] on div "pause" at bounding box center [298, 201] width 26 height 19
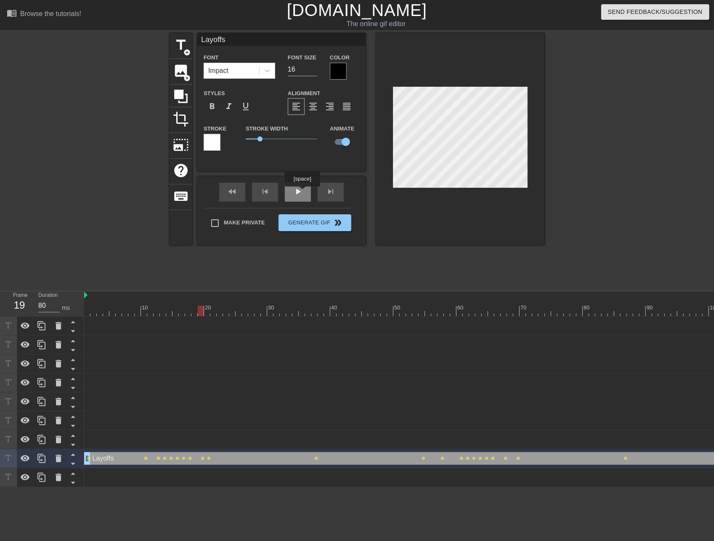
click at [302, 192] on div "play_arrow" at bounding box center [298, 192] width 26 height 19
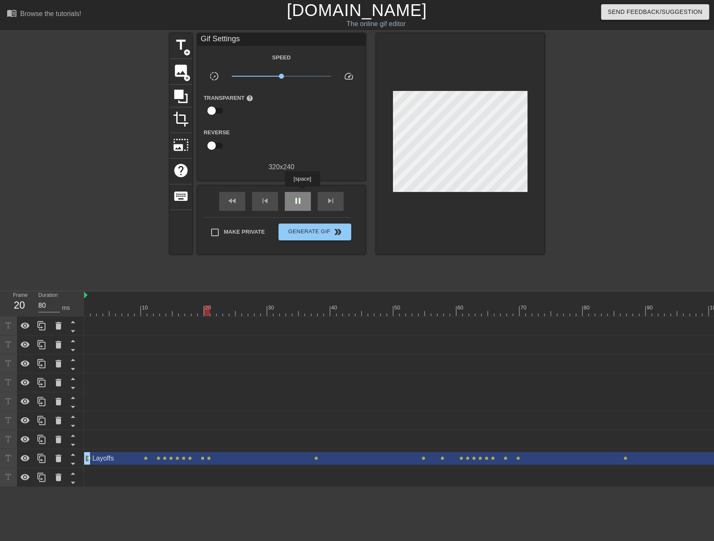
click at [302, 192] on div "pause" at bounding box center [298, 201] width 26 height 19
click at [302, 192] on div "play_arrow" at bounding box center [298, 201] width 26 height 19
click at [302, 192] on div "pause" at bounding box center [298, 201] width 26 height 19
click at [302, 192] on div "play_arrow" at bounding box center [298, 201] width 26 height 19
click at [302, 192] on div "pause" at bounding box center [298, 201] width 26 height 19
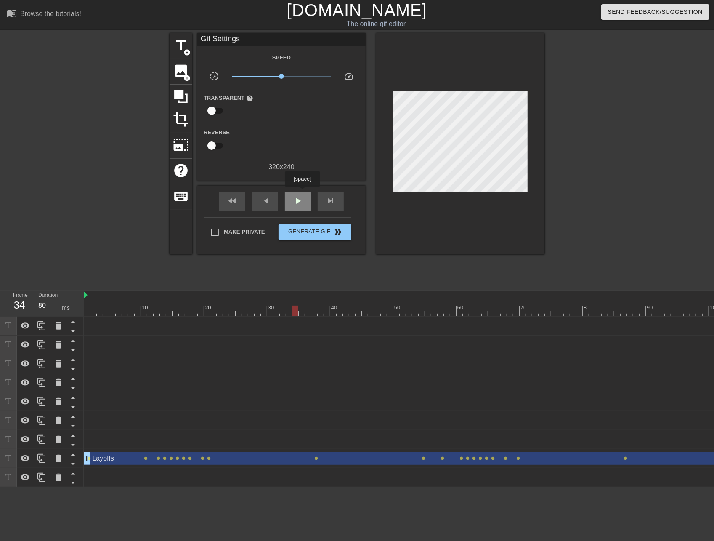
click at [302, 192] on div "play_arrow" at bounding box center [298, 201] width 26 height 19
click at [302, 192] on div "pause" at bounding box center [298, 201] width 26 height 19
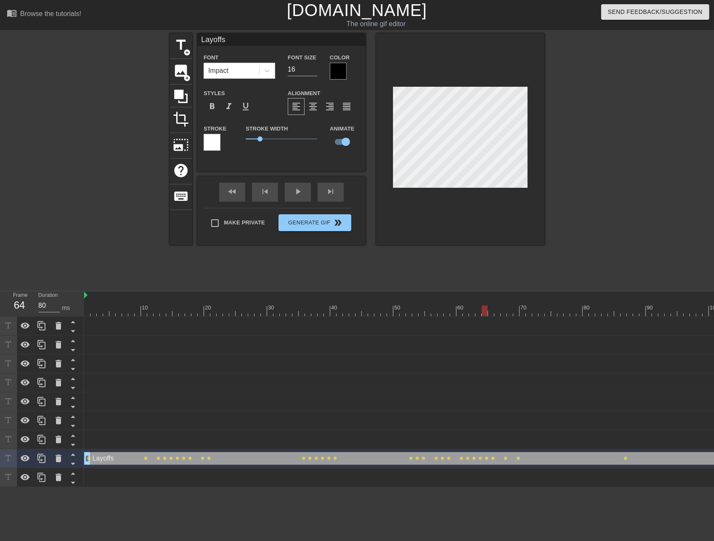
click at [505, 312] on div at bounding box center [504, 310] width 6 height 11
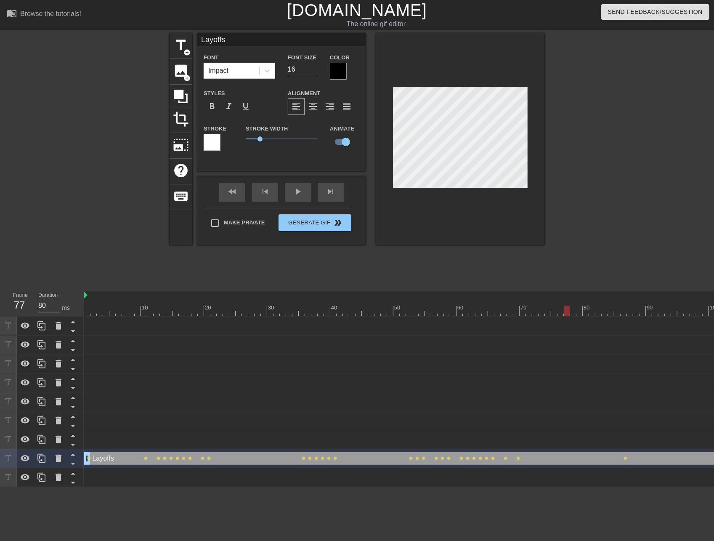
click at [93, 304] on div at bounding box center [93, 305] width 6 height 11
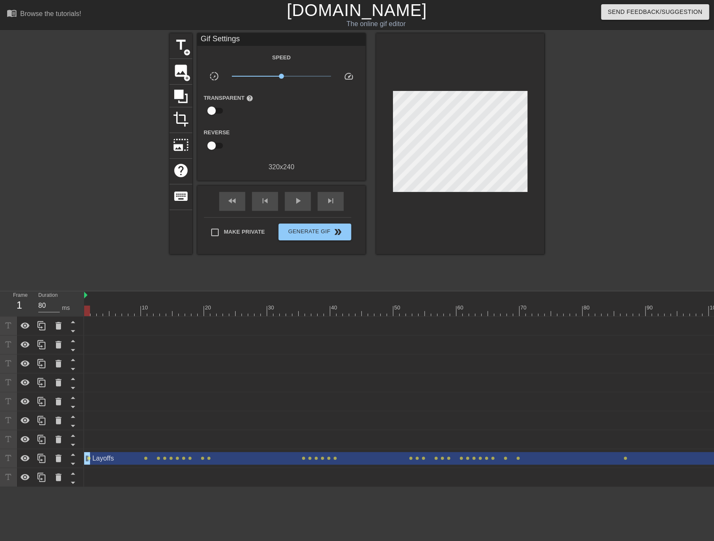
click at [304, 202] on div "play_arrow" at bounding box center [298, 201] width 26 height 19
click at [300, 199] on span "pause" at bounding box center [298, 201] width 10 height 10
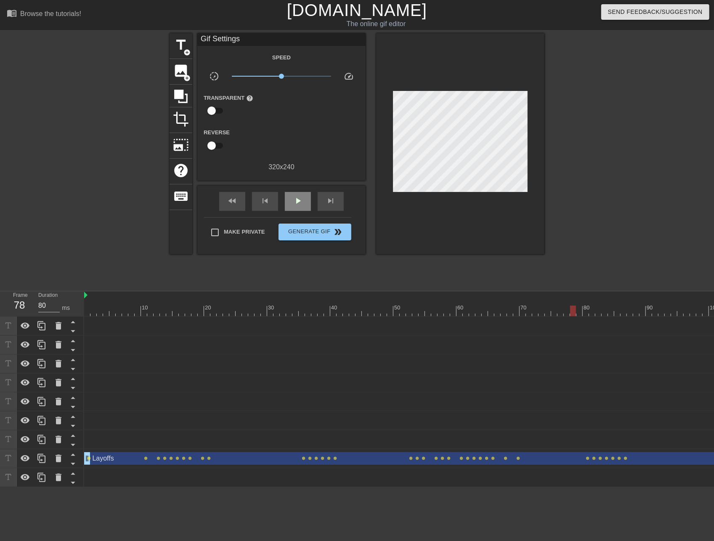
click at [298, 188] on div "fast_rewind skip_previous play_arrow skip_next" at bounding box center [281, 202] width 137 height 32
click at [298, 199] on span "play_arrow" at bounding box center [298, 201] width 10 height 10
click at [298, 199] on span "pause" at bounding box center [298, 201] width 10 height 10
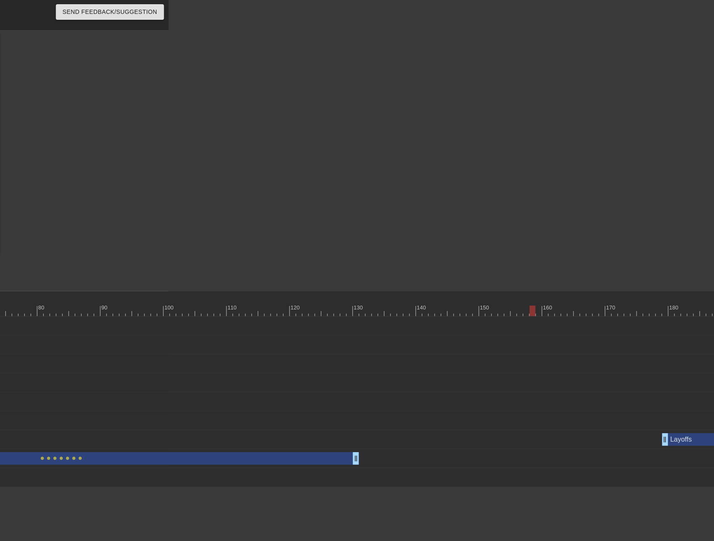
scroll to position [0, 713]
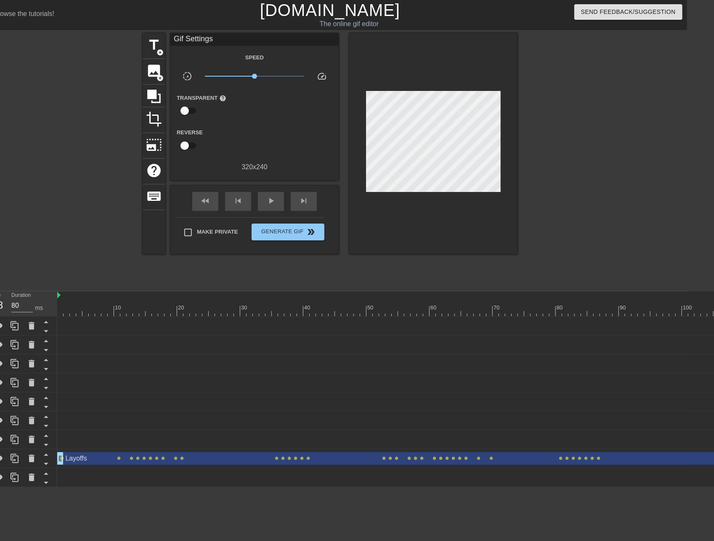
scroll to position [0, 0]
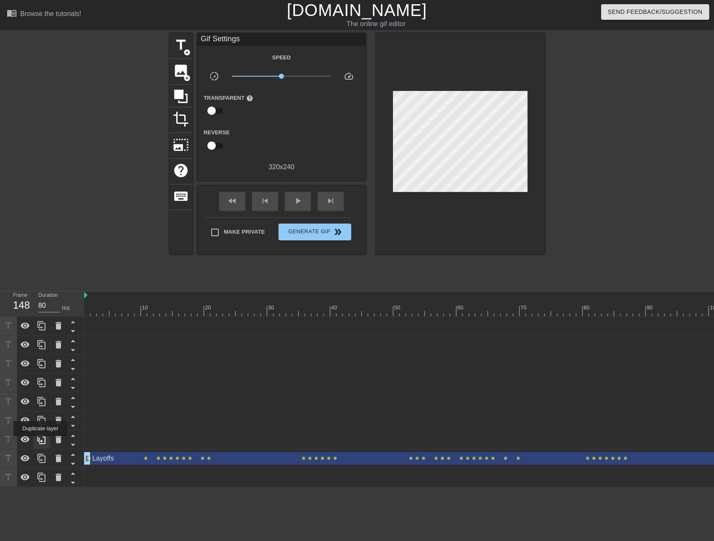
click at [40, 442] on icon at bounding box center [42, 439] width 10 height 10
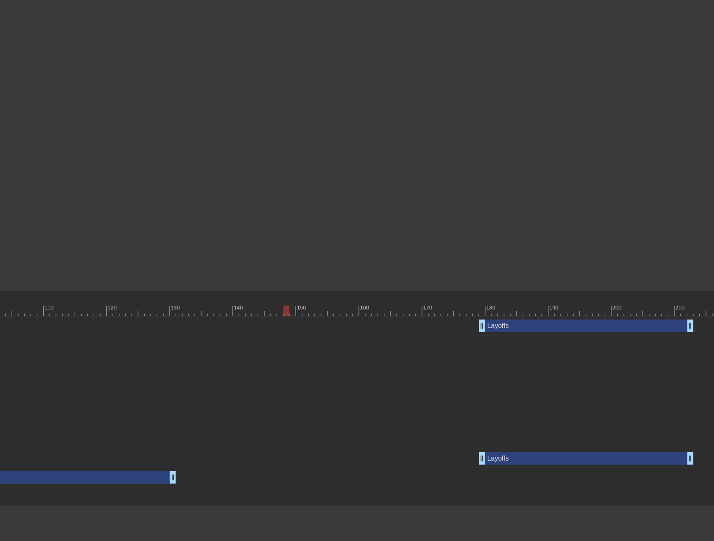
scroll to position [0, 774]
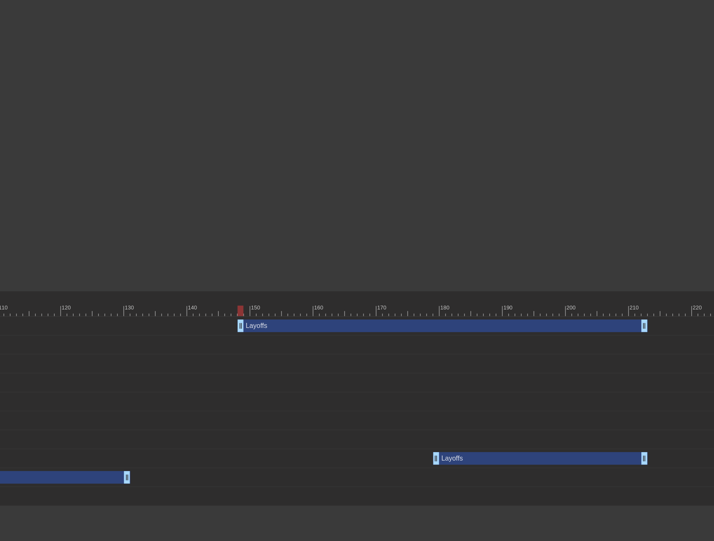
drag, startPoint x: 435, startPoint y: 329, endPoint x: 233, endPoint y: 329, distance: 201.9
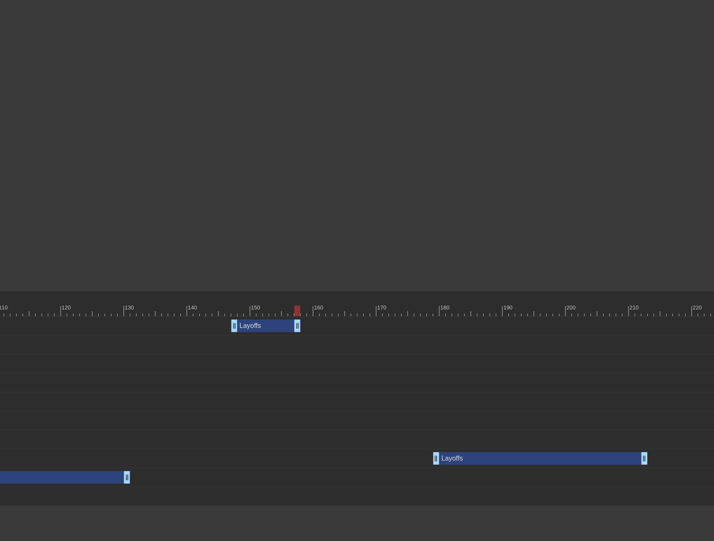
drag, startPoint x: 646, startPoint y: 326, endPoint x: 294, endPoint y: 327, distance: 351.3
click at [294, 327] on div "Layoffs drag_handle drag_handle" at bounding box center [676, 325] width 2732 height 13
click at [233, 314] on div at bounding box center [676, 310] width 2732 height 11
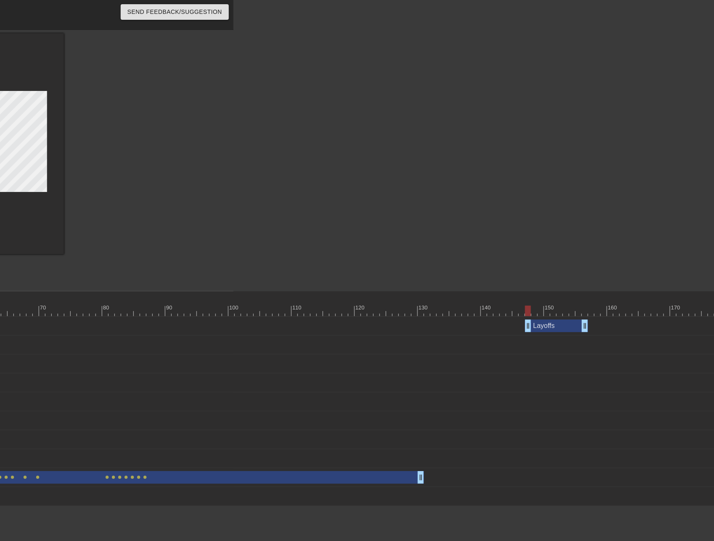
scroll to position [0, 485]
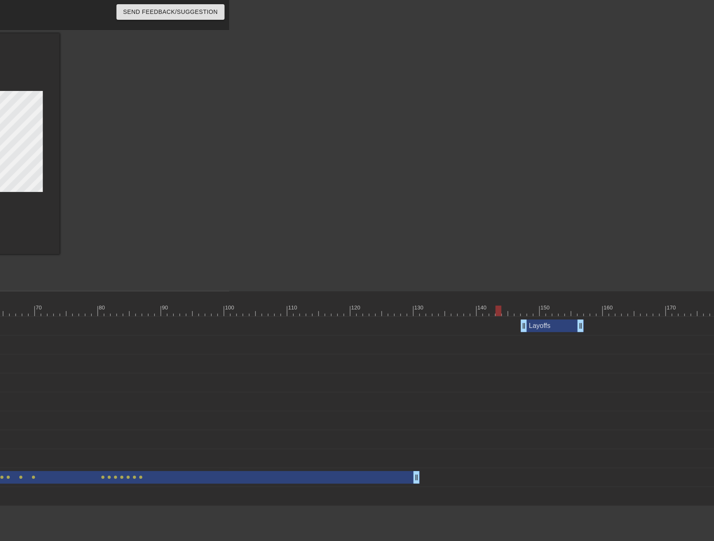
drag, startPoint x: 524, startPoint y: 329, endPoint x: 513, endPoint y: 329, distance: 11.4
drag, startPoint x: 579, startPoint y: 328, endPoint x: 549, endPoint y: 326, distance: 30.3
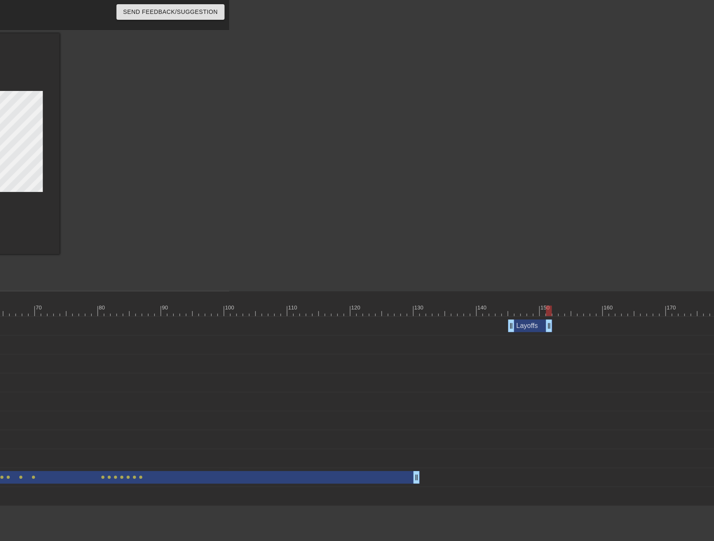
scroll to position [0, 0]
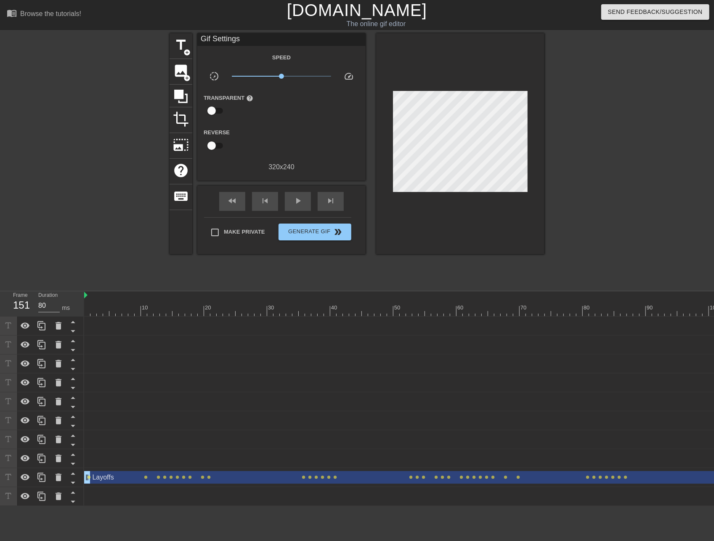
click at [304, 203] on div "play_arrow" at bounding box center [298, 201] width 26 height 19
click at [292, 201] on div "pause" at bounding box center [298, 201] width 26 height 19
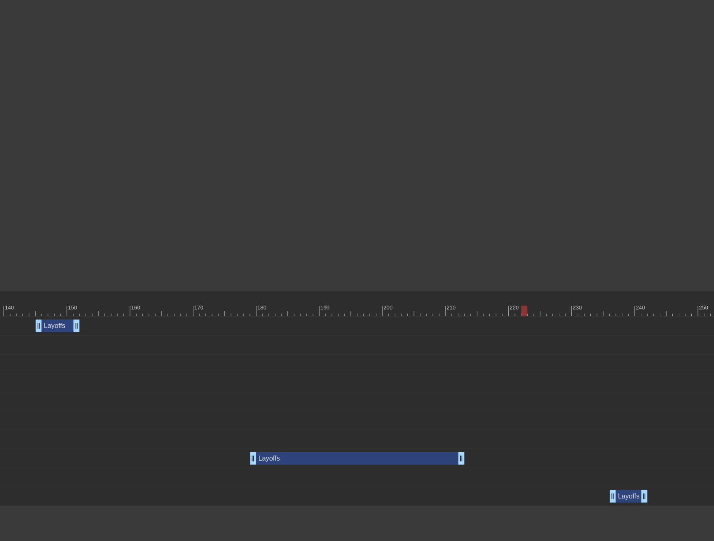
scroll to position [0, 949]
click at [294, 306] on div at bounding box center [501, 310] width 2732 height 11
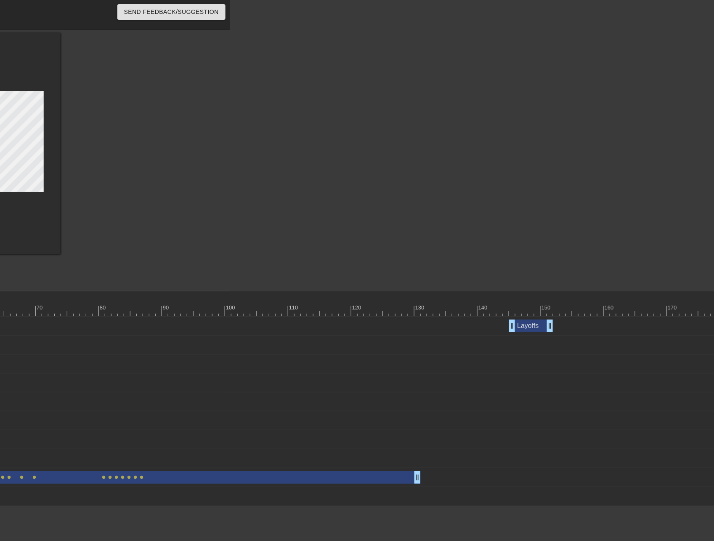
scroll to position [0, 0]
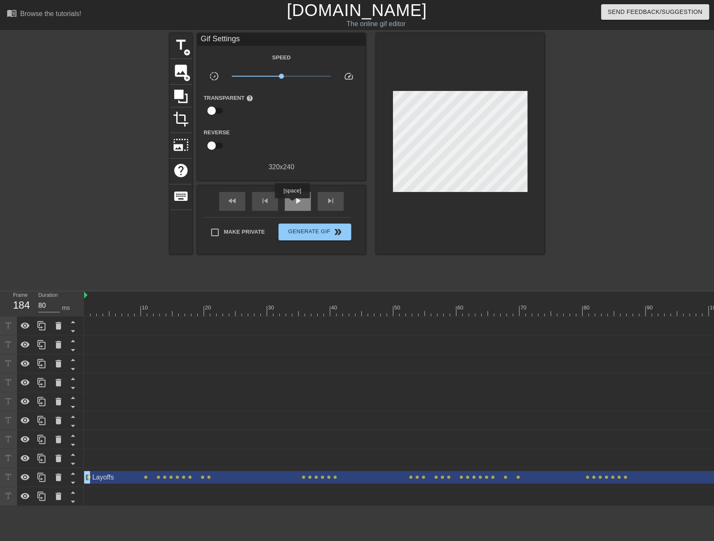
click at [292, 204] on div "play_arrow" at bounding box center [298, 201] width 26 height 19
click at [292, 204] on div "pause" at bounding box center [298, 201] width 26 height 19
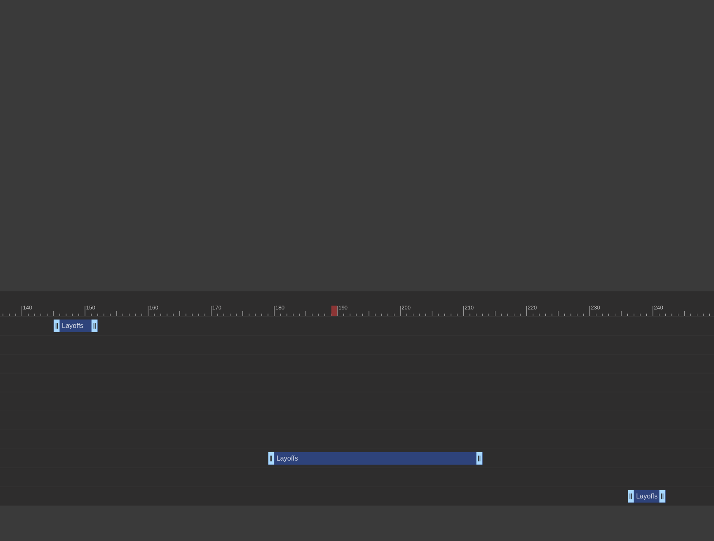
scroll to position [0, 948]
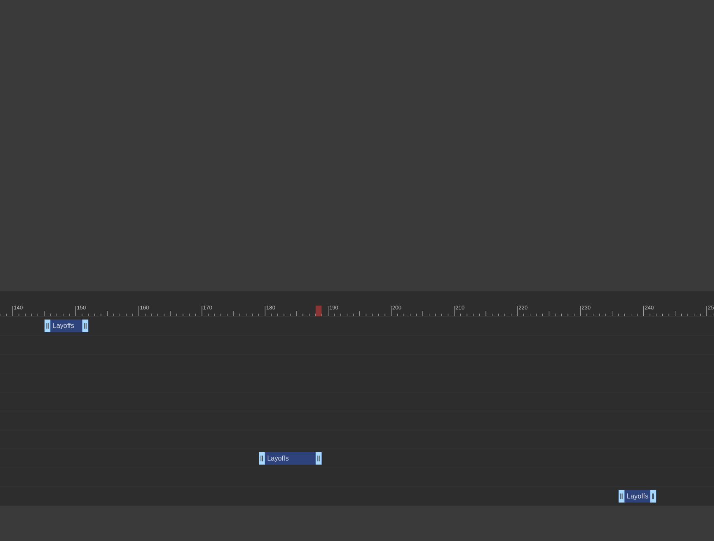
drag, startPoint x: 471, startPoint y: 459, endPoint x: 316, endPoint y: 454, distance: 154.5
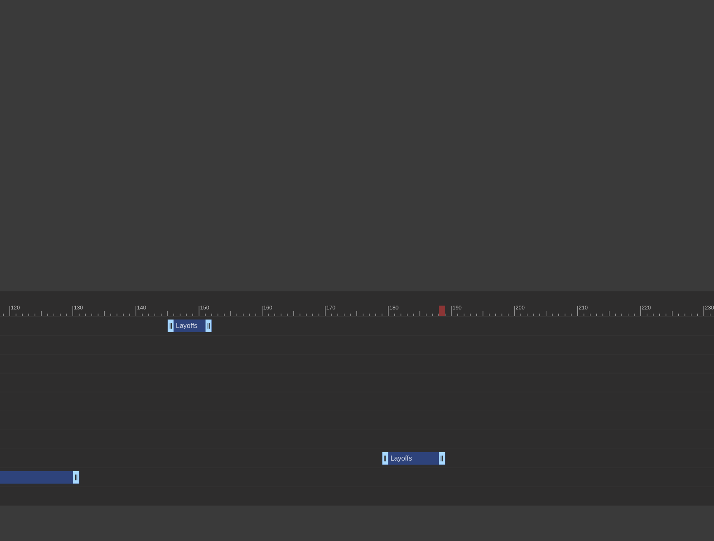
scroll to position [0, 838]
drag, startPoint x: 430, startPoint y: 457, endPoint x: 417, endPoint y: 457, distance: 13.0
drag, startPoint x: 427, startPoint y: 460, endPoint x: 416, endPoint y: 460, distance: 10.9
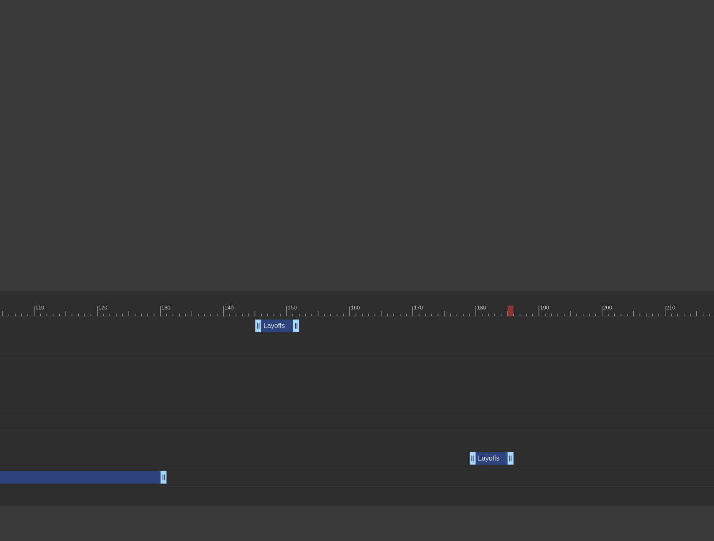
scroll to position [0, 741]
drag, startPoint x: 508, startPoint y: 458, endPoint x: 503, endPoint y: 459, distance: 5.1
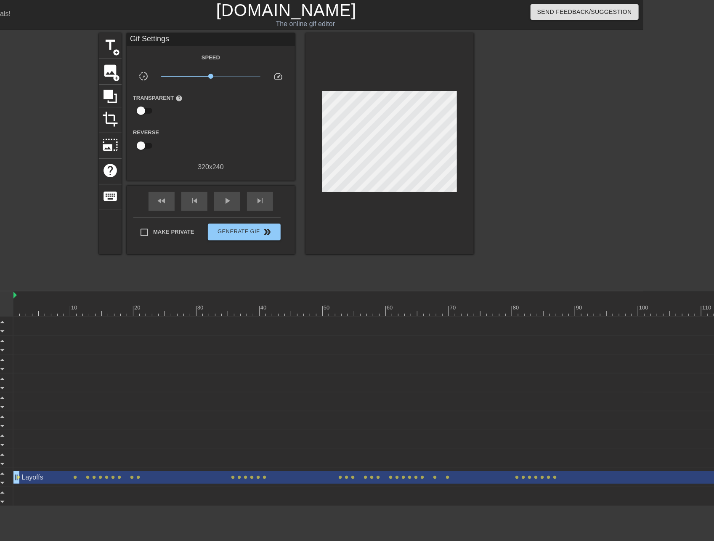
scroll to position [0, 57]
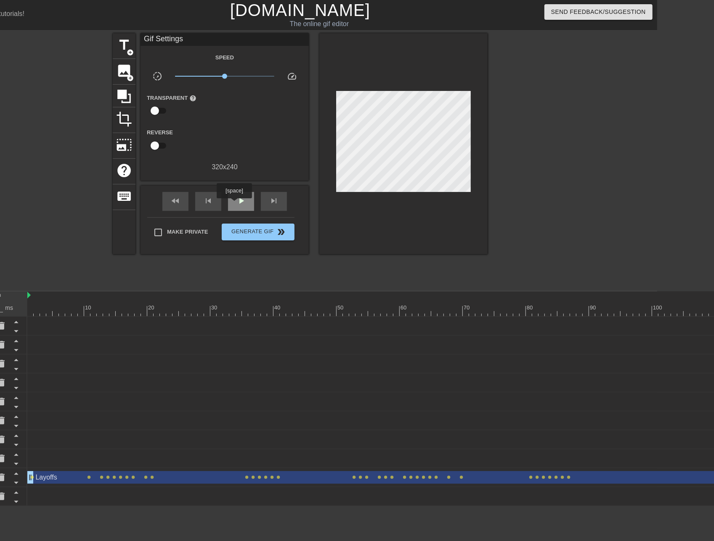
click at [234, 204] on div "play_arrow" at bounding box center [241, 201] width 26 height 19
click at [234, 204] on div "pause" at bounding box center [241, 201] width 26 height 19
click at [234, 204] on div "play_arrow" at bounding box center [241, 201] width 26 height 19
click at [234, 204] on div "pause" at bounding box center [241, 201] width 26 height 19
click at [234, 204] on div "play_arrow" at bounding box center [241, 201] width 26 height 19
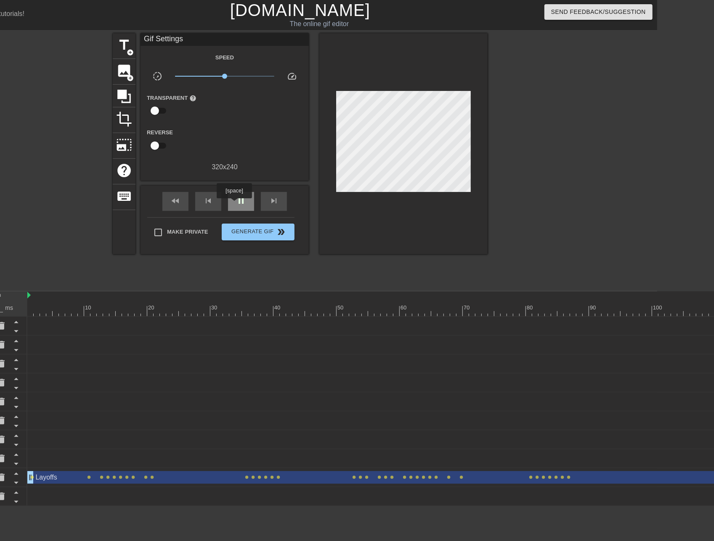
click at [234, 204] on div "pause" at bounding box center [241, 201] width 26 height 19
click at [234, 204] on div "play_arrow" at bounding box center [241, 201] width 26 height 19
click at [234, 204] on div "pause" at bounding box center [241, 201] width 26 height 19
click at [238, 207] on div "play_arrow" at bounding box center [241, 201] width 26 height 19
click at [238, 207] on div "pause" at bounding box center [241, 201] width 26 height 19
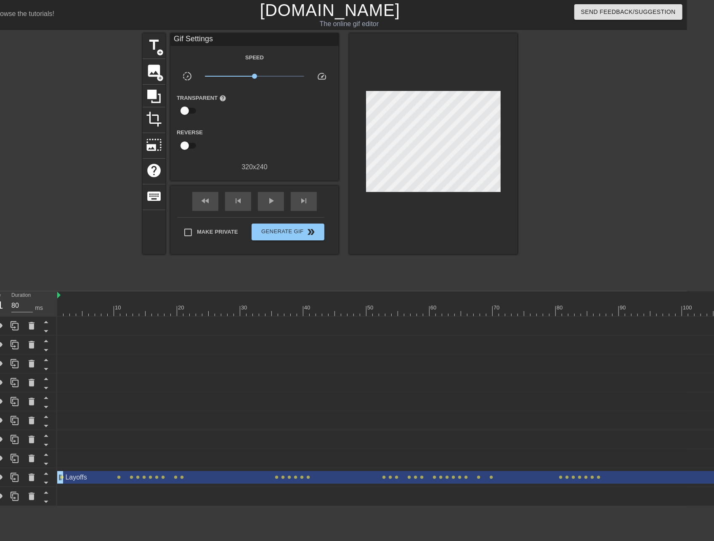
scroll to position [0, 0]
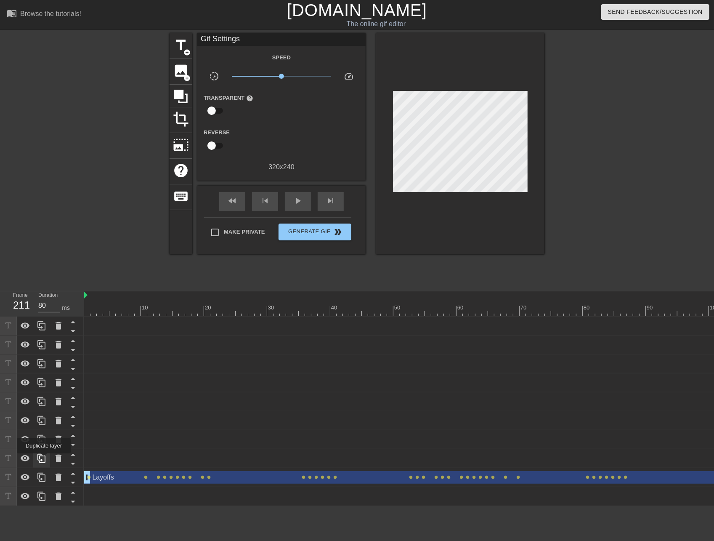
click at [44, 459] on icon at bounding box center [42, 458] width 10 height 10
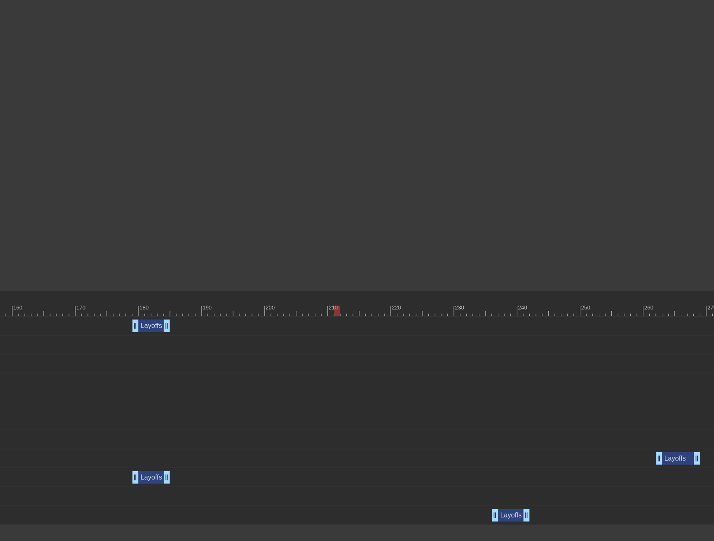
scroll to position [0, 1097]
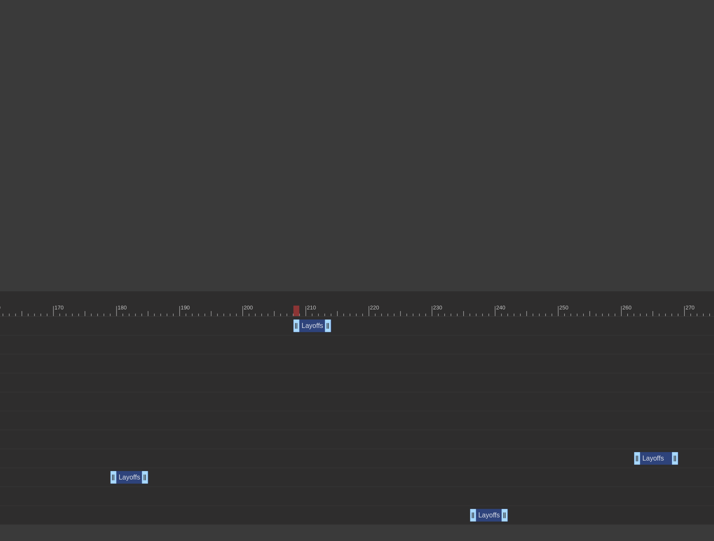
drag, startPoint x: 127, startPoint y: 324, endPoint x: 311, endPoint y: 332, distance: 184.0
click at [311, 332] on div "Layoffs drag_handle drag_handle" at bounding box center [312, 325] width 38 height 13
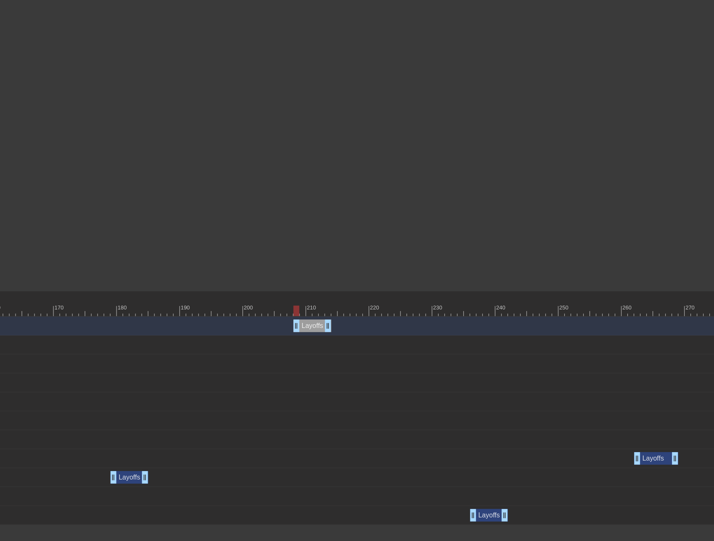
click at [298, 311] on div at bounding box center [296, 310] width 6 height 11
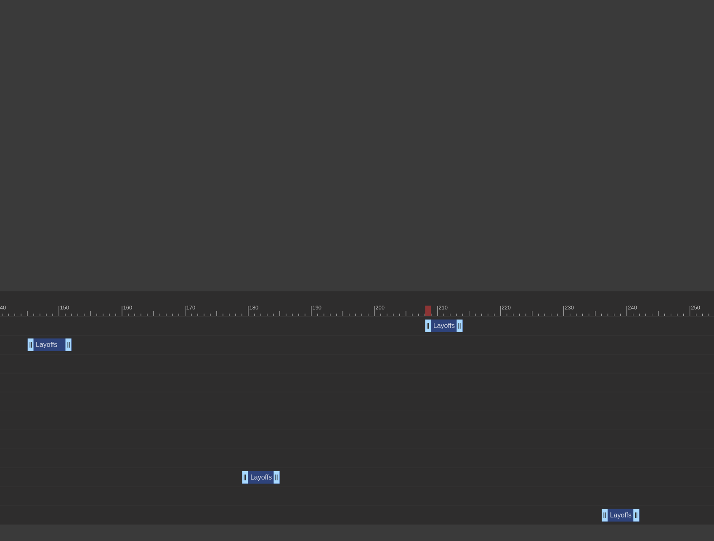
scroll to position [0, 1004]
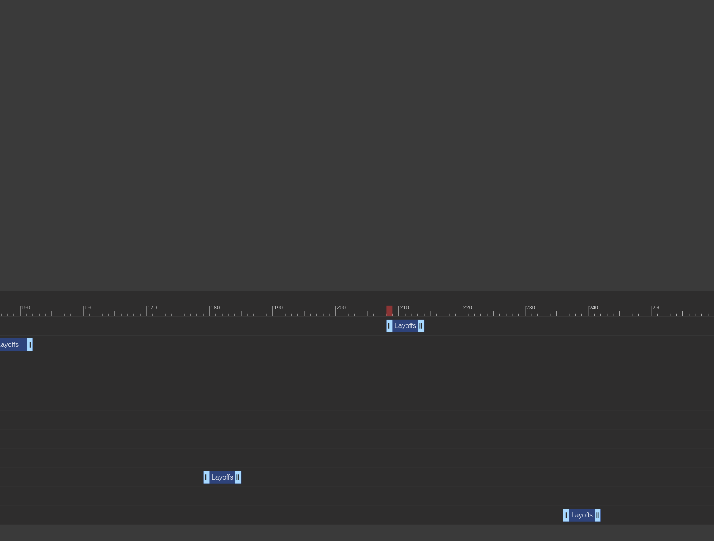
click at [395, 326] on div "Layoffs drag_handle drag_handle" at bounding box center [406, 325] width 38 height 13
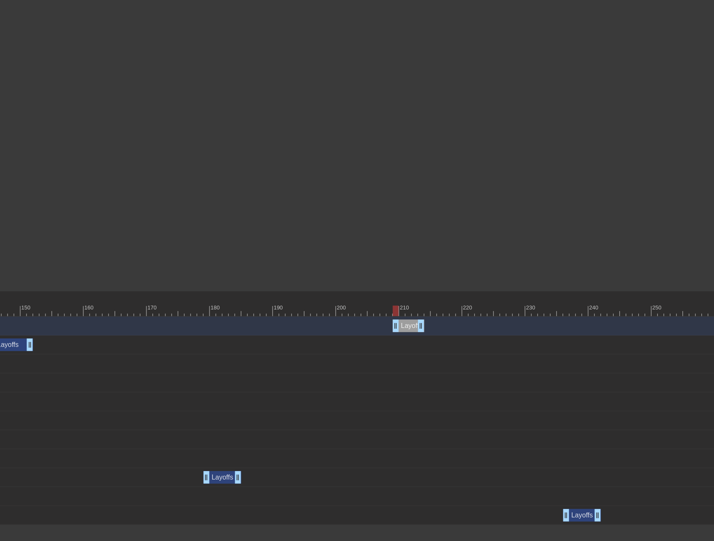
drag, startPoint x: 390, startPoint y: 326, endPoint x: 396, endPoint y: 326, distance: 5.5
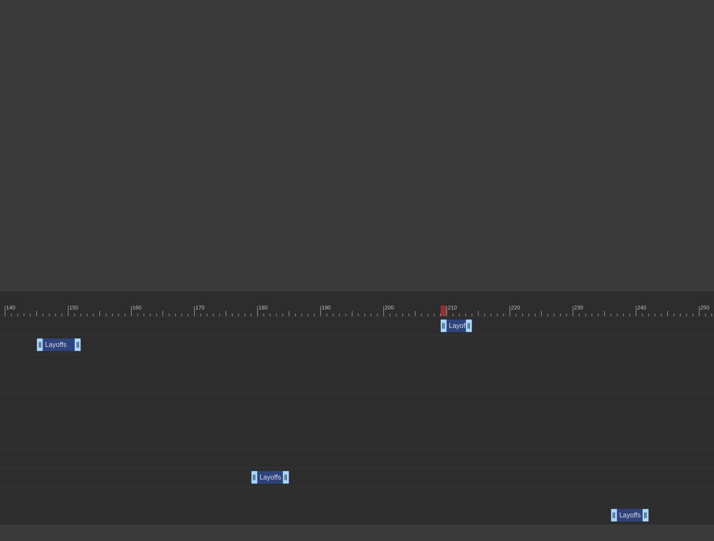
scroll to position [0, 1010]
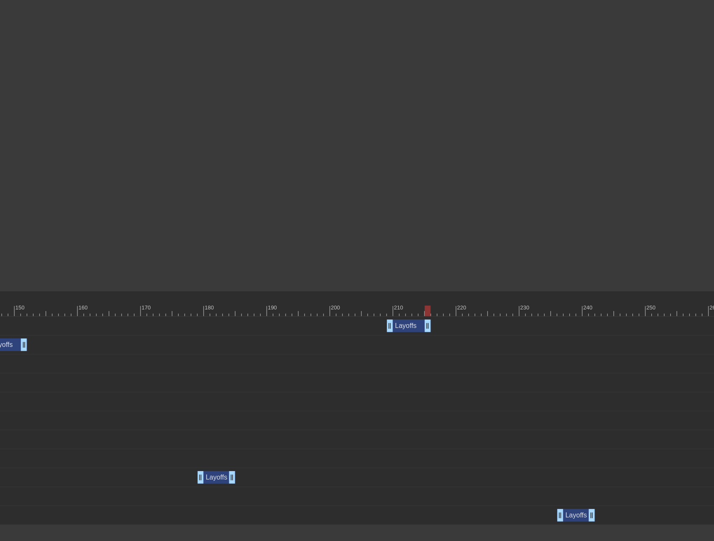
drag, startPoint x: 413, startPoint y: 326, endPoint x: 425, endPoint y: 326, distance: 12.2
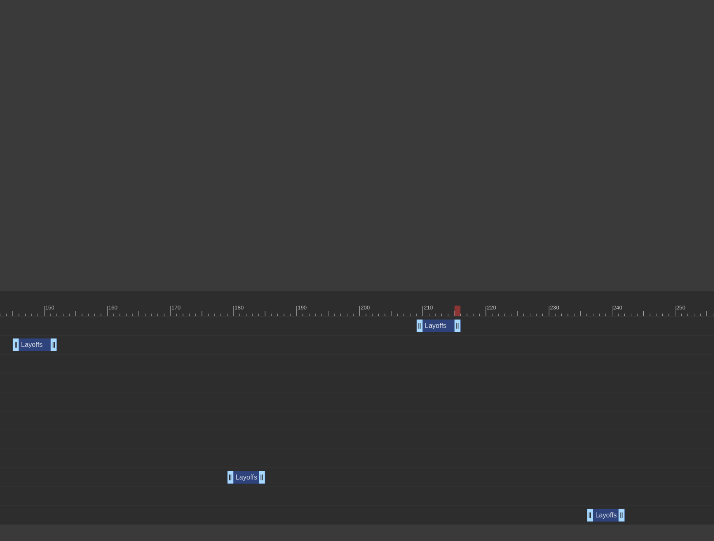
scroll to position [0, 1008]
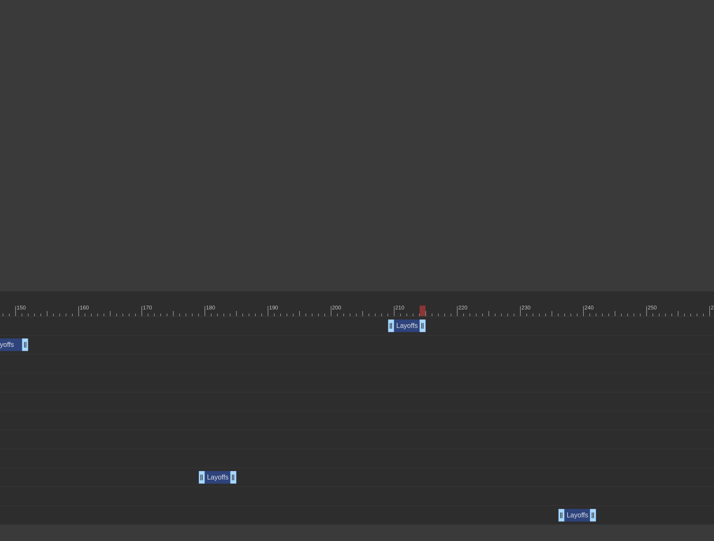
drag, startPoint x: 430, startPoint y: 327, endPoint x: 423, endPoint y: 327, distance: 6.3
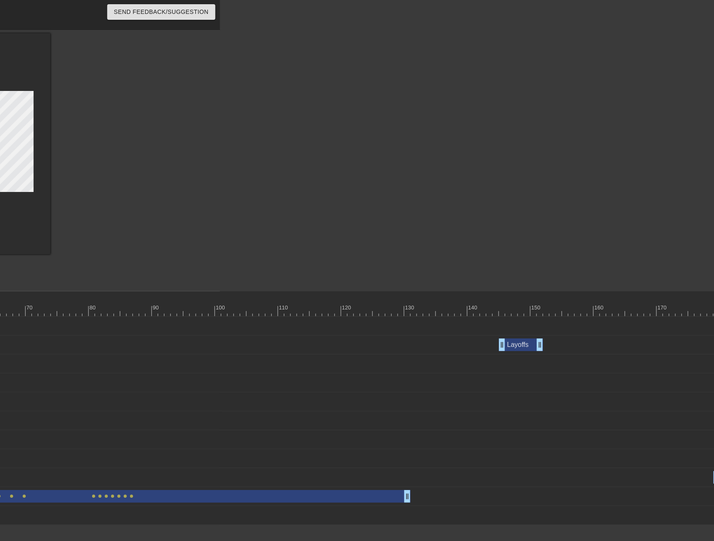
scroll to position [0, 990]
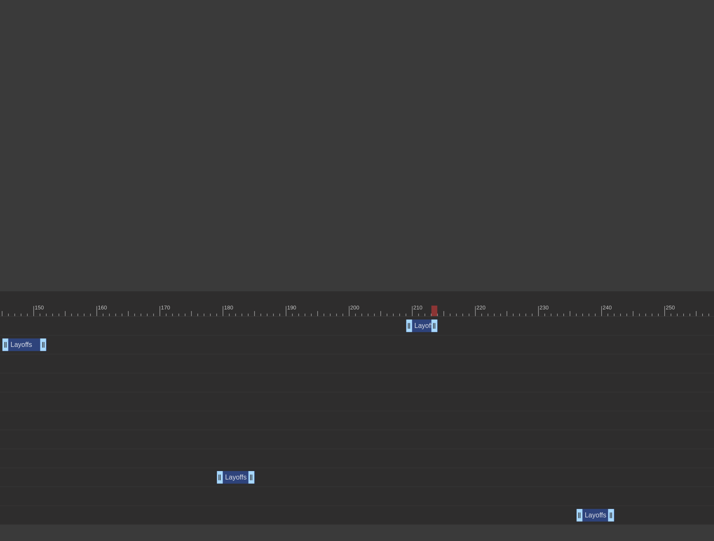
drag, startPoint x: 441, startPoint y: 328, endPoint x: 435, endPoint y: 328, distance: 5.9
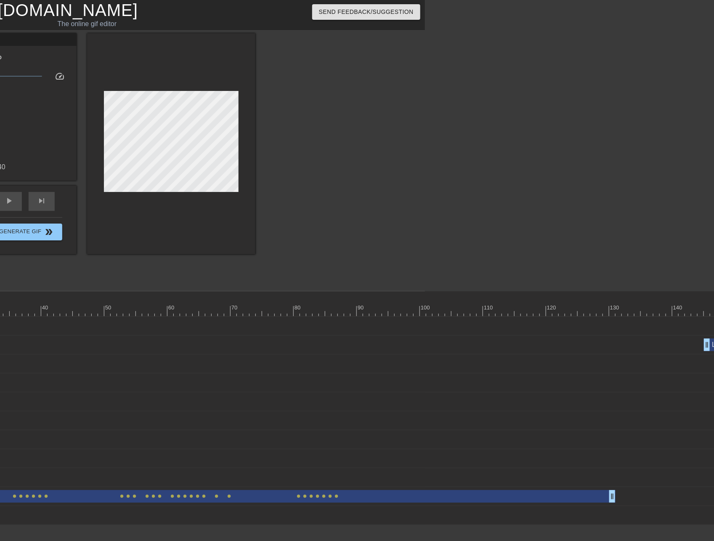
scroll to position [0, 270]
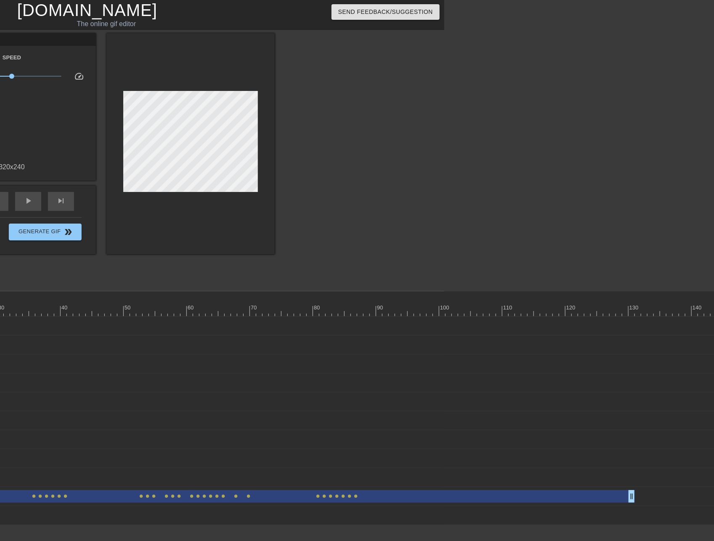
click at [32, 196] on span "play_arrow" at bounding box center [28, 201] width 10 height 10
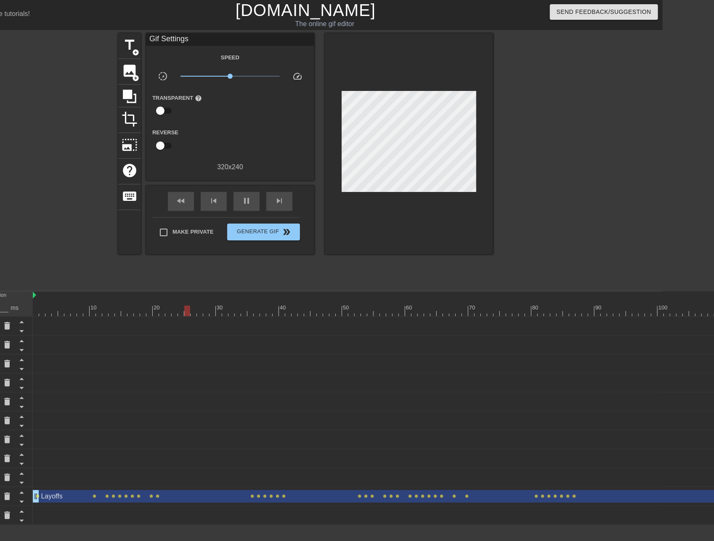
scroll to position [0, 0]
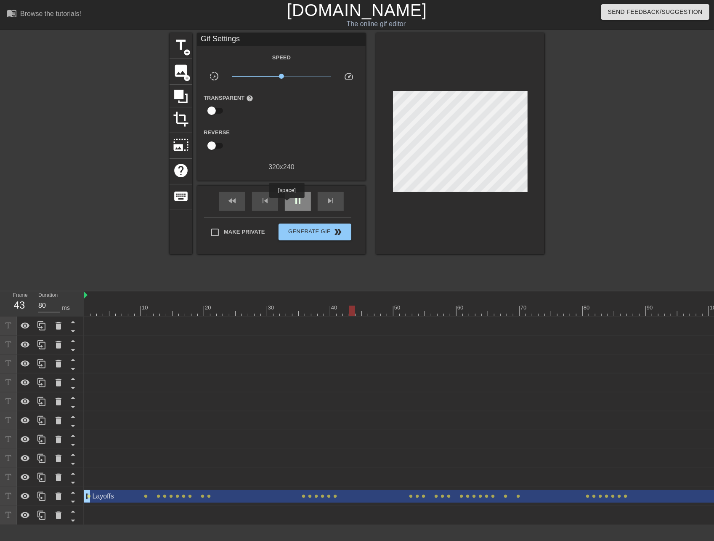
click at [290, 201] on div "pause" at bounding box center [298, 201] width 26 height 19
click at [293, 232] on span "Generate Gif double_arrow" at bounding box center [315, 232] width 66 height 10
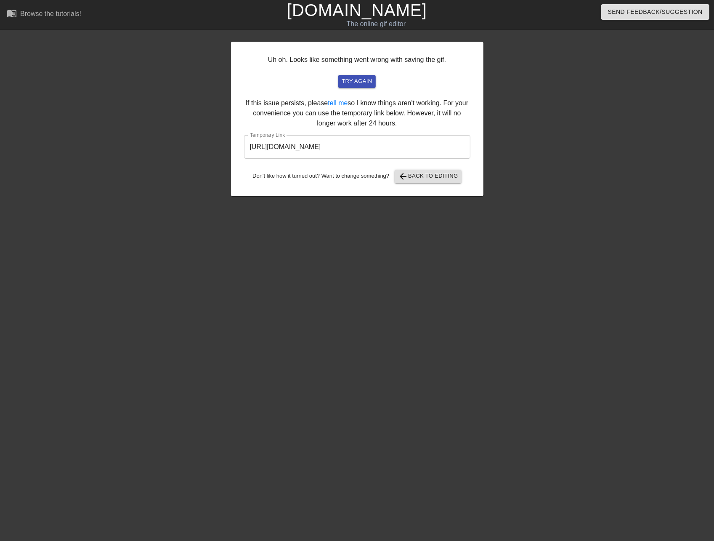
click at [345, 147] on input "[URL][DOMAIN_NAME]" at bounding box center [357, 147] width 226 height 24
click at [354, 78] on span "try again" at bounding box center [357, 82] width 30 height 10
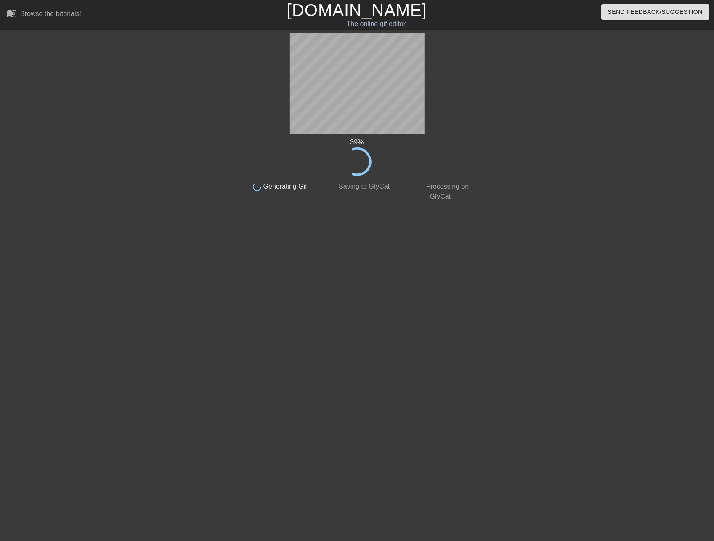
click at [192, 131] on div at bounding box center [165, 159] width 126 height 252
